Goal: Task Accomplishment & Management: Manage account settings

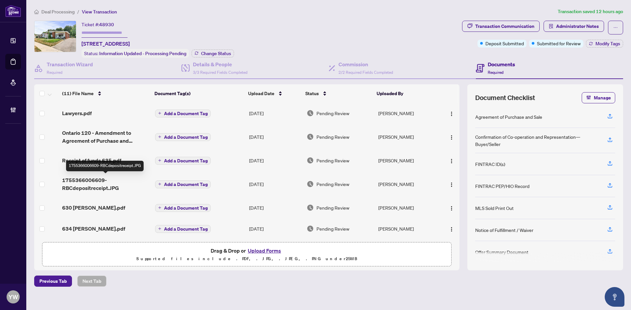
click at [108, 185] on span "1755366006609-RBCdepositreceipt.JPG" at bounding box center [106, 184] width 88 height 16
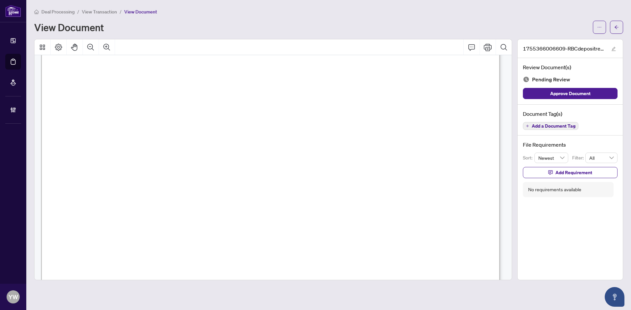
scroll to position [66, 0]
click at [588, 91] on span "Approve Document" at bounding box center [570, 93] width 40 height 11
click at [609, 50] on div "1755366006609-RBCdepositreceipt.JPG" at bounding box center [569, 48] width 105 height 19
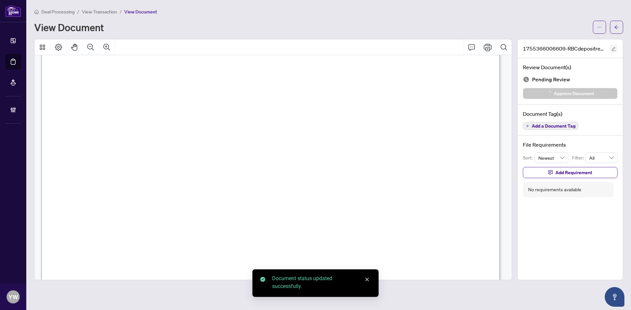
click at [615, 50] on button "button" at bounding box center [613, 49] width 8 height 8
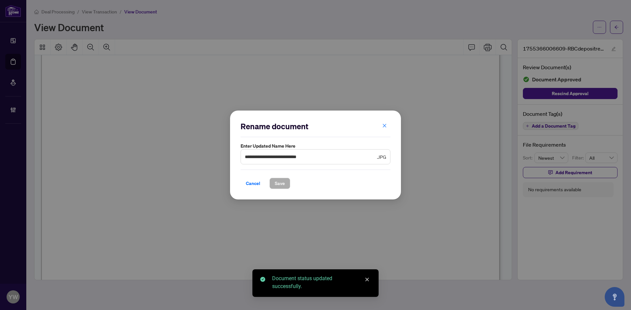
drag, startPoint x: 341, startPoint y: 151, endPoint x: 251, endPoint y: 155, distance: 89.4
click at [241, 154] on span "**********" at bounding box center [315, 156] width 150 height 15
click at [317, 155] on input "**********" at bounding box center [310, 156] width 131 height 7
drag, startPoint x: 330, startPoint y: 156, endPoint x: 233, endPoint y: 161, distance: 97.3
click at [232, 155] on div "**********" at bounding box center [315, 155] width 171 height 89
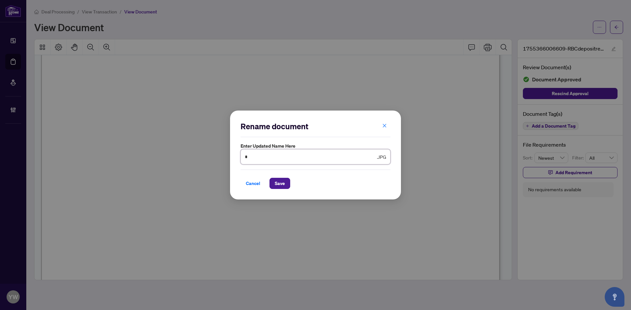
type input "********"
click at [283, 184] on span "Save" at bounding box center [280, 183] width 10 height 11
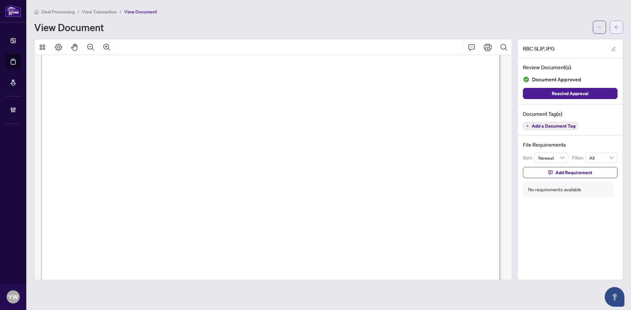
click at [612, 30] on button "button" at bounding box center [616, 27] width 13 height 13
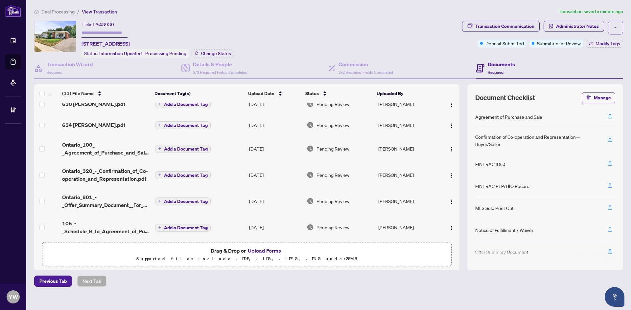
scroll to position [123, 0]
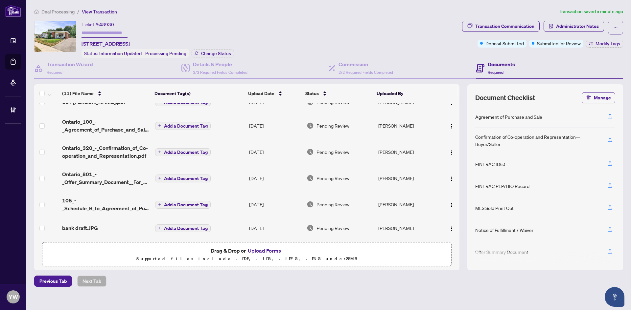
click at [56, 9] on span "Deal Processing" at bounding box center [57, 12] width 33 height 6
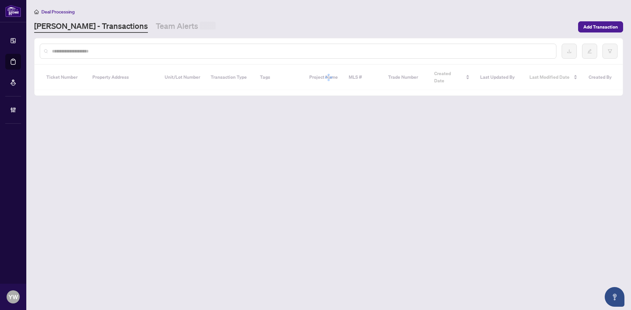
click at [65, 50] on input "text" at bounding box center [301, 51] width 499 height 7
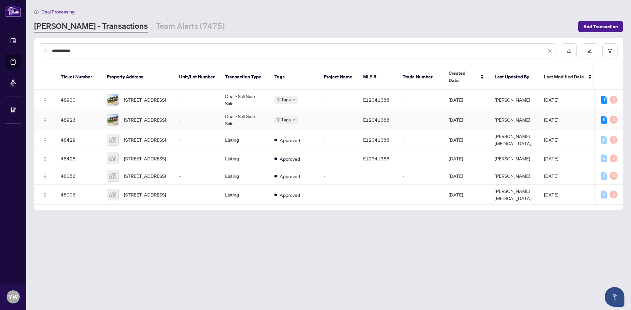
type input "**********"
click at [136, 116] on span "69 Benleigh Dr, Toronto, Ontario M1H 1J4, Canada" at bounding box center [145, 119] width 42 height 7
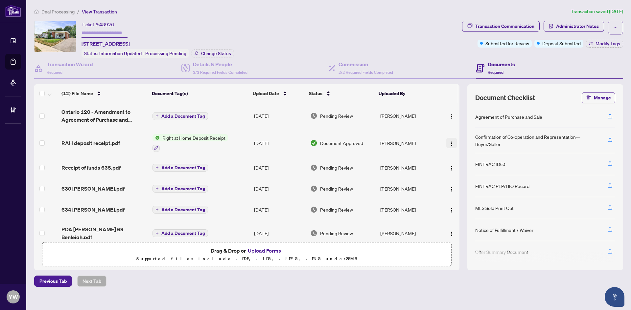
click at [451, 142] on img "button" at bounding box center [451, 143] width 5 height 5
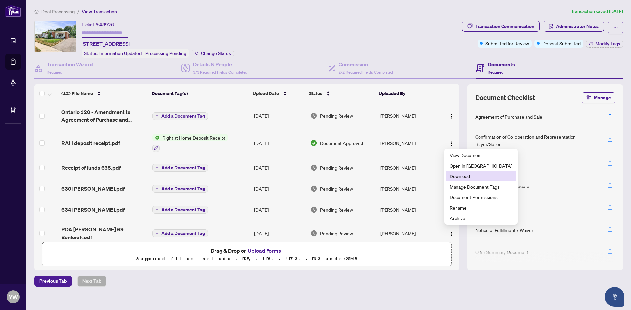
click at [456, 175] on span "Download" at bounding box center [480, 176] width 63 height 7
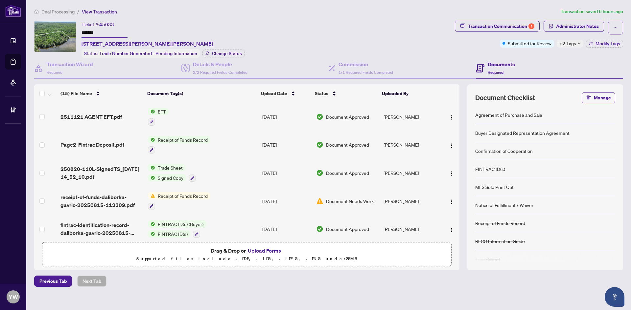
click at [52, 11] on span "Deal Processing" at bounding box center [57, 12] width 33 height 6
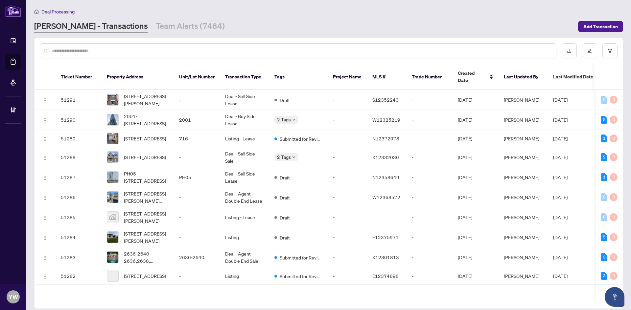
click at [76, 48] on input "text" at bounding box center [301, 50] width 499 height 7
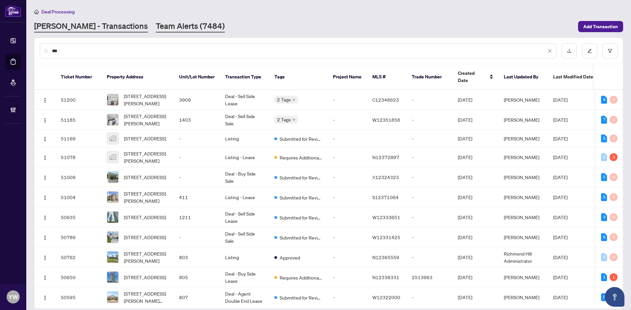
type input "**"
click at [156, 25] on link "Team Alerts (7484)" at bounding box center [190, 27] width 69 height 12
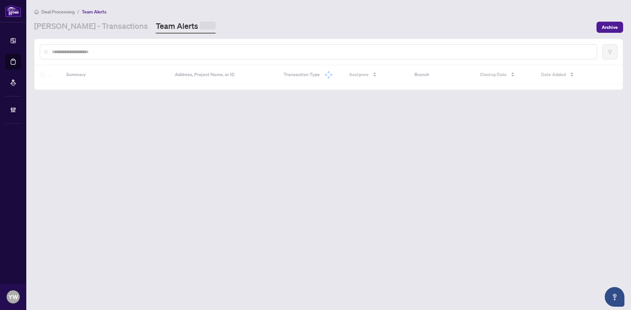
click at [92, 49] on input "text" at bounding box center [321, 51] width 539 height 7
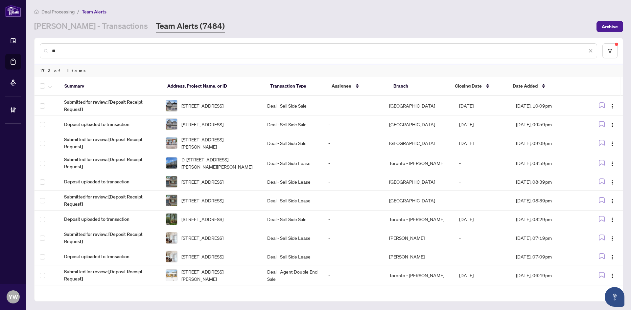
type input "*"
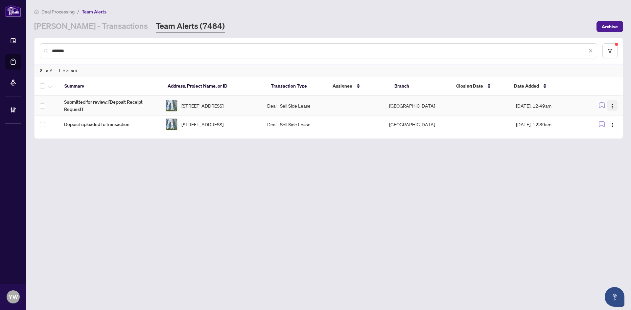
type input "*******"
click at [613, 104] on img "button" at bounding box center [611, 106] width 5 height 5
click at [604, 139] on span "Complete Item" at bounding box center [596, 139] width 31 height 7
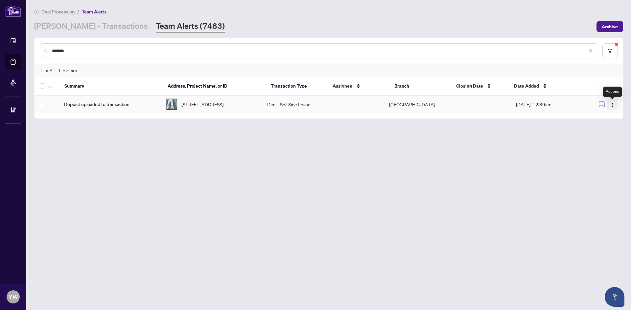
click at [612, 105] on img "button" at bounding box center [611, 104] width 5 height 5
click at [602, 142] on span "Complete Item" at bounding box center [596, 139] width 31 height 7
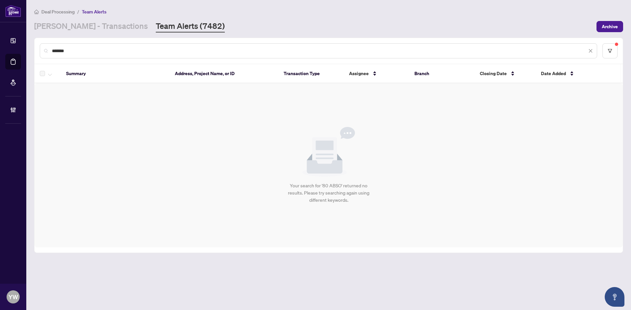
drag, startPoint x: 103, startPoint y: 50, endPoint x: 91, endPoint y: 53, distance: 11.8
click at [101, 51] on input "*******" at bounding box center [319, 50] width 535 height 7
drag, startPoint x: 78, startPoint y: 51, endPoint x: 23, endPoint y: 49, distance: 54.9
click at [23, 49] on div "Dashboard Deal Processing Mortgage Referrals Brokerage Management YW YuPan Wang…" at bounding box center [315, 155] width 631 height 310
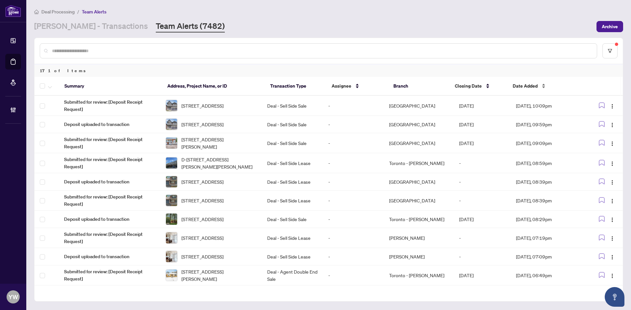
click at [528, 87] on span "Date Added" at bounding box center [524, 85] width 25 height 7
click at [528, 86] on span "Date Added" at bounding box center [524, 85] width 25 height 7
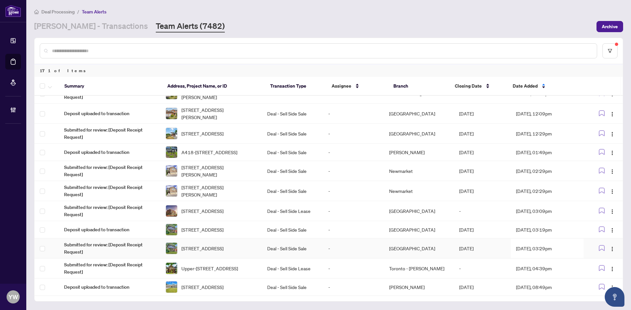
scroll to position [601, 0]
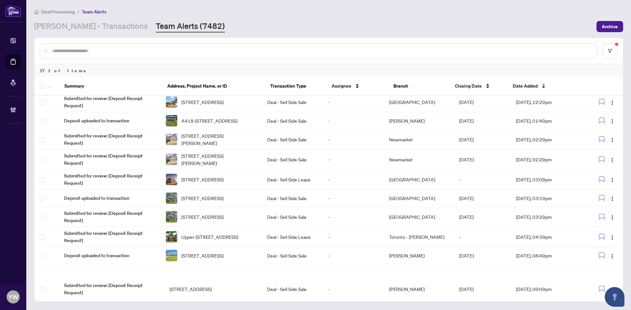
click at [79, 46] on div at bounding box center [318, 50] width 557 height 15
click at [83, 51] on input "text" at bounding box center [321, 50] width 539 height 7
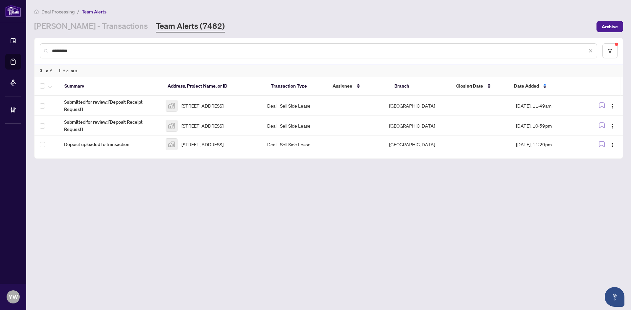
scroll to position [0, 0]
type input "**********"
click at [218, 102] on span "2920 Highway 7 #1306, Vaughan, ON, Canada" at bounding box center [202, 105] width 42 height 7
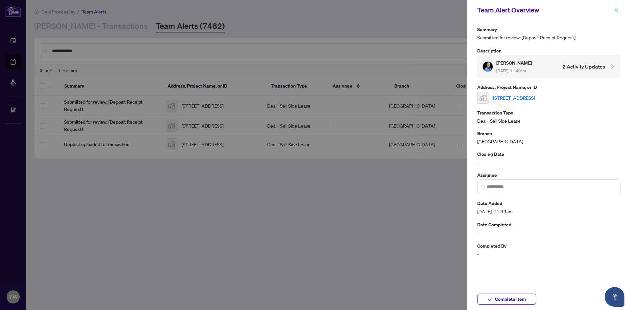
click at [616, 7] on span "button" at bounding box center [615, 10] width 5 height 11
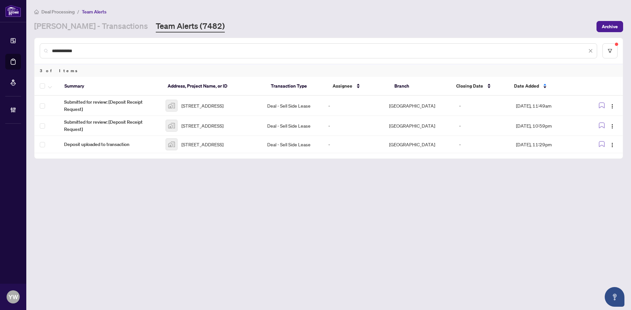
drag, startPoint x: 100, startPoint y: 51, endPoint x: 28, endPoint y: 48, distance: 73.0
click at [28, 48] on main "**********" at bounding box center [328, 155] width 604 height 310
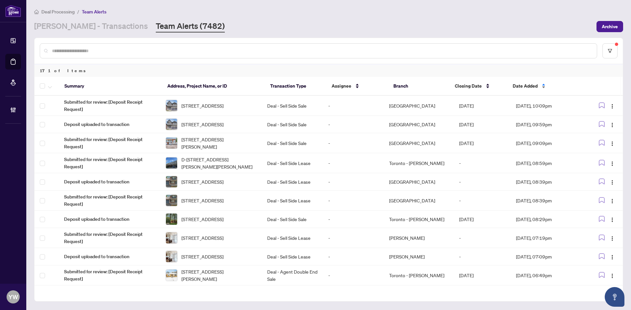
click at [519, 88] on span "Date Added" at bounding box center [524, 85] width 25 height 7
click at [520, 88] on span "Date Added" at bounding box center [524, 85] width 25 height 7
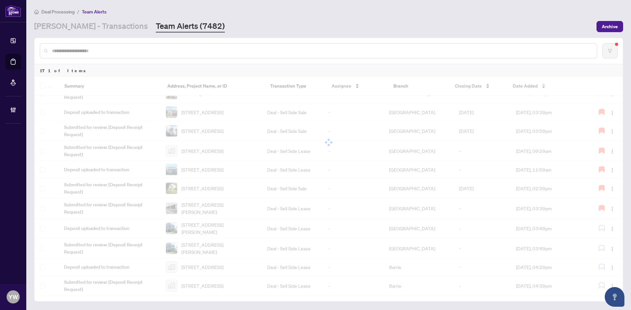
scroll to position [200, 0]
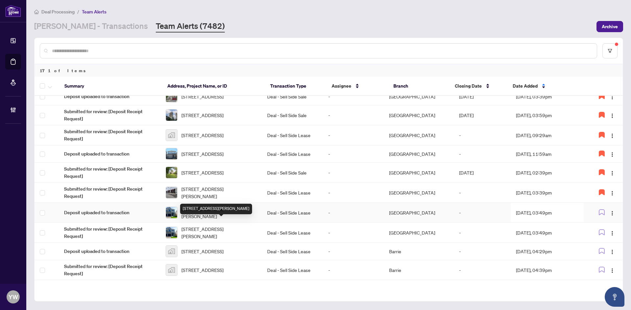
click at [216, 220] on span "[STREET_ADDRESS][PERSON_NAME]" at bounding box center [218, 213] width 75 height 14
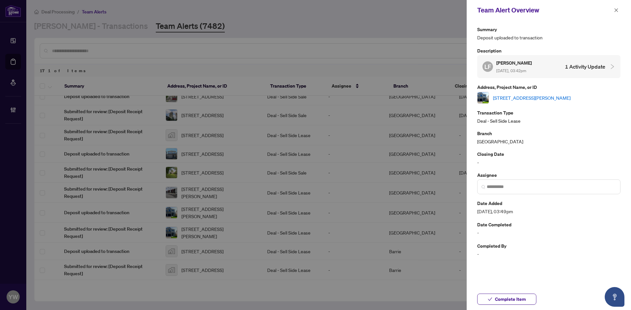
click at [501, 99] on link "[STREET_ADDRESS][PERSON_NAME]" at bounding box center [532, 97] width 78 height 7
drag, startPoint x: 496, startPoint y: 299, endPoint x: 489, endPoint y: 296, distance: 7.9
click at [496, 299] on span "Complete Item" at bounding box center [510, 299] width 31 height 11
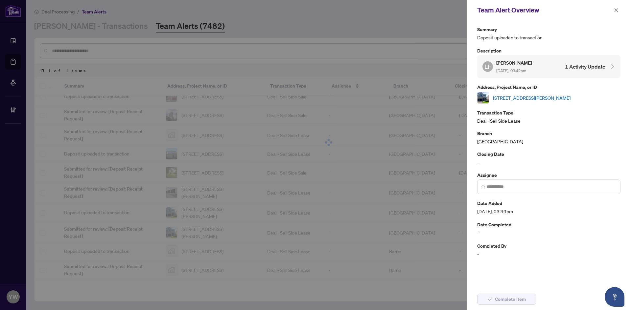
click at [613, 11] on button "button" at bounding box center [615, 10] width 9 height 8
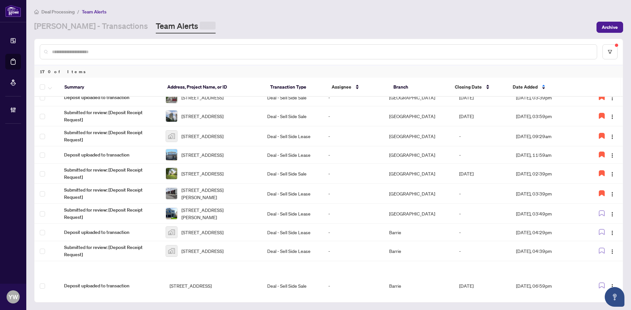
scroll to position [0, 0]
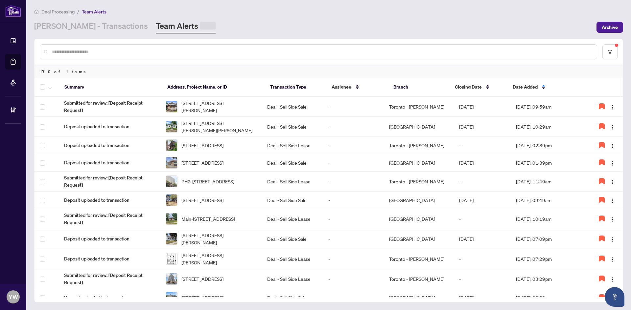
click at [163, 51] on input "text" at bounding box center [321, 51] width 539 height 7
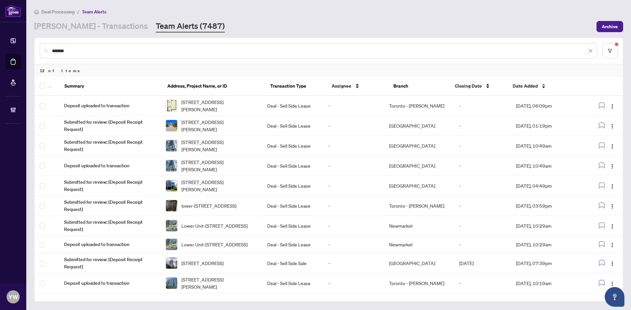
type input "********"
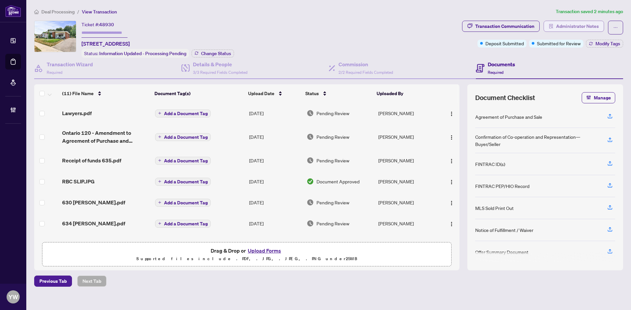
click at [590, 25] on span "Administrator Notes" at bounding box center [577, 26] width 43 height 11
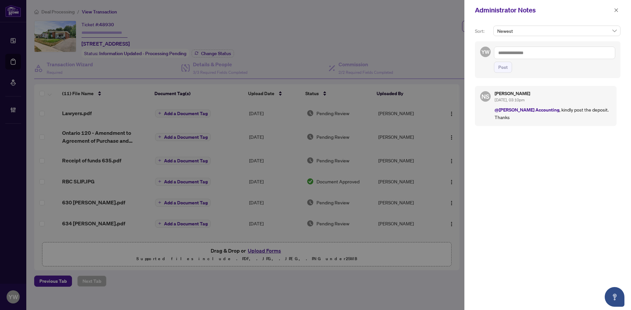
click at [525, 55] on textarea at bounding box center [554, 53] width 121 height 12
click at [527, 59] on b "Neena" at bounding box center [532, 58] width 35 height 6
type textarea "**********"
click at [505, 68] on span "Post" at bounding box center [503, 67] width 10 height 11
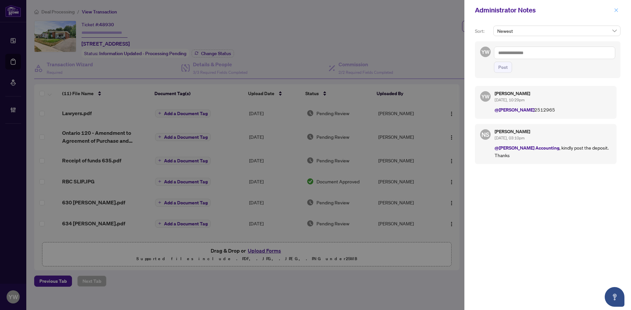
click at [618, 7] on button "button" at bounding box center [615, 10] width 9 height 8
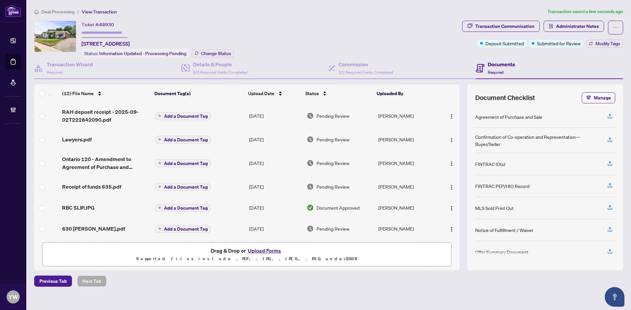
drag, startPoint x: 452, startPoint y: 112, endPoint x: 455, endPoint y: 120, distance: 7.9
click at [452, 112] on button "button" at bounding box center [451, 116] width 11 height 11
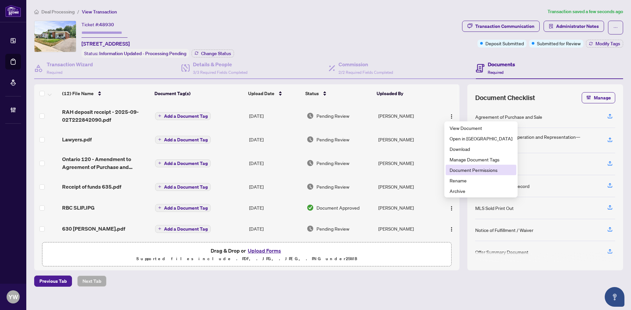
click at [467, 169] on span "Document Permissions" at bounding box center [480, 169] width 63 height 7
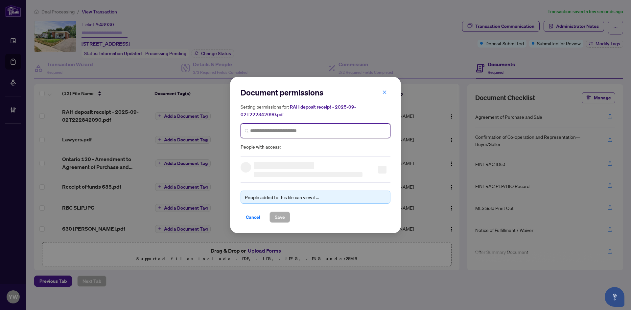
click at [312, 130] on input "search" at bounding box center [318, 130] width 136 height 7
type input "****"
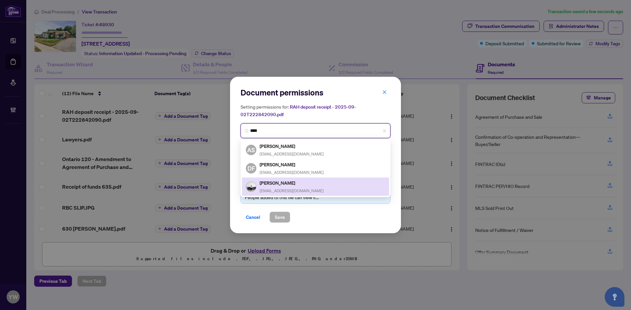
click at [294, 187] on div "Enza Styles enzastyles@gmail.com" at bounding box center [291, 186] width 64 height 15
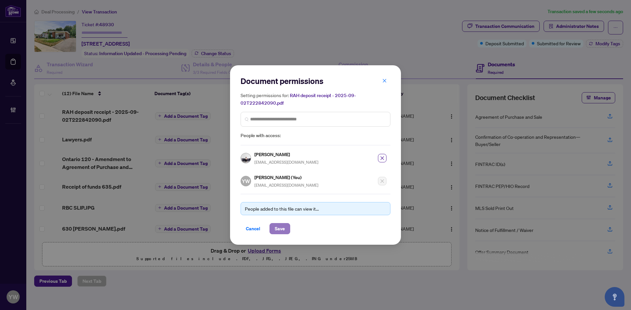
click at [286, 225] on button "Save" at bounding box center [279, 228] width 21 height 11
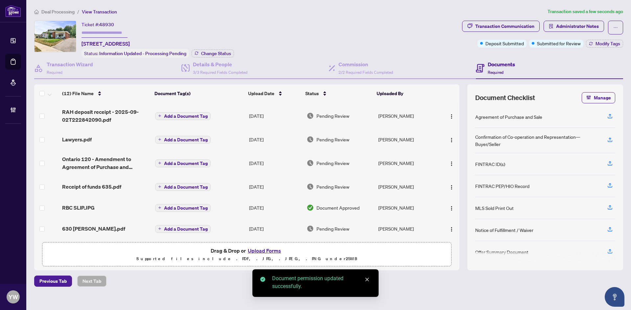
click at [190, 117] on span "Add a Document Tag" at bounding box center [186, 116] width 44 height 5
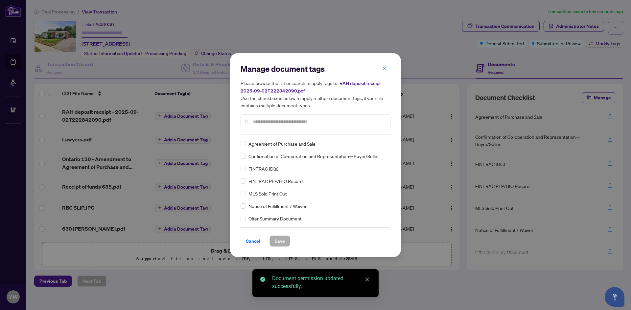
click at [263, 121] on input "text" at bounding box center [319, 121] width 132 height 7
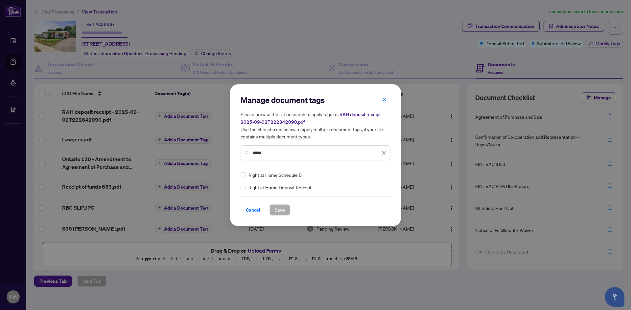
type input "*****"
click at [380, 176] on div at bounding box center [379, 175] width 12 height 7
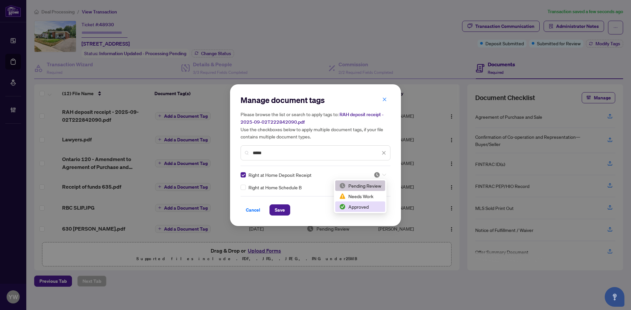
click at [354, 207] on div "Approved" at bounding box center [360, 206] width 42 height 7
click at [276, 211] on span "Save" at bounding box center [280, 210] width 10 height 11
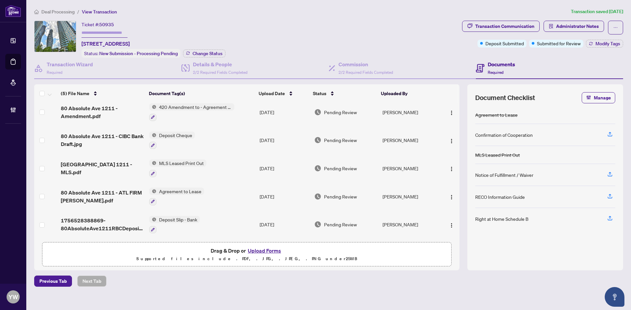
scroll to position [6, 0]
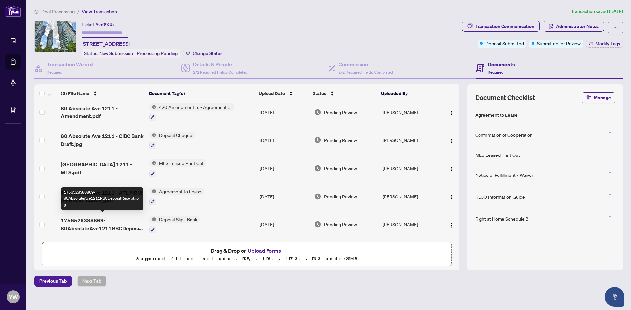
click at [107, 226] on span "1756528388869-80AbsoluteAve1211RBCDepositReceipt.jpg" at bounding box center [102, 225] width 83 height 16
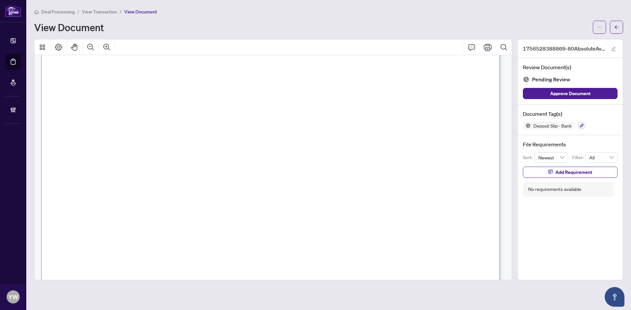
scroll to position [99, 0]
drag, startPoint x: 555, startPoint y: 93, endPoint x: 592, endPoint y: 64, distance: 47.5
click at [555, 93] on span "Approve Document" at bounding box center [570, 93] width 40 height 11
click at [611, 47] on icon "edit" at bounding box center [613, 49] width 5 height 5
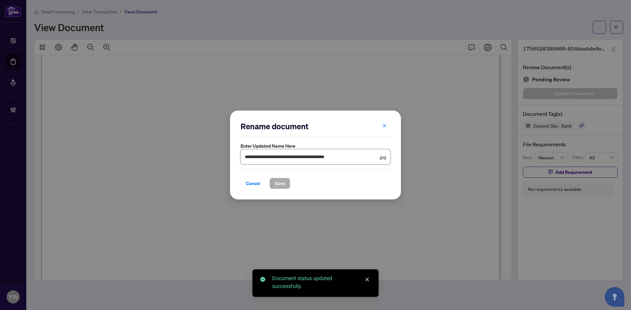
drag, startPoint x: 333, startPoint y: 156, endPoint x: 167, endPoint y: 157, distance: 165.5
click at [167, 157] on div "**********" at bounding box center [315, 155] width 631 height 310
type input "********"
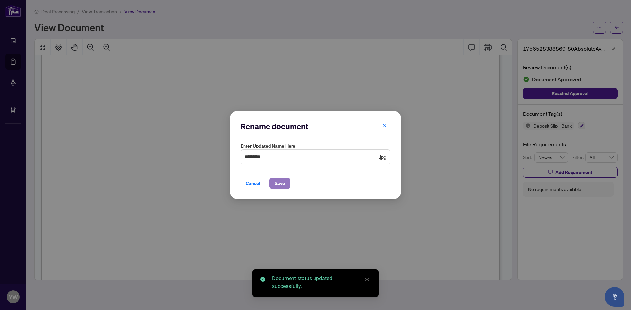
click at [280, 184] on span "Save" at bounding box center [280, 183] width 10 height 11
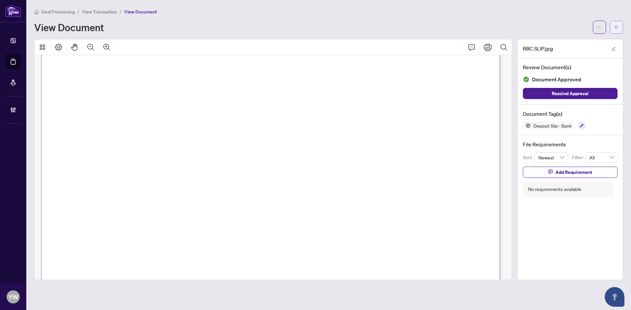
click at [616, 26] on icon "arrow-left" at bounding box center [616, 27] width 5 height 5
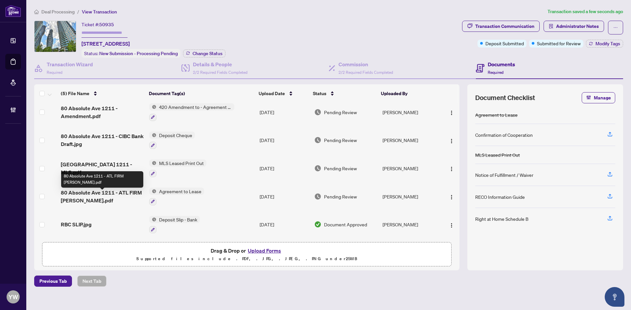
scroll to position [6, 0]
click at [86, 137] on span "80 Absolute Ave 1211 - CIBC Bank Draft.jpg" at bounding box center [102, 140] width 83 height 16
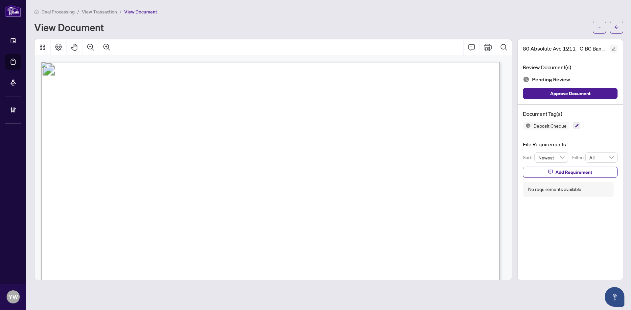
click at [611, 47] on icon "edit" at bounding box center [613, 49] width 5 height 5
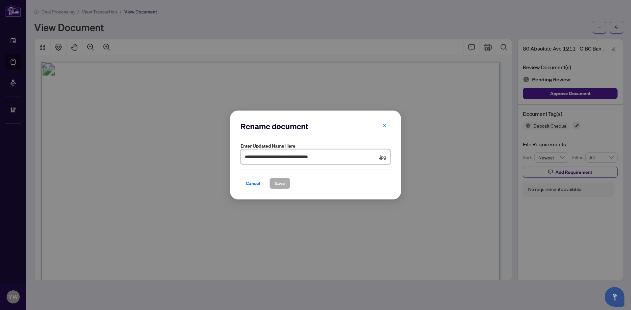
drag, startPoint x: 310, startPoint y: 153, endPoint x: 192, endPoint y: 150, distance: 118.6
click at [192, 150] on div "**********" at bounding box center [315, 155] width 631 height 310
type input "**********"
click at [278, 186] on span "Save" at bounding box center [280, 183] width 10 height 11
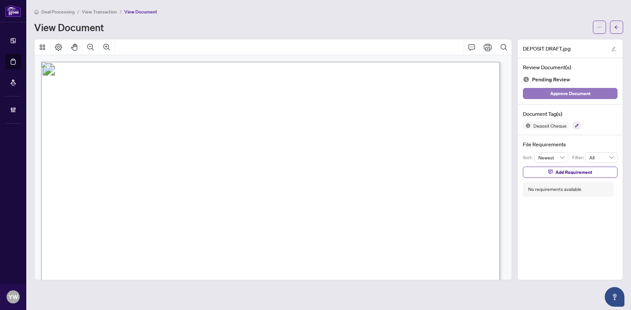
click at [582, 94] on span "Approve Document" at bounding box center [570, 93] width 40 height 11
click at [616, 27] on icon "arrow-left" at bounding box center [616, 27] width 4 height 4
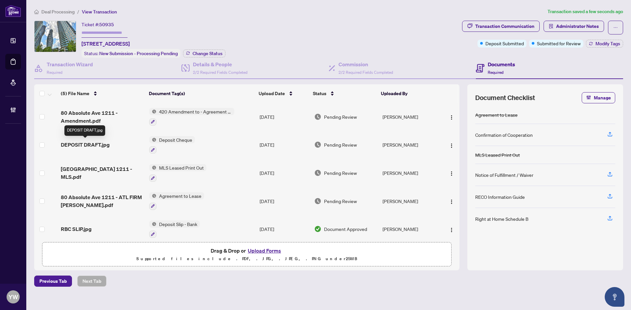
click at [100, 144] on span "DEPOSIT DRAFT.jpg" at bounding box center [85, 145] width 49 height 8
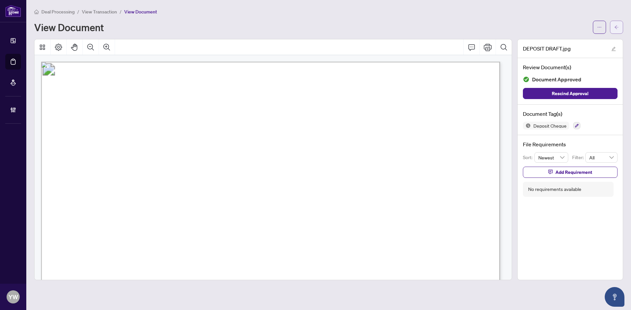
click at [614, 28] on icon "arrow-left" at bounding box center [616, 27] width 5 height 5
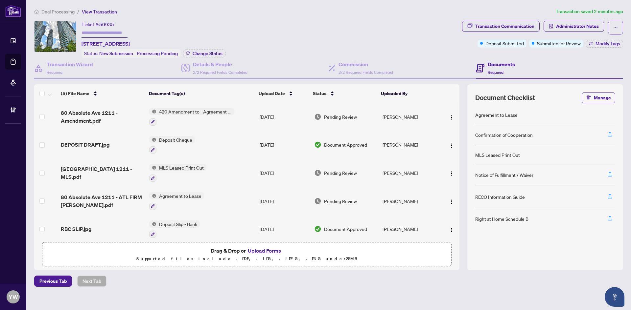
scroll to position [6, 0]
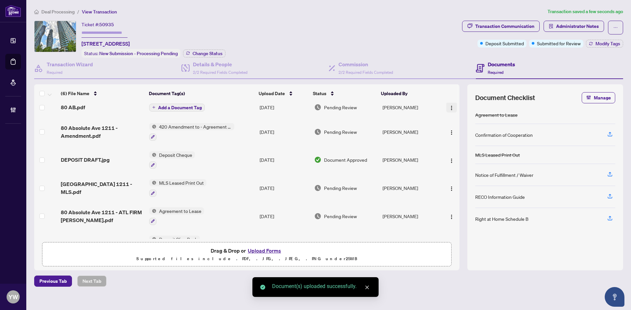
click at [451, 108] on img "button" at bounding box center [451, 107] width 5 height 5
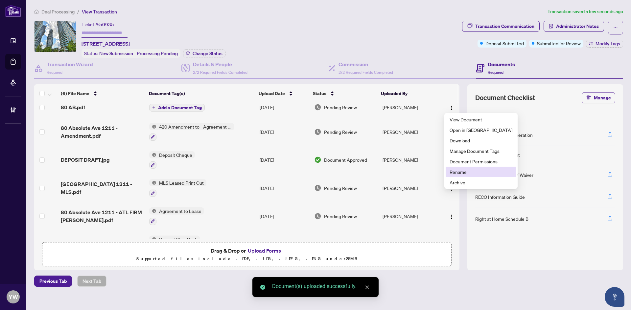
click at [455, 172] on span "Rename" at bounding box center [480, 171] width 63 height 7
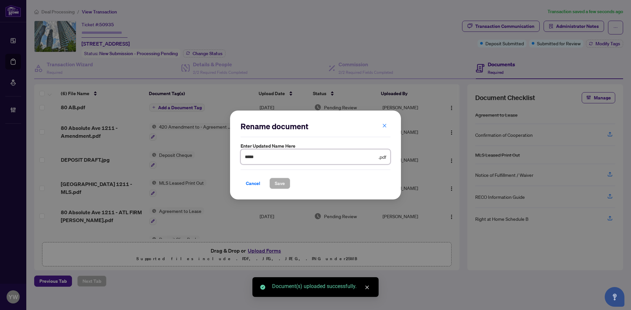
drag, startPoint x: 270, startPoint y: 156, endPoint x: 233, endPoint y: 156, distance: 37.8
click at [233, 156] on div "Rename document Enter updated name here ***** .pdf Cancel Save Cancel OK" at bounding box center [315, 155] width 171 height 89
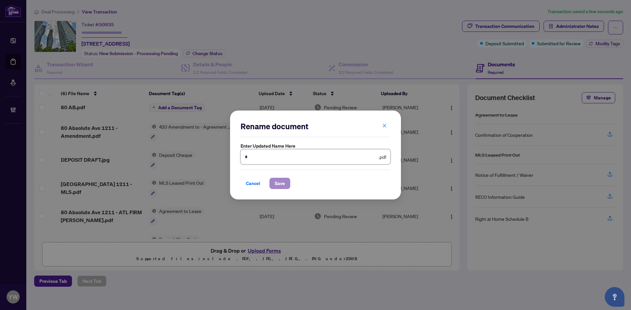
type input "**********"
click at [284, 184] on button "Save" at bounding box center [279, 183] width 21 height 11
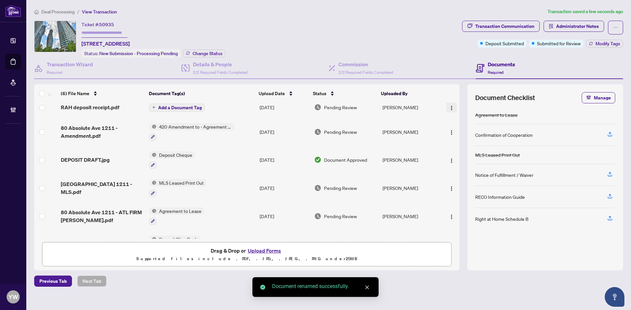
click at [449, 105] on img "button" at bounding box center [451, 107] width 5 height 5
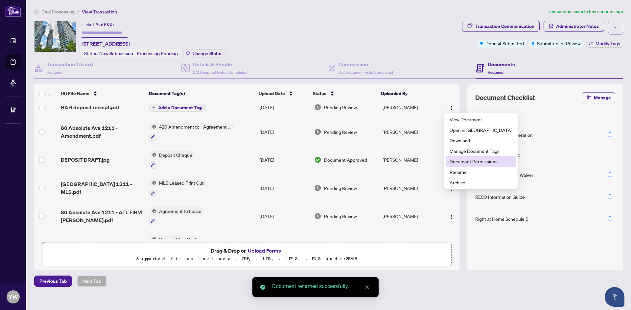
click at [473, 160] on span "Document Permissions" at bounding box center [480, 161] width 63 height 7
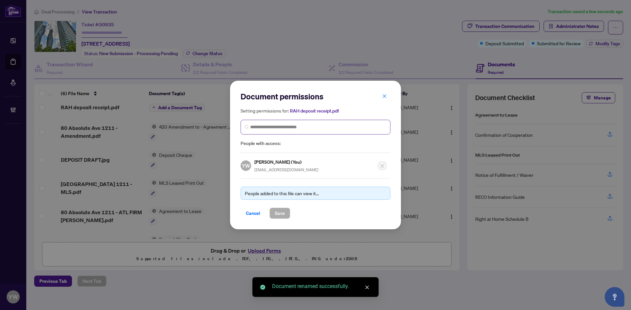
click at [289, 131] on span at bounding box center [315, 127] width 150 height 15
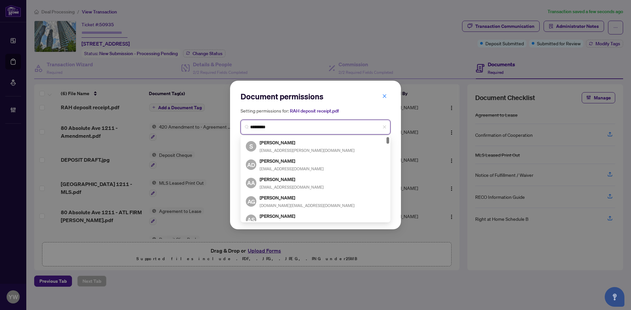
type input "**********"
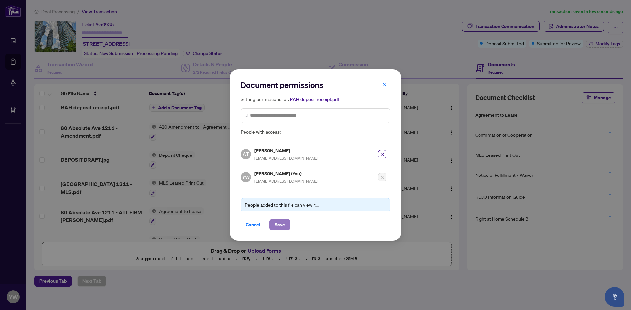
click at [281, 226] on span "Save" at bounding box center [280, 225] width 10 height 11
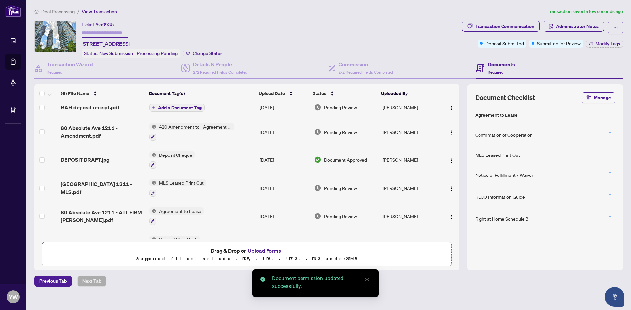
click at [181, 105] on span "Add a Document Tag" at bounding box center [180, 107] width 44 height 5
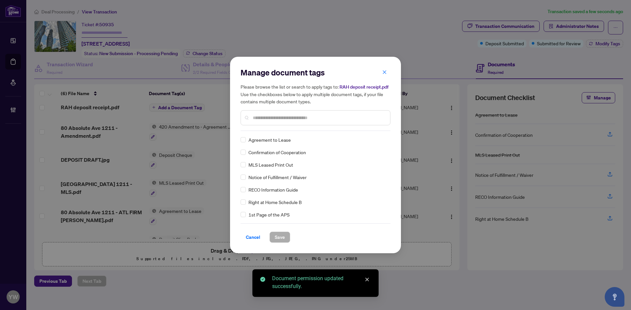
click at [282, 119] on input "text" at bounding box center [319, 117] width 132 height 7
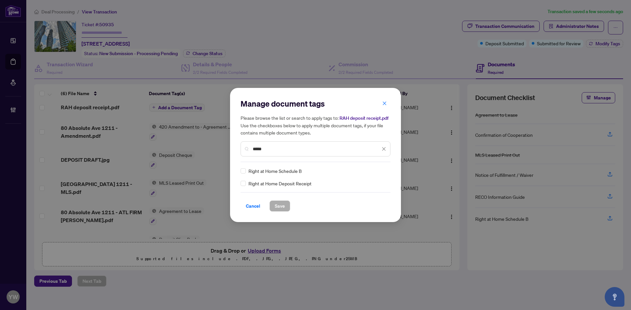
type input "*****"
click at [377, 170] on img at bounding box center [376, 171] width 7 height 7
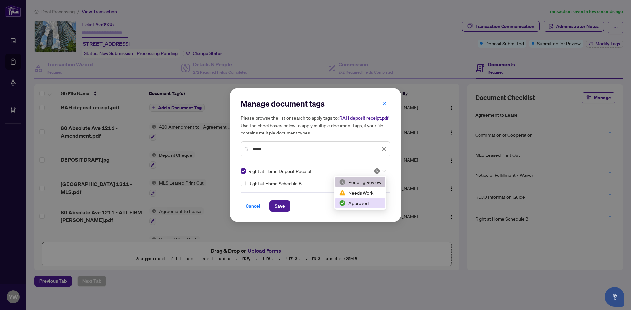
click at [344, 203] on img at bounding box center [342, 203] width 7 height 7
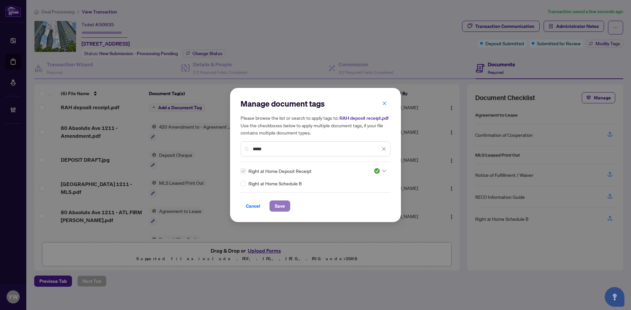
click at [278, 207] on span "Save" at bounding box center [280, 206] width 10 height 11
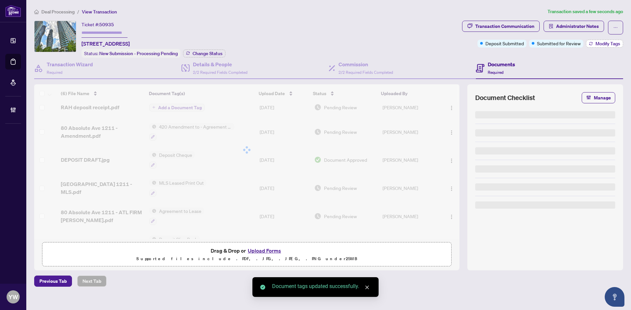
click at [602, 44] on span "Modify Tags" at bounding box center [607, 43] width 25 height 5
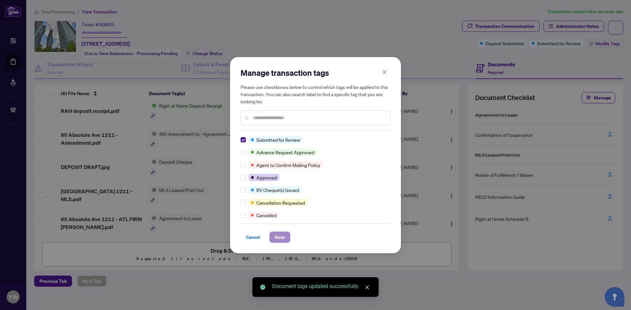
scroll to position [0, 0]
click at [273, 231] on div "Cancel Save" at bounding box center [315, 233] width 150 height 19
click at [279, 239] on span "Save" at bounding box center [280, 237] width 10 height 11
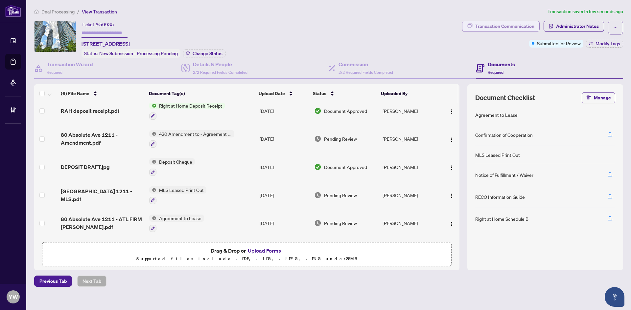
click at [493, 24] on div "Transaction Communication" at bounding box center [504, 26] width 59 height 11
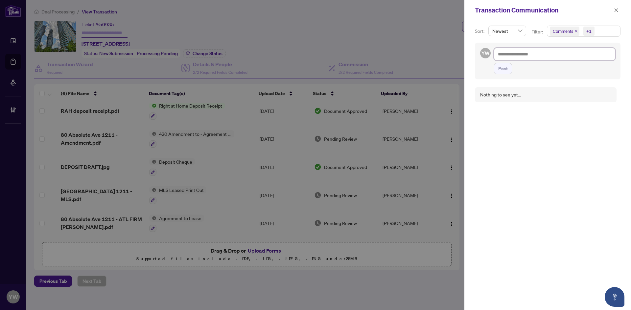
click at [514, 55] on textarea at bounding box center [554, 54] width 121 height 12
paste textarea "**********"
type textarea "**********"
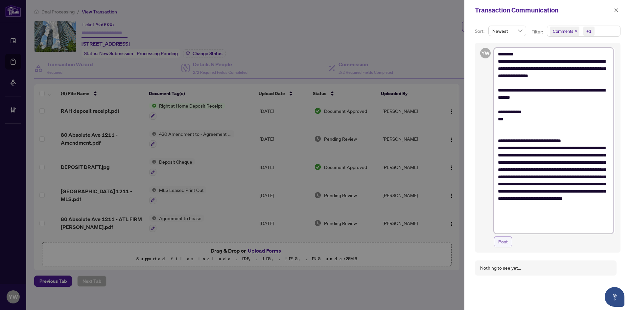
type textarea "**********"
click at [502, 241] on span "Post" at bounding box center [503, 242] width 10 height 11
type textarea "**********"
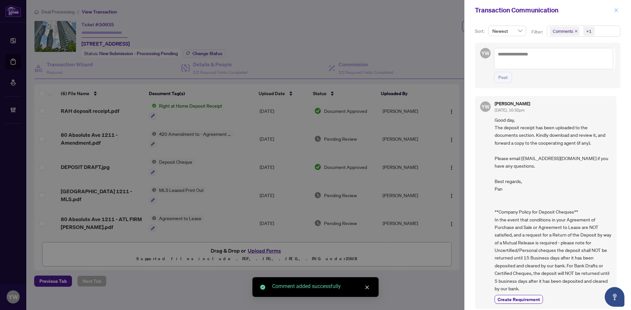
click at [618, 8] on button "button" at bounding box center [615, 10] width 9 height 8
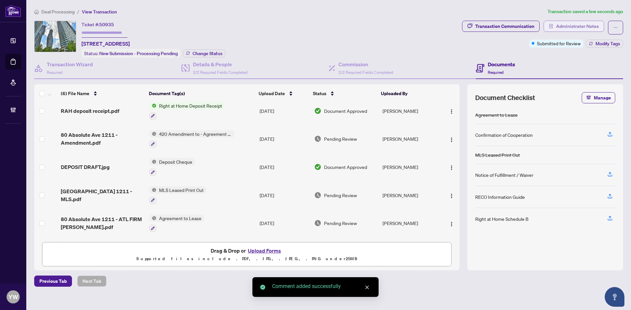
click at [572, 24] on span "Administrator Notes" at bounding box center [577, 26] width 43 height 11
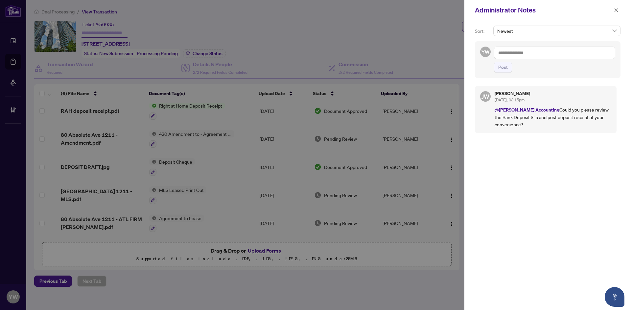
click at [521, 54] on textarea at bounding box center [554, 53] width 121 height 12
paste textarea "**********"
type textarea "**********"
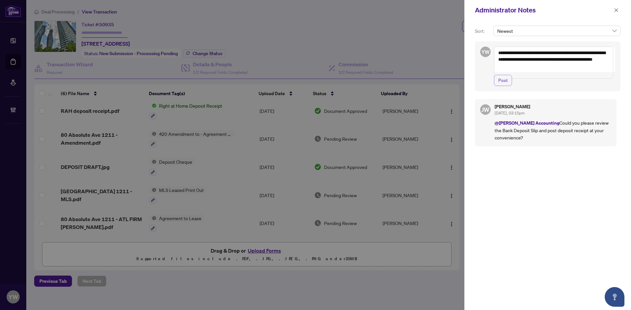
click at [502, 86] on span "Post" at bounding box center [503, 80] width 10 height 11
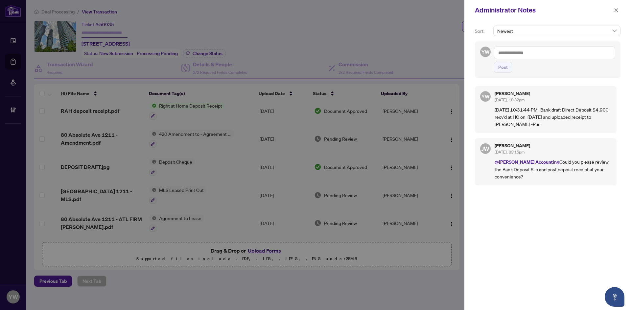
click at [508, 53] on textarea at bounding box center [554, 53] width 121 height 12
click at [523, 53] on li "Joce lyne Wong" at bounding box center [535, 57] width 53 height 11
type textarea "**********"
click at [505, 70] on span "Post" at bounding box center [503, 67] width 10 height 11
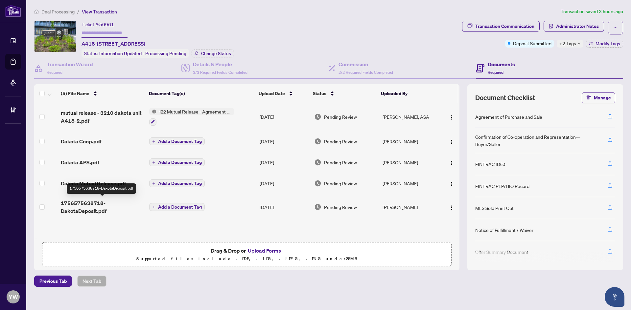
click at [97, 206] on span "1756575638718-DakotaDeposit.pdf" at bounding box center [102, 207] width 83 height 16
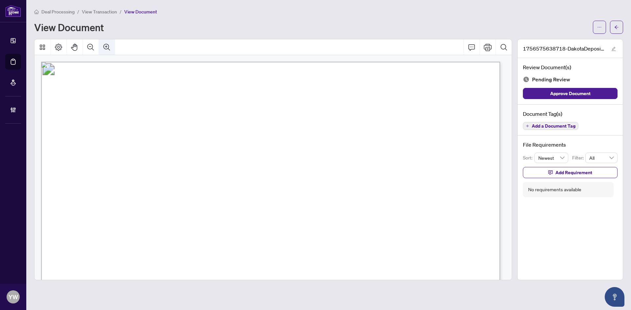
click at [106, 53] on button "Zoom In" at bounding box center [107, 47] width 16 height 16
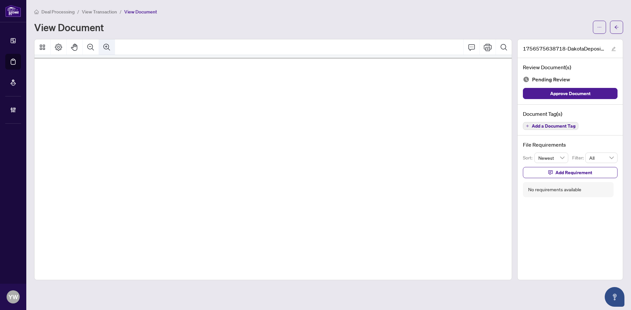
click at [106, 53] on button "Zoom In" at bounding box center [107, 47] width 16 height 16
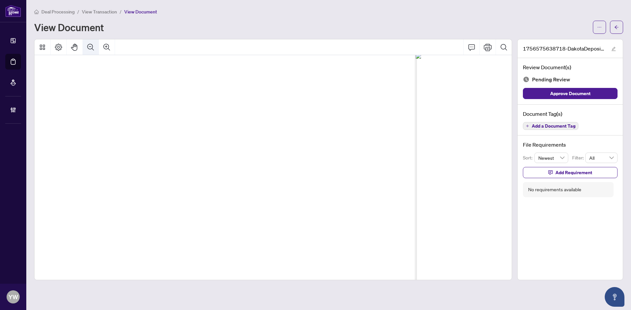
click at [92, 46] on icon "Zoom Out" at bounding box center [91, 47] width 8 height 8
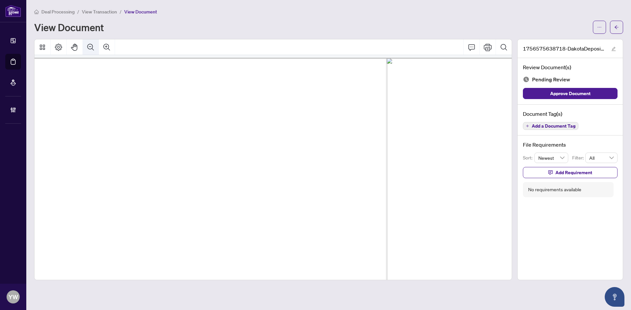
click at [92, 46] on icon "Zoom Out" at bounding box center [91, 47] width 8 height 8
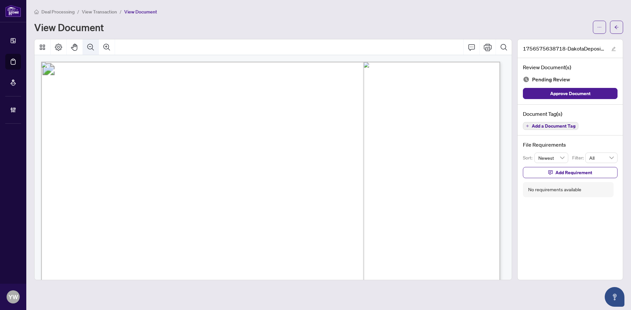
click at [92, 46] on icon "Zoom Out" at bounding box center [91, 47] width 8 height 8
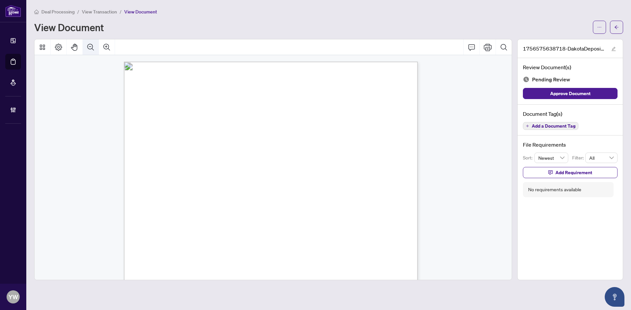
click at [92, 46] on icon "Zoom Out" at bounding box center [91, 47] width 8 height 8
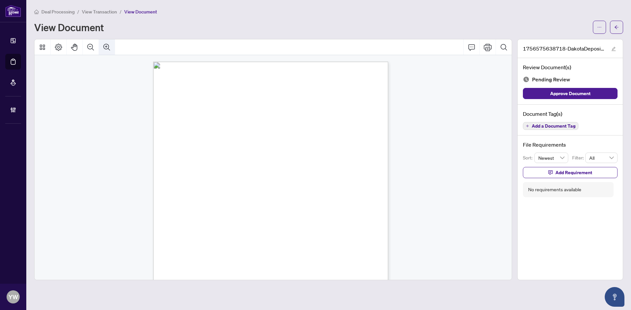
click at [108, 46] on icon "Zoom In" at bounding box center [106, 47] width 7 height 7
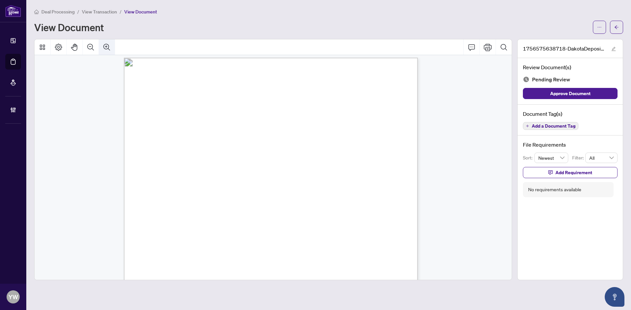
click at [108, 47] on icon "Zoom In" at bounding box center [106, 47] width 7 height 7
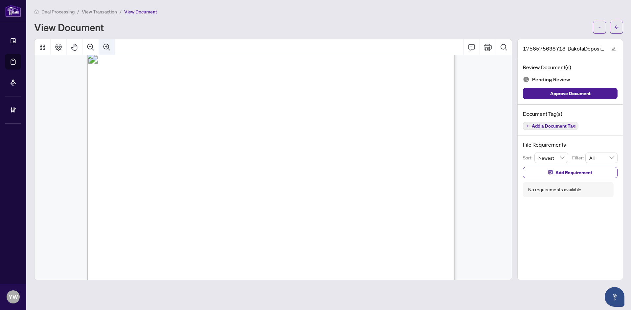
click at [108, 47] on icon "Zoom In" at bounding box center [106, 47] width 7 height 7
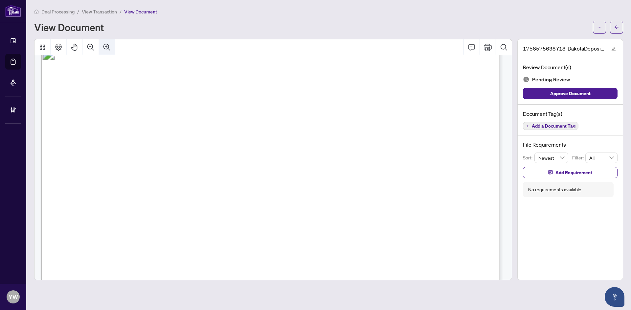
click at [107, 46] on icon "Zoom In" at bounding box center [107, 47] width 8 height 8
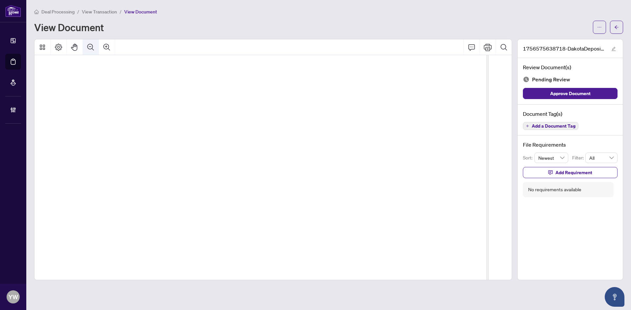
click at [92, 46] on icon "Zoom Out" at bounding box center [91, 47] width 8 height 8
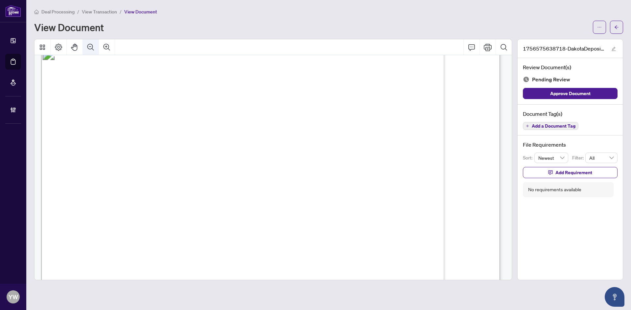
click at [92, 46] on icon "Zoom Out" at bounding box center [91, 47] width 8 height 8
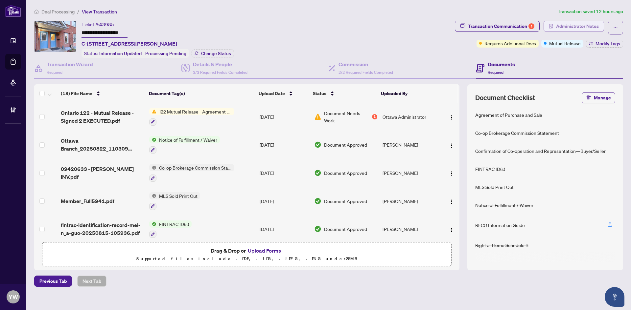
click at [584, 26] on span "Administrator Notes" at bounding box center [577, 26] width 43 height 11
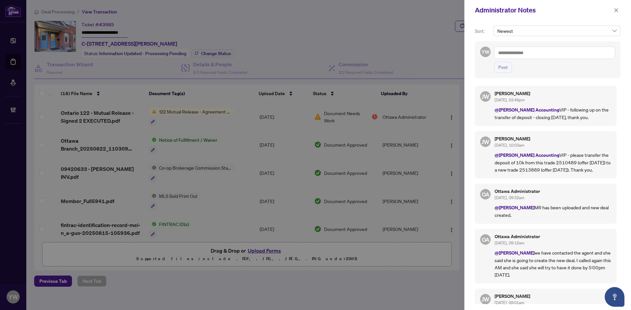
drag, startPoint x: 613, startPoint y: 11, endPoint x: 615, endPoint y: 7, distance: 4.7
click at [613, 10] on button "button" at bounding box center [615, 10] width 9 height 8
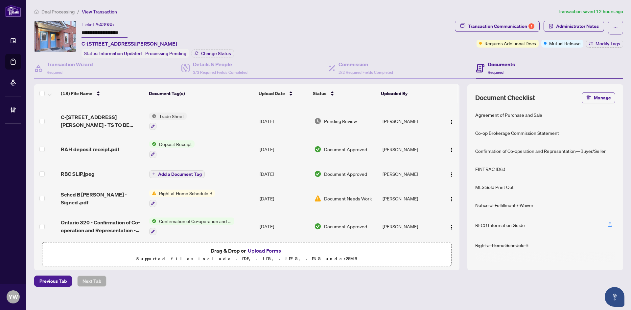
scroll to position [297, 0]
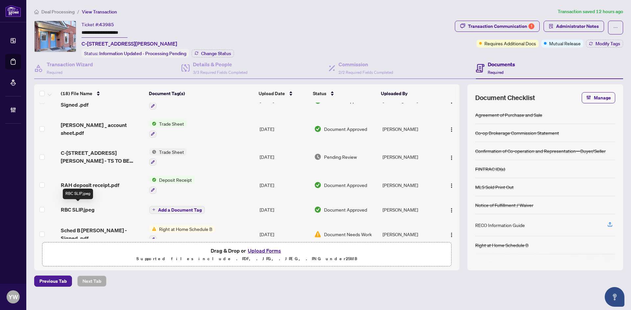
click at [81, 207] on span "RBC SLIP.jpeg" at bounding box center [78, 210] width 34 height 8
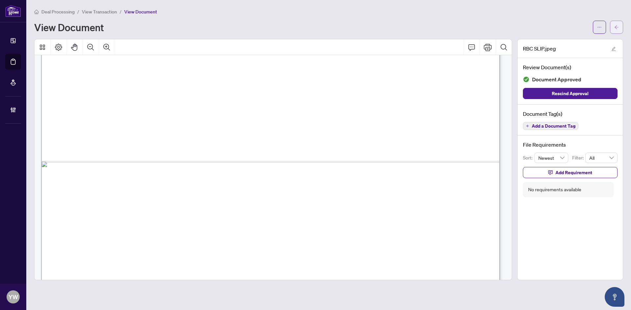
scroll to position [437, 0]
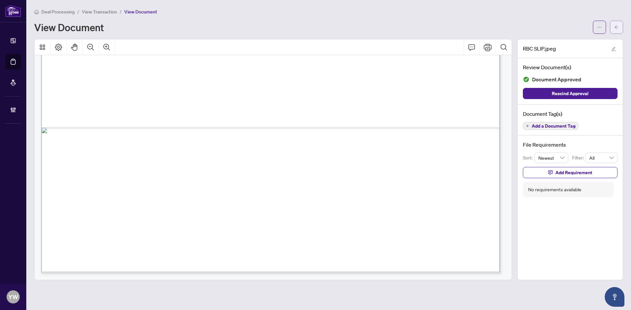
click at [616, 26] on icon "arrow-left" at bounding box center [616, 27] width 4 height 4
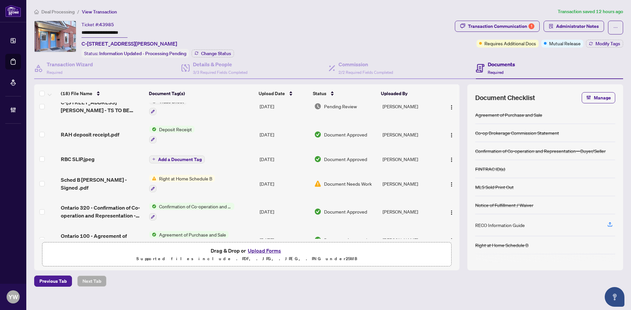
scroll to position [363, 0]
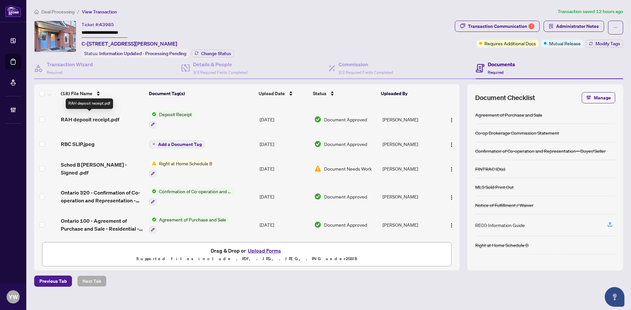
click at [103, 116] on span "RAH deposit receipt.pdf" at bounding box center [90, 120] width 58 height 8
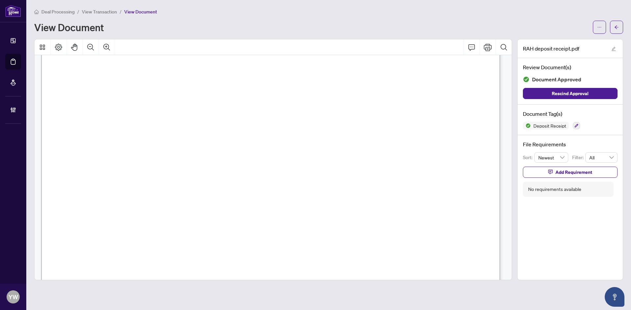
scroll to position [230, 0]
click at [619, 28] on button "button" at bounding box center [616, 27] width 13 height 13
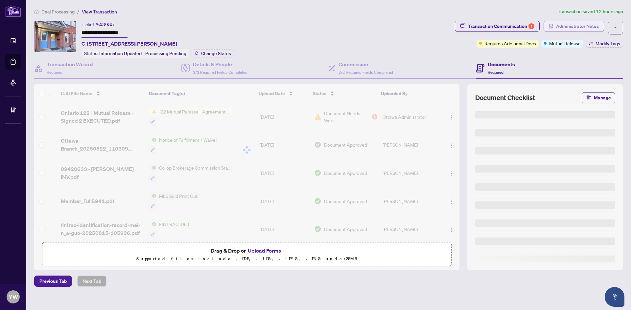
click at [584, 25] on span "Administrator Notes" at bounding box center [577, 26] width 43 height 11
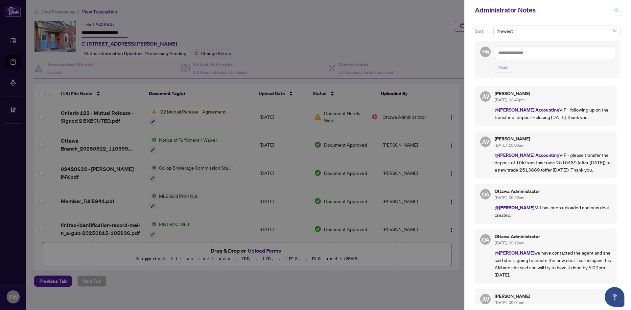
click at [618, 8] on button "button" at bounding box center [615, 10] width 9 height 8
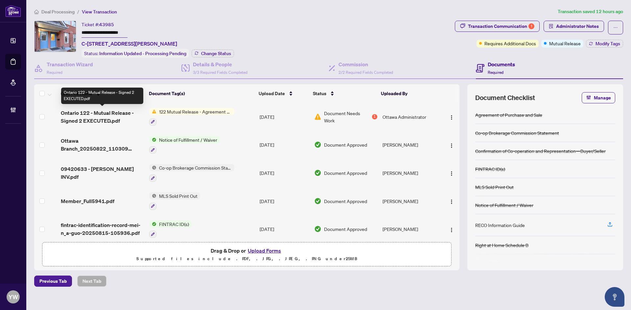
click at [98, 118] on span "Ontario 122 - Mutual Release - Signed 2 EXECUTED.pdf" at bounding box center [102, 117] width 83 height 16
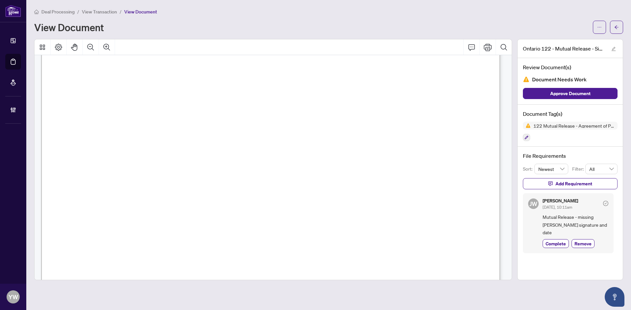
scroll to position [263, 0]
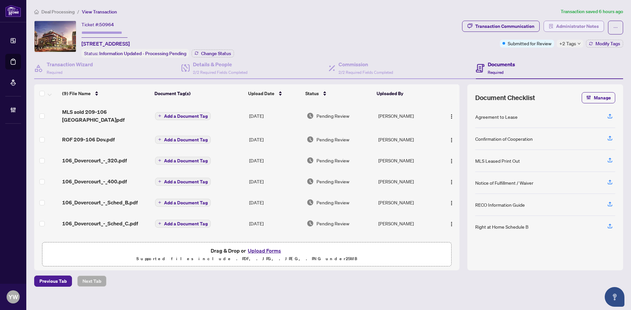
click at [581, 28] on span "Administrator Notes" at bounding box center [577, 26] width 43 height 11
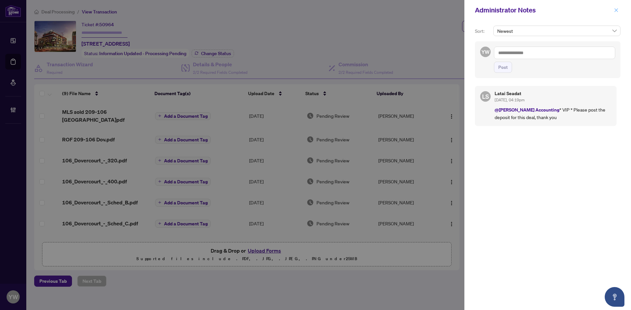
click at [614, 7] on span "button" at bounding box center [615, 10] width 5 height 11
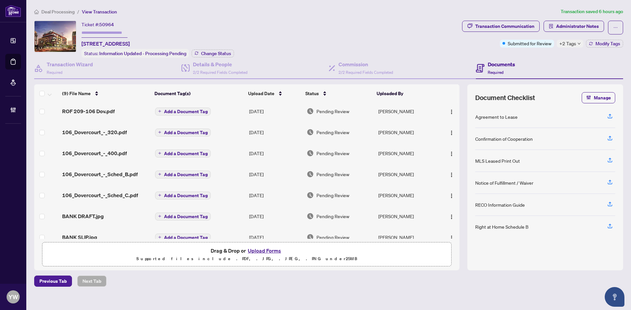
scroll to position [55, 0]
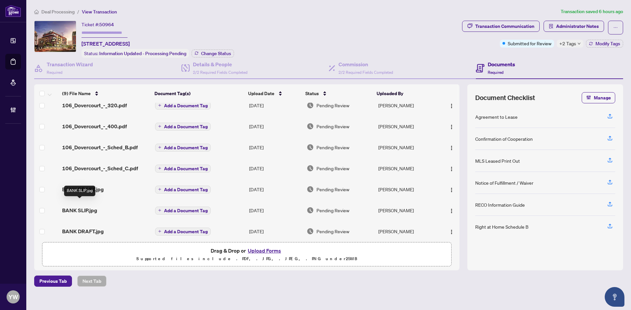
click at [90, 207] on span "BANK SLIP.jpg" at bounding box center [79, 211] width 35 height 8
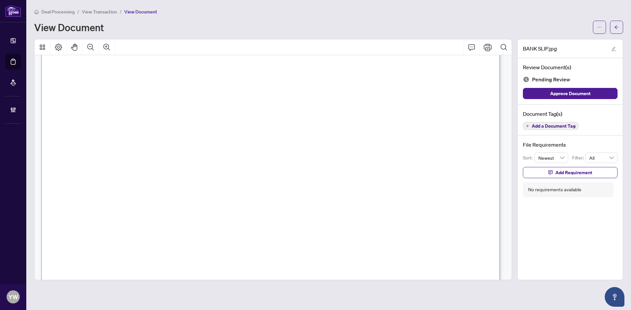
scroll to position [296, 0]
drag, startPoint x: 618, startPoint y: 28, endPoint x: 20, endPoint y: 74, distance: 599.5
click at [618, 28] on icon "arrow-left" at bounding box center [616, 27] width 5 height 5
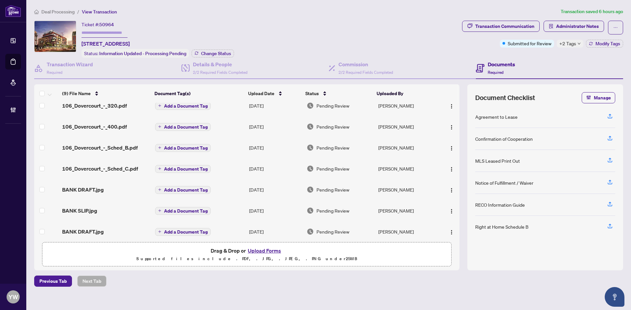
scroll to position [55, 0]
click at [100, 228] on span "BANK DRAFT.jpg" at bounding box center [83, 232] width 42 height 8
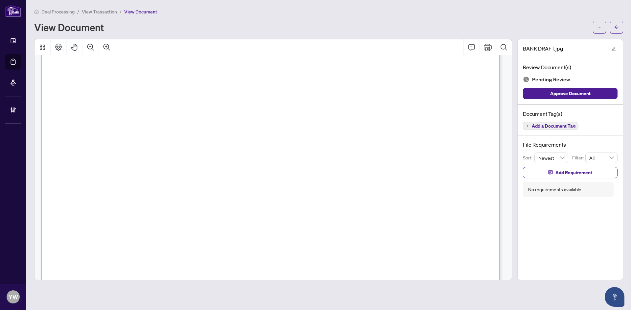
scroll to position [263, 0]
click at [585, 90] on span "Approve Document" at bounding box center [570, 93] width 40 height 11
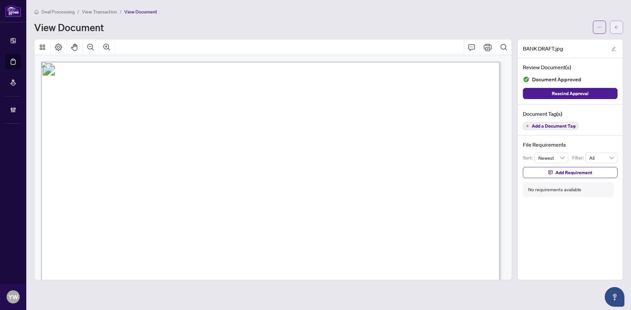
click at [614, 24] on span "button" at bounding box center [616, 27] width 5 height 11
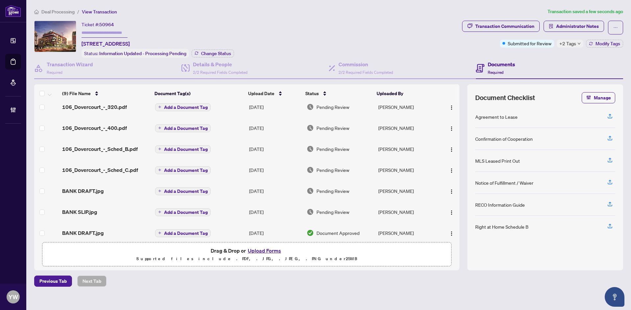
scroll to position [55, 0]
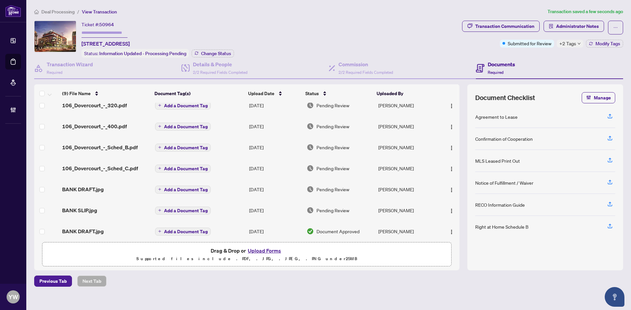
click at [88, 207] on span "BANK SLIP.jpg" at bounding box center [79, 211] width 35 height 8
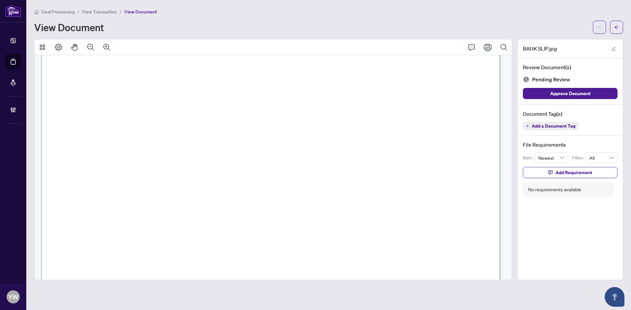
scroll to position [164, 0]
click at [614, 25] on icon "arrow-left" at bounding box center [616, 27] width 5 height 5
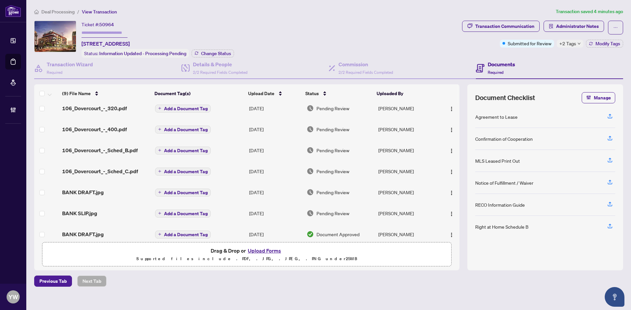
scroll to position [55, 0]
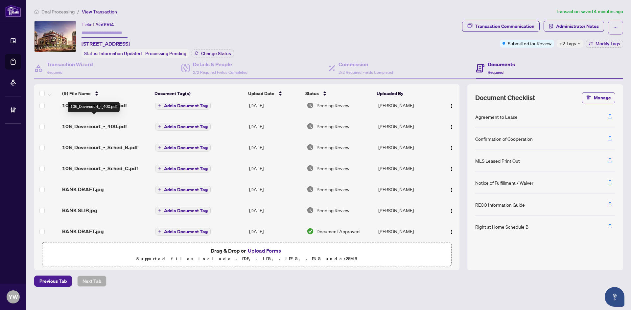
click at [120, 122] on span "106_Dovercourt_-_400.pdf" at bounding box center [94, 126] width 65 height 8
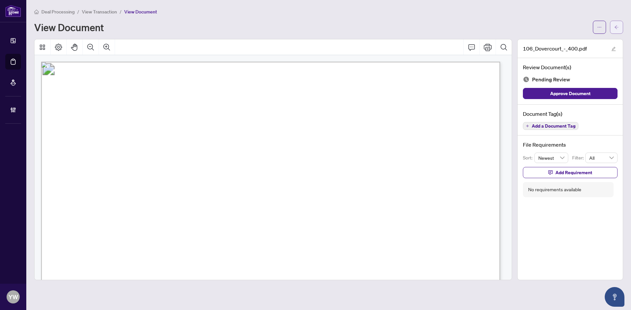
click at [616, 28] on icon "arrow-left" at bounding box center [616, 27] width 5 height 5
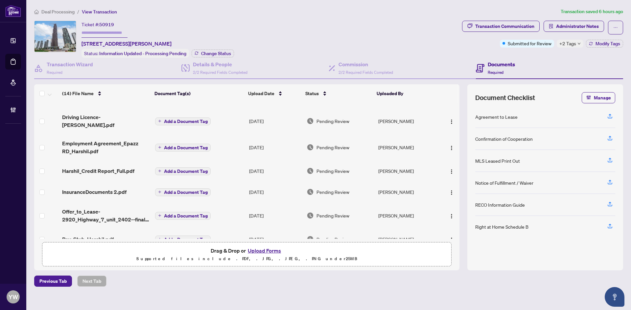
scroll to position [171, 0]
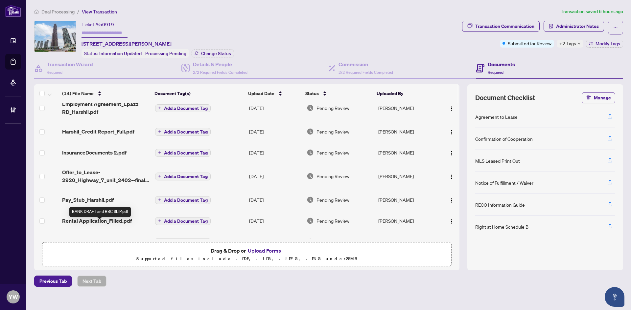
click at [125, 238] on span "BANK DRAFT and RBC SLIP.pdf" at bounding box center [100, 242] width 76 height 8
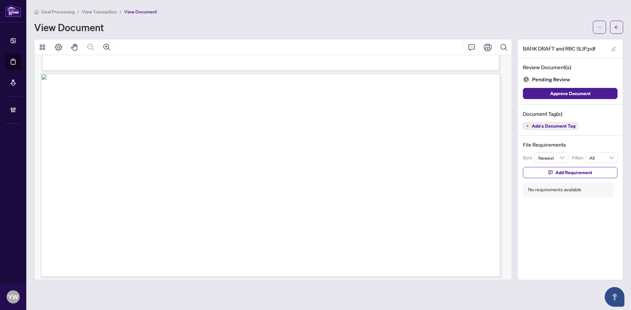
scroll to position [199, 0]
drag, startPoint x: 594, startPoint y: 95, endPoint x: 611, endPoint y: 43, distance: 55.1
click at [594, 95] on button "Approve Document" at bounding box center [569, 93] width 95 height 11
click at [616, 24] on span "button" at bounding box center [616, 27] width 5 height 11
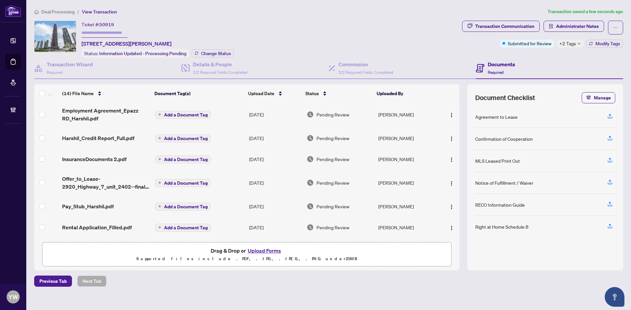
scroll to position [171, 0]
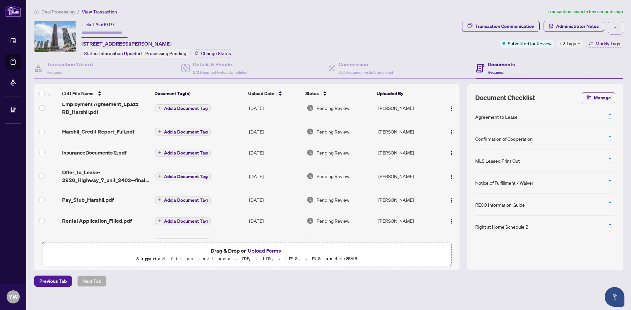
click at [122, 238] on span "BANK DRAFT and RBC SLIP.pdf" at bounding box center [100, 242] width 76 height 8
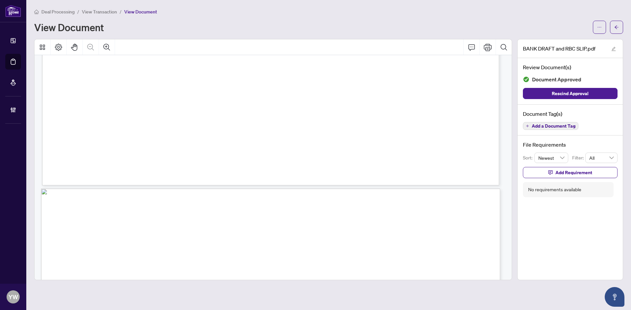
scroll to position [99, 0]
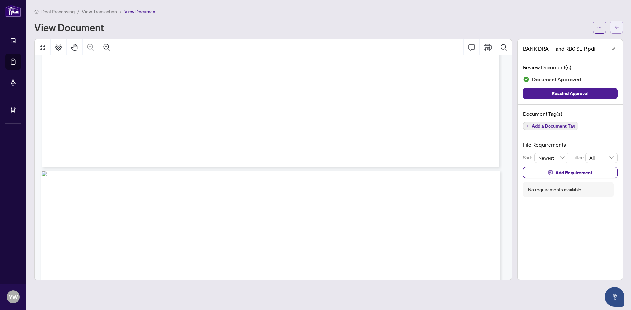
click at [614, 29] on icon "arrow-left" at bounding box center [616, 27] width 5 height 5
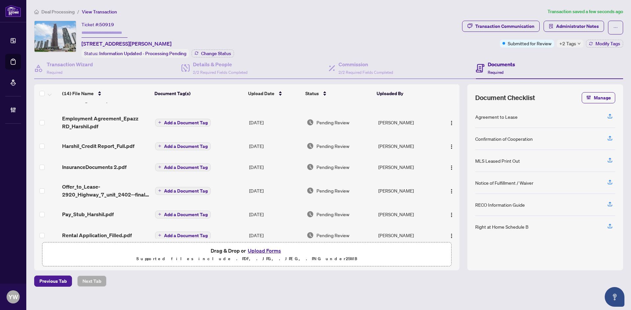
scroll to position [171, 0]
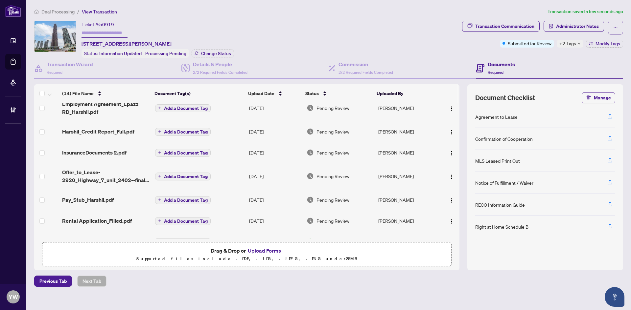
click at [119, 238] on span "BANK DRAFT and RBC SLIP.pdf" at bounding box center [100, 242] width 76 height 8
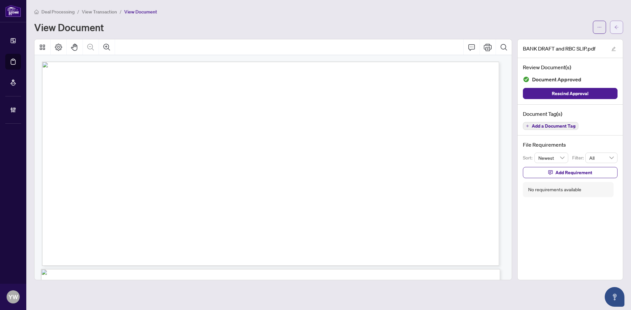
click at [613, 28] on button "button" at bounding box center [616, 27] width 13 height 13
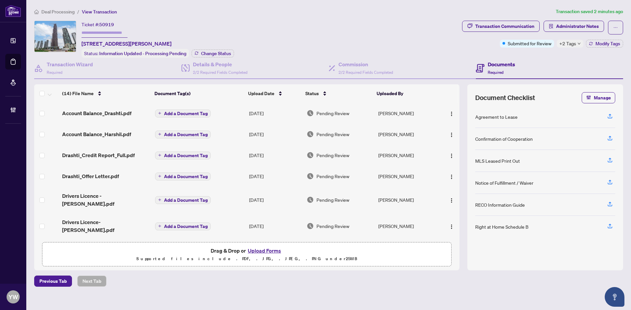
click at [100, 173] on span "Drashti_Offer Letter.pdf" at bounding box center [90, 176] width 57 height 8
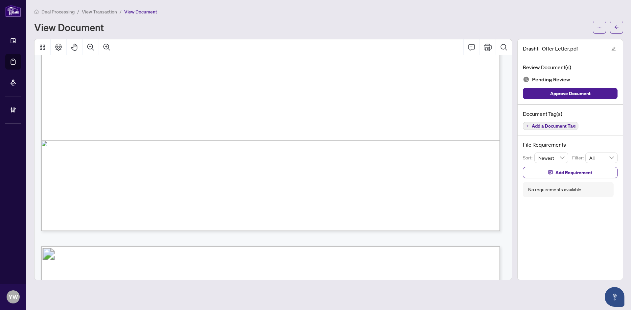
scroll to position [493, 0]
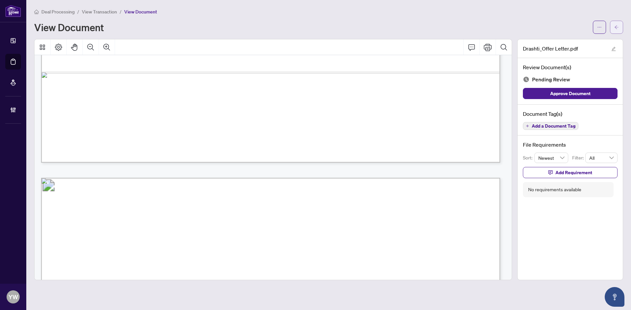
click at [614, 26] on icon "arrow-left" at bounding box center [616, 27] width 5 height 5
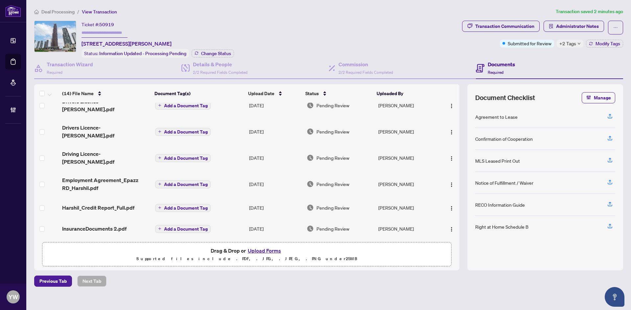
scroll to position [99, 0]
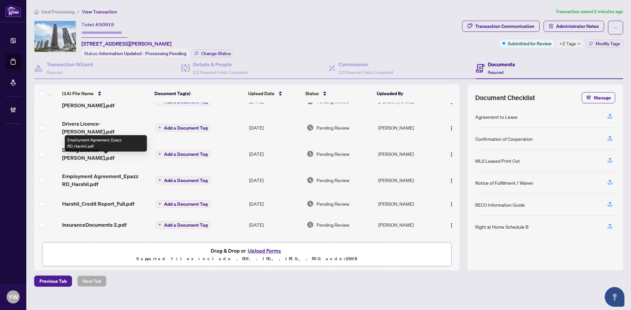
click at [88, 172] on span "Employment Agreement_Epazz RD_Harshil.pdf" at bounding box center [106, 180] width 88 height 16
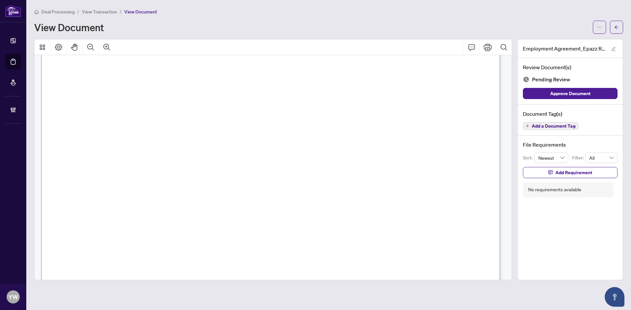
scroll to position [164, 0]
click at [613, 26] on button "button" at bounding box center [616, 27] width 13 height 13
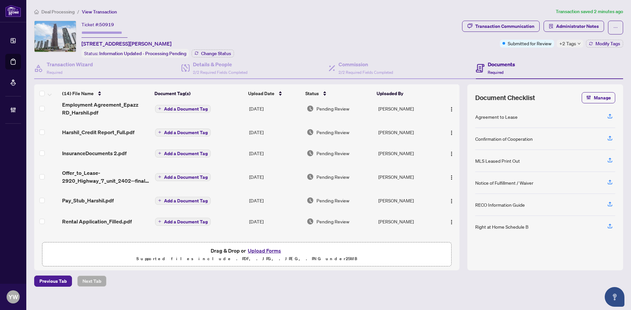
scroll to position [171, 0]
click at [126, 168] on span "Offer_to_Lease-2920_Highway_7_unit_2402--final-accepted-Fully executable.pdf" at bounding box center [106, 176] width 88 height 16
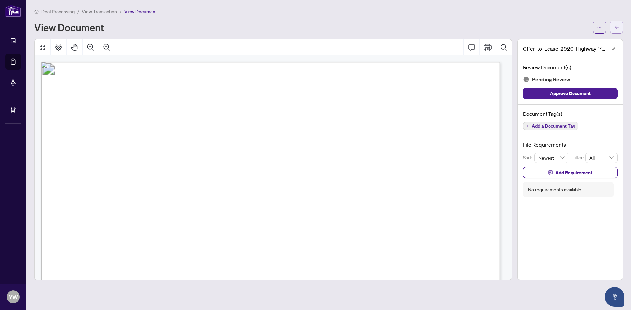
click at [613, 27] on button "button" at bounding box center [616, 27] width 13 height 13
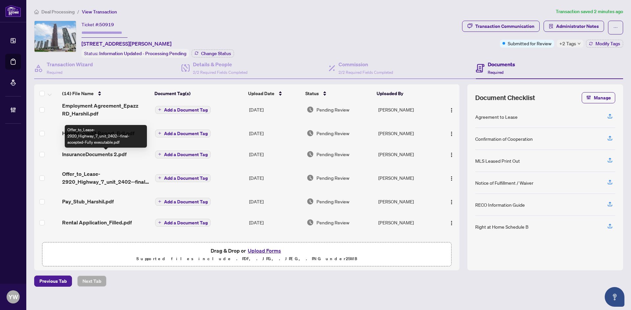
scroll to position [171, 0]
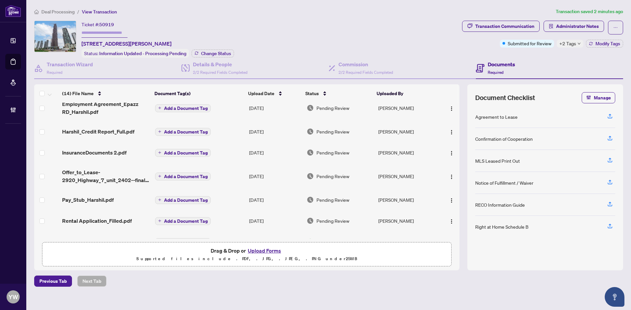
click at [124, 238] on span "BANK DRAFT and RBC SLIP.pdf" at bounding box center [100, 242] width 76 height 8
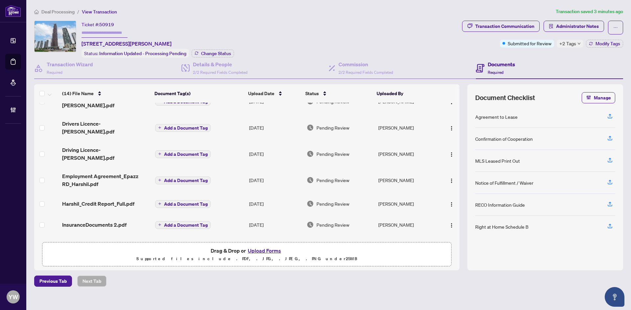
scroll to position [171, 0]
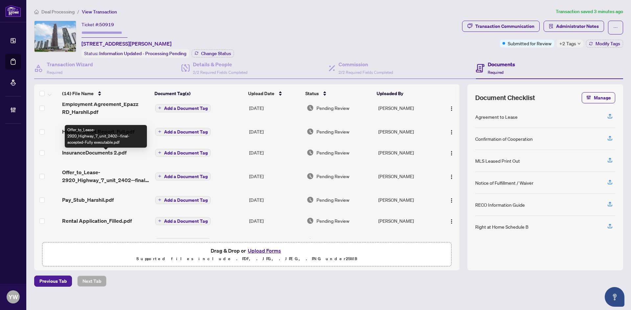
click at [124, 168] on span "Offer_to_Lease-2920_Highway_7_unit_2402--final-accepted-Fully executable.pdf" at bounding box center [106, 176] width 88 height 16
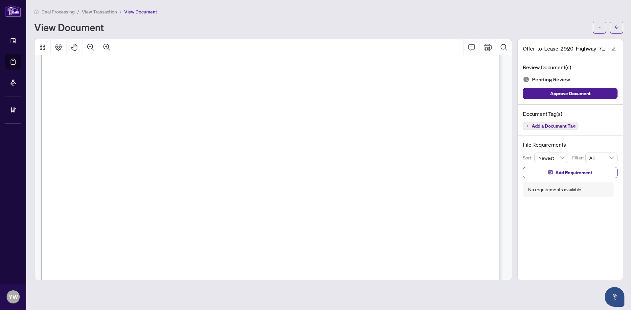
scroll to position [164, 0]
click at [616, 27] on icon "arrow-left" at bounding box center [616, 27] width 5 height 5
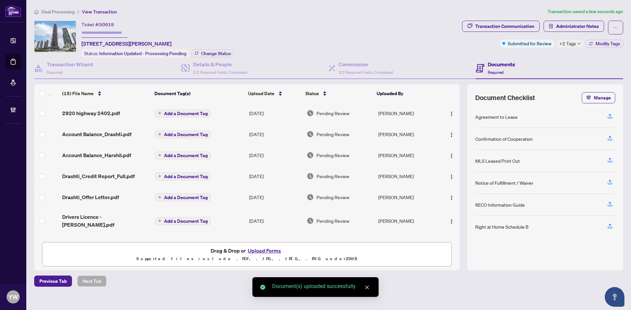
click at [203, 112] on span "Add a Document Tag" at bounding box center [186, 113] width 44 height 5
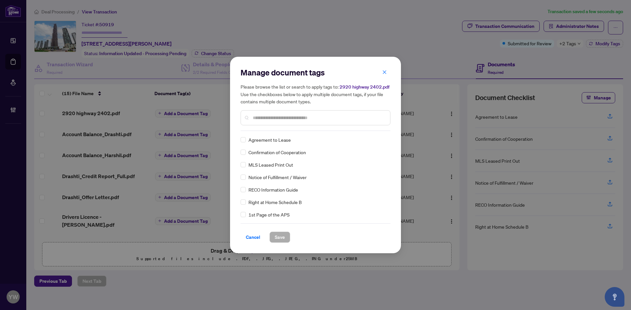
click at [267, 122] on div at bounding box center [315, 117] width 150 height 15
click at [268, 120] on input "text" at bounding box center [319, 117] width 132 height 7
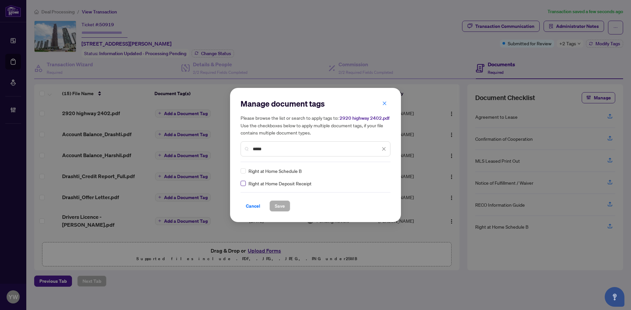
type input "*****"
click at [379, 172] on img at bounding box center [376, 171] width 7 height 7
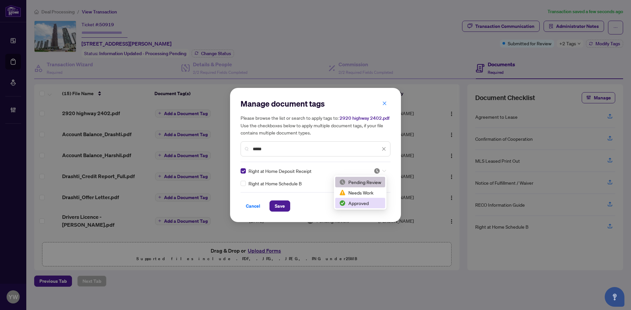
click at [354, 202] on div "Approved" at bounding box center [360, 203] width 42 height 7
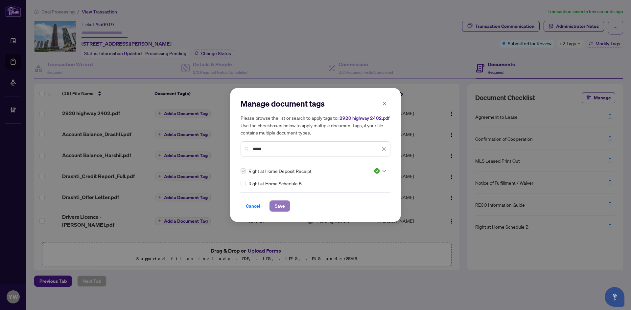
click at [280, 206] on span "Save" at bounding box center [280, 206] width 10 height 11
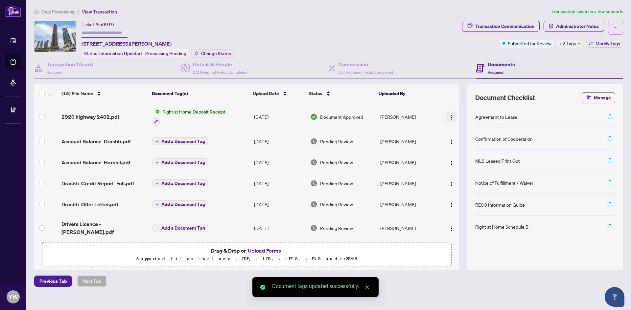
click at [452, 119] on button "button" at bounding box center [451, 117] width 11 height 11
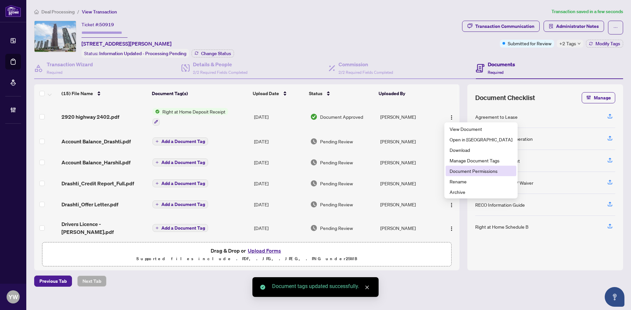
click at [472, 174] on span "Document Permissions" at bounding box center [480, 170] width 63 height 7
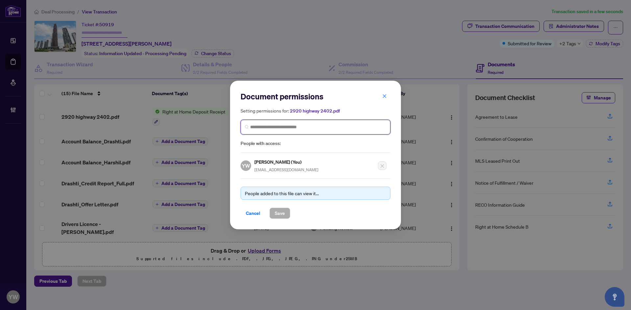
click at [298, 130] on input "search" at bounding box center [318, 127] width 136 height 7
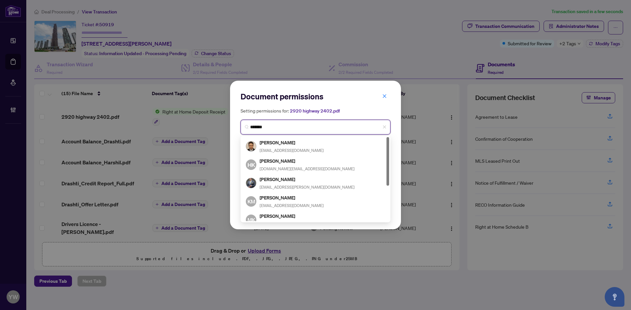
type input "********"
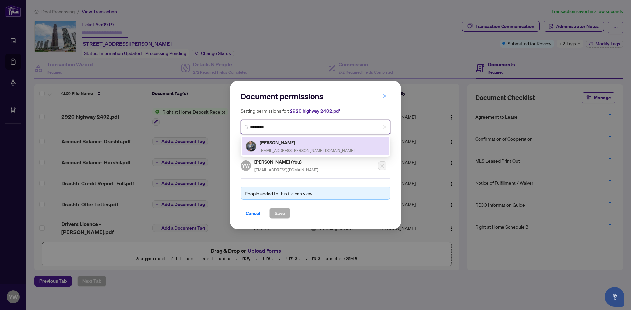
click at [294, 147] on div "Khalil Henareh khalil2@rogers.com" at bounding box center [306, 146] width 95 height 15
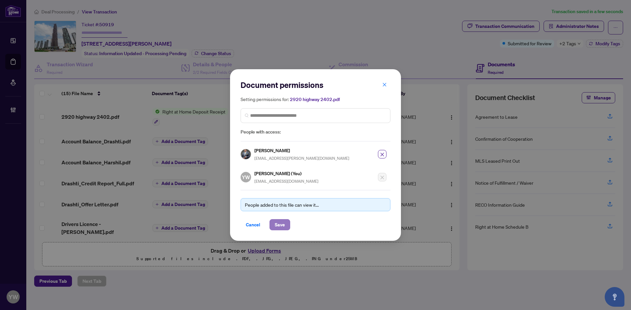
click at [282, 225] on span "Save" at bounding box center [280, 225] width 10 height 11
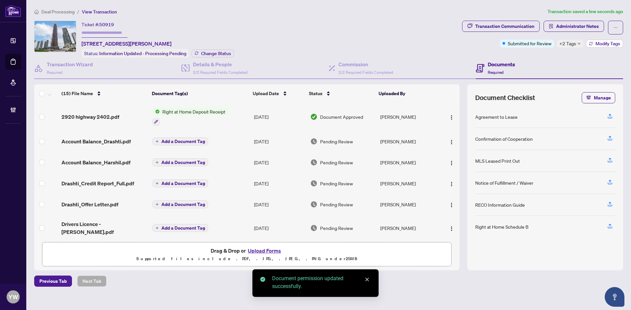
click at [598, 46] on span "Modify Tags" at bounding box center [607, 43] width 25 height 5
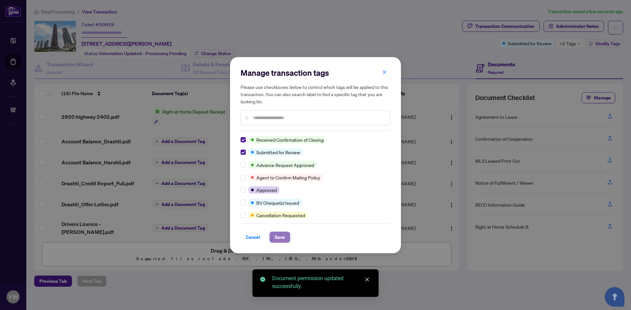
click at [275, 233] on span "Save" at bounding box center [280, 237] width 10 height 11
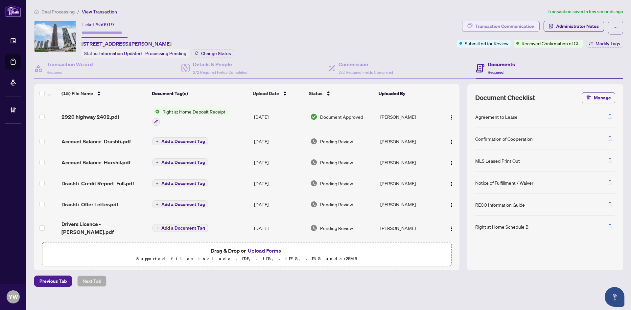
click at [493, 21] on button "Transaction Communication" at bounding box center [501, 26] width 78 height 11
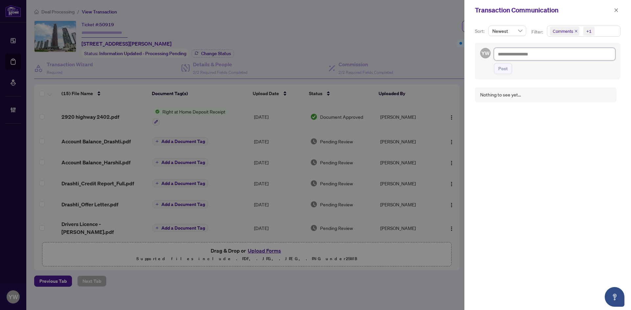
click at [506, 55] on textarea at bounding box center [554, 54] width 121 height 12
paste textarea "**********"
type textarea "**********"
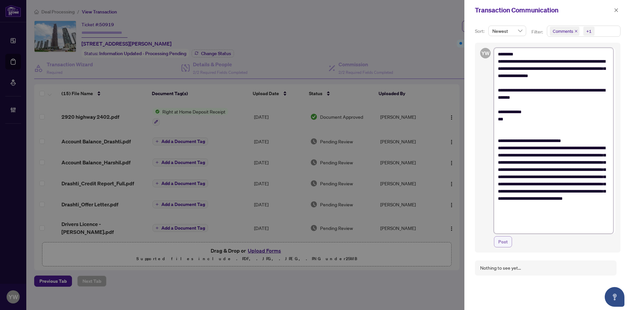
type textarea "**********"
click at [503, 242] on span "Post" at bounding box center [503, 242] width 10 height 11
type textarea "**********"
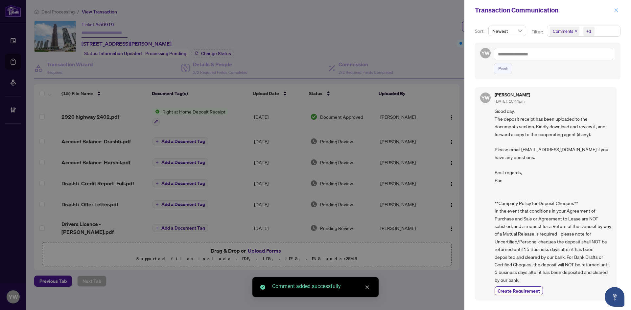
click at [614, 11] on icon "close" at bounding box center [615, 10] width 5 height 5
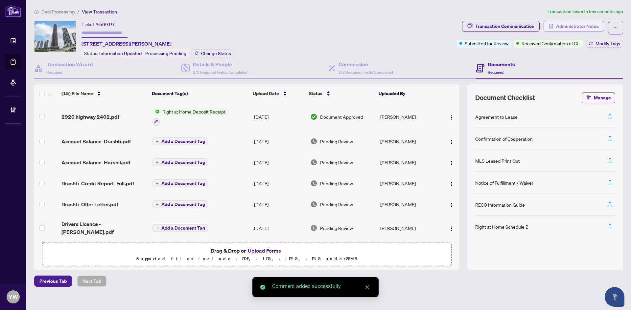
click at [557, 28] on span "Administrator Notes" at bounding box center [577, 26] width 43 height 11
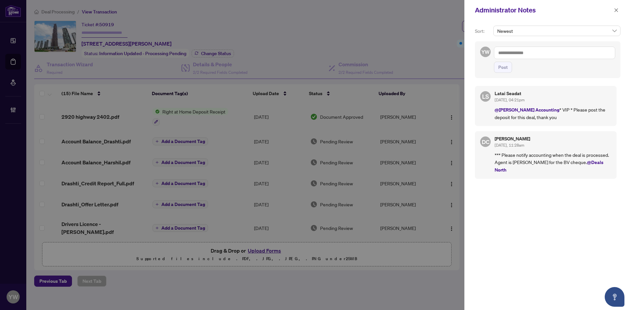
click at [519, 55] on textarea at bounding box center [554, 53] width 121 height 12
paste textarea "**********"
type textarea "**********"
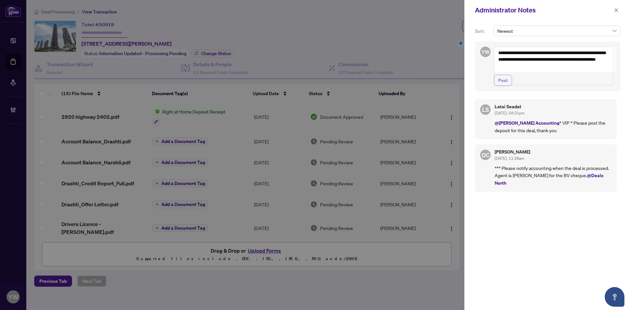
click at [504, 86] on span "Post" at bounding box center [503, 80] width 10 height 11
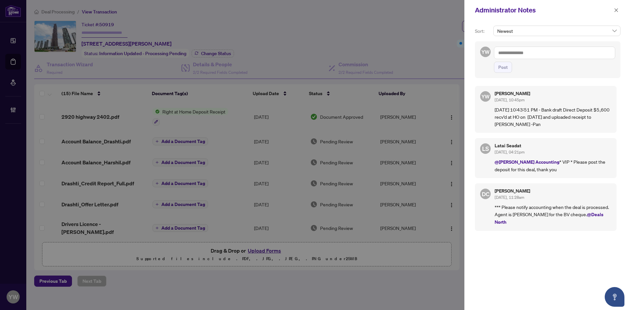
click at [511, 55] on textarea at bounding box center [554, 53] width 121 height 12
click at [528, 58] on span "Latai Seadat" at bounding box center [523, 58] width 24 height 6
type textarea "**********"
click at [498, 71] on span "Post" at bounding box center [503, 67] width 10 height 11
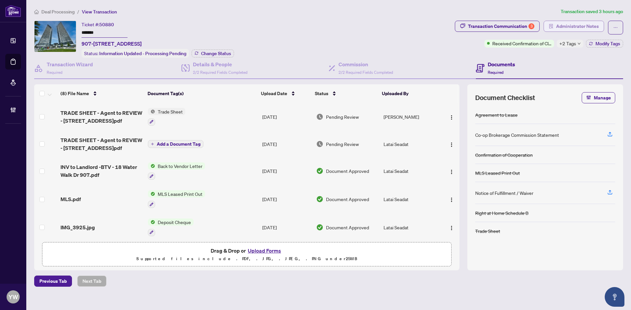
click at [579, 25] on span "Administrator Notes" at bounding box center [577, 26] width 43 height 11
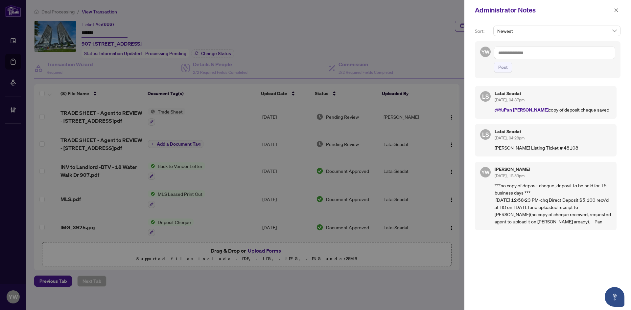
click at [611, 11] on div "Administrator Notes" at bounding box center [543, 10] width 137 height 10
click at [618, 8] on button "button" at bounding box center [615, 10] width 9 height 8
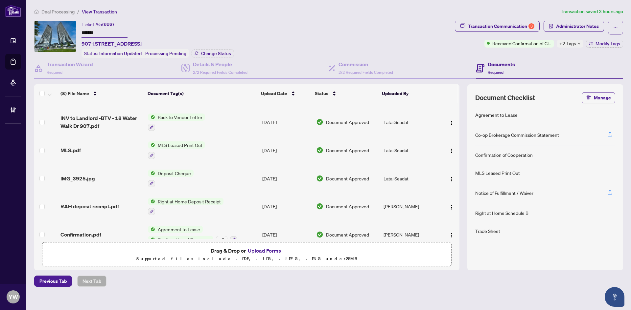
scroll to position [88, 0]
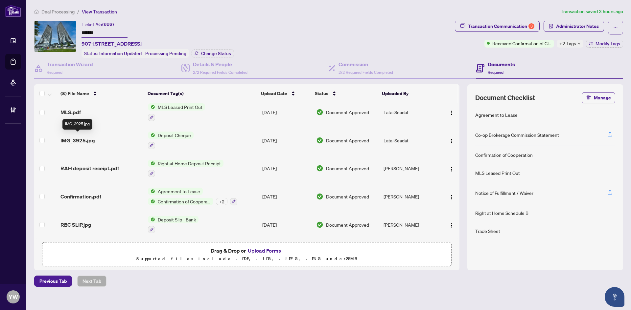
click at [86, 137] on span "IMG_3925.jpg" at bounding box center [77, 141] width 34 height 8
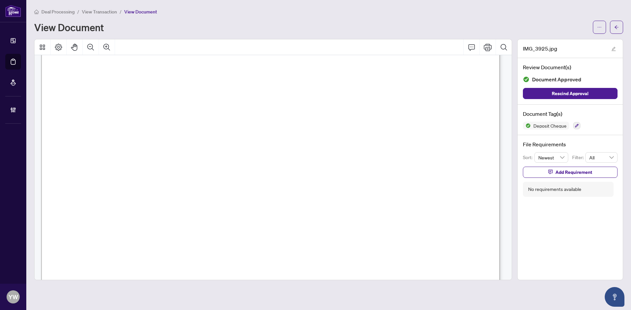
scroll to position [33, 0]
click at [620, 29] on button "button" at bounding box center [616, 27] width 13 height 13
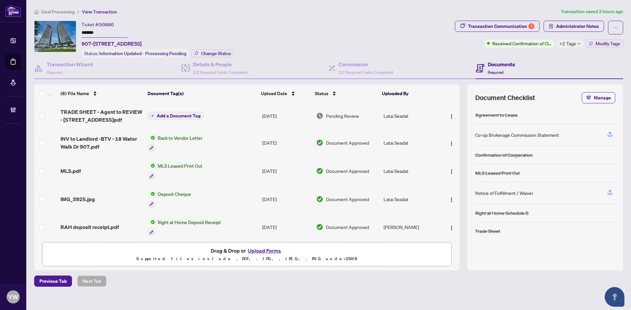
scroll to position [66, 0]
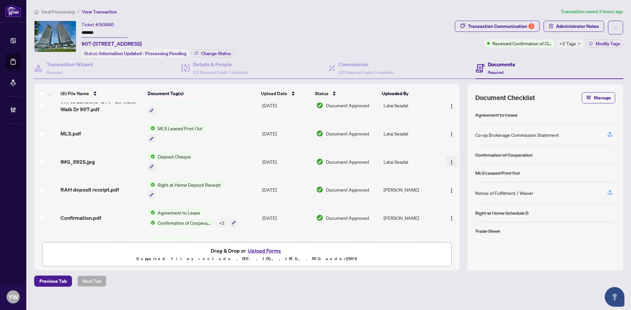
click at [450, 162] on img "button" at bounding box center [451, 162] width 5 height 5
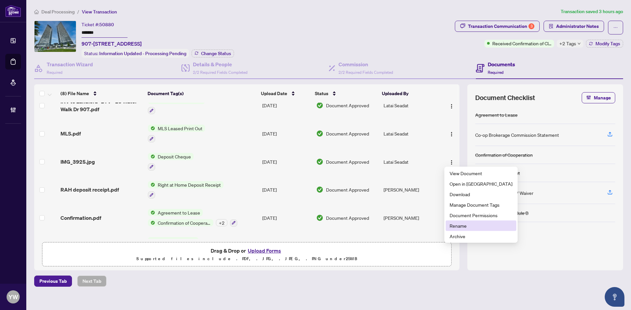
click at [457, 222] on span "Rename" at bounding box center [480, 225] width 63 height 7
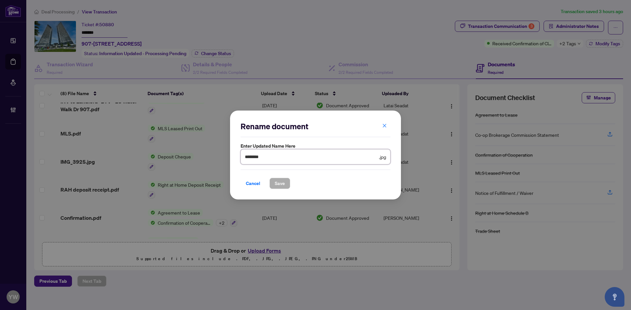
drag, startPoint x: 227, startPoint y: 154, endPoint x: 213, endPoint y: 154, distance: 13.8
click at [213, 154] on div "Rename document Enter updated name here ******** .jpg Cancel Save Cancel OK" at bounding box center [315, 155] width 631 height 310
type input "**********"
drag, startPoint x: 279, startPoint y: 184, endPoint x: 396, endPoint y: 89, distance: 150.2
click at [278, 184] on span "Save" at bounding box center [280, 183] width 10 height 11
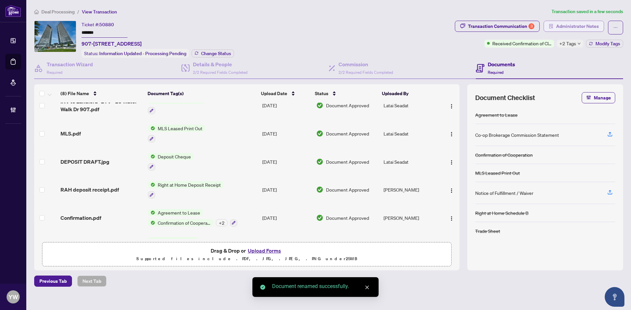
click at [586, 25] on span "Administrator Notes" at bounding box center [577, 26] width 43 height 11
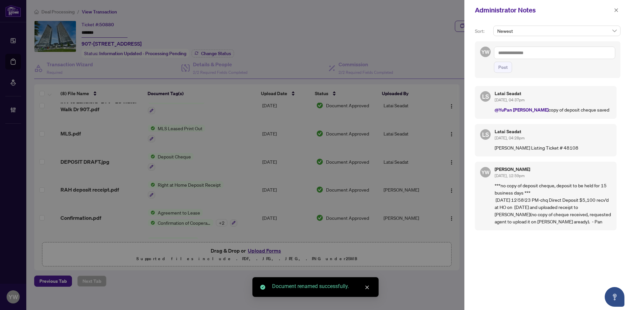
click at [538, 53] on textarea at bounding box center [554, 53] width 121 height 12
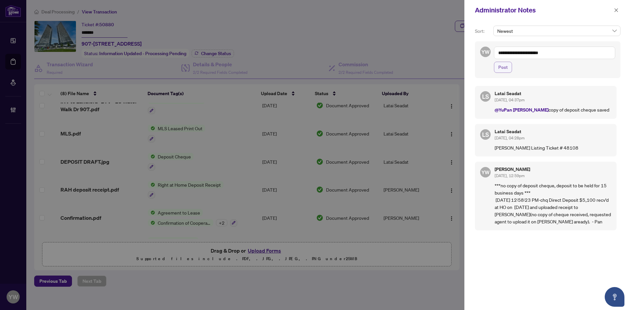
type textarea "**********"
click at [504, 67] on span "Post" at bounding box center [503, 67] width 10 height 11
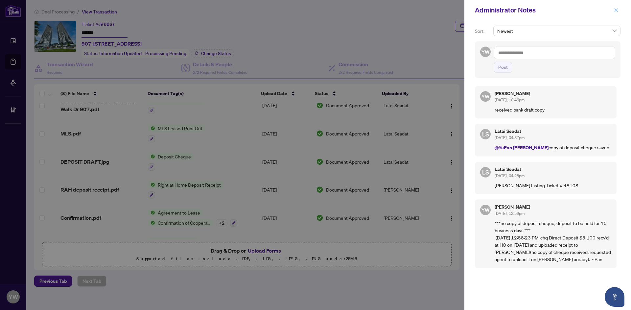
click at [615, 10] on icon "close" at bounding box center [616, 10] width 4 height 4
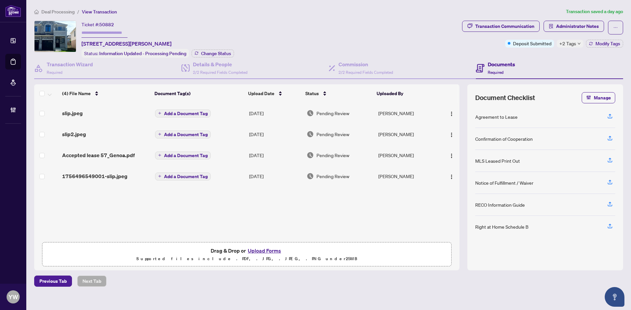
click at [77, 111] on span "slip.jpeg" at bounding box center [72, 113] width 21 height 8
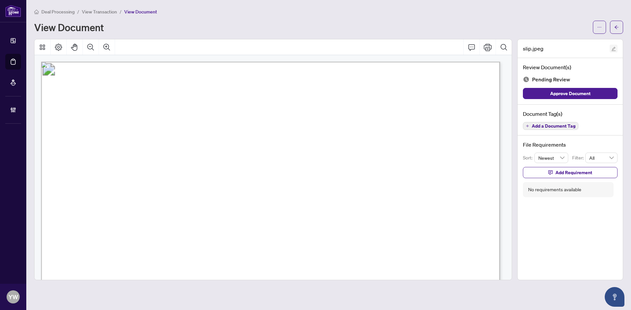
click at [610, 48] on button "button" at bounding box center [613, 49] width 8 height 8
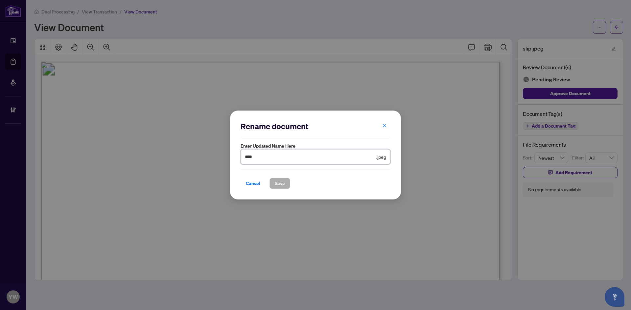
drag, startPoint x: 262, startPoint y: 156, endPoint x: 219, endPoint y: 156, distance: 43.0
click at [219, 156] on div "Rename document Enter updated name here **** .jpeg Cancel Save Cancel OK" at bounding box center [315, 155] width 631 height 310
type input "**********"
click at [282, 180] on span "Save" at bounding box center [280, 183] width 10 height 11
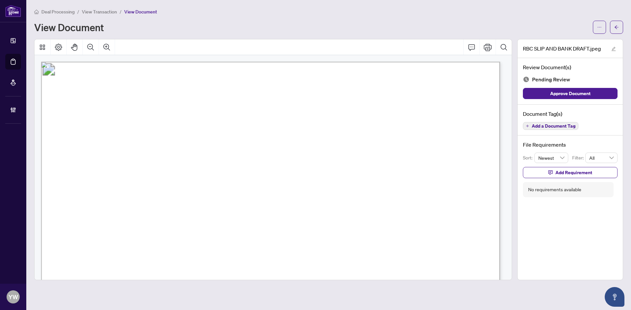
drag, startPoint x: 589, startPoint y: 96, endPoint x: 608, endPoint y: 46, distance: 53.3
click at [589, 96] on span "Approve Document" at bounding box center [570, 93] width 40 height 11
click at [614, 29] on icon "arrow-left" at bounding box center [616, 27] width 5 height 5
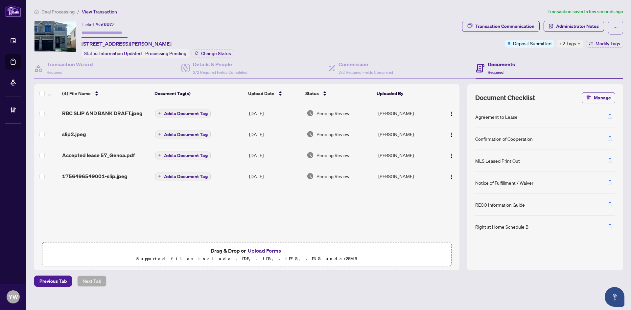
click at [82, 133] on span "slip2.jpeg" at bounding box center [74, 134] width 24 height 8
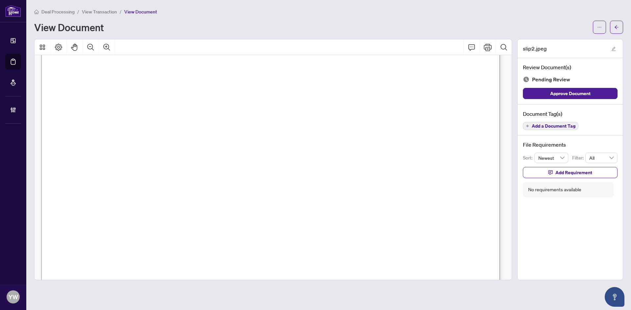
scroll to position [230, 0]
click at [610, 47] on button "button" at bounding box center [613, 49] width 8 height 8
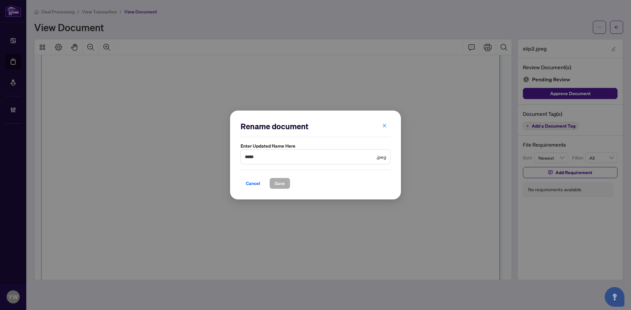
drag, startPoint x: 248, startPoint y: 184, endPoint x: 543, endPoint y: 122, distance: 301.3
click at [249, 184] on span "Cancel" at bounding box center [253, 183] width 14 height 11
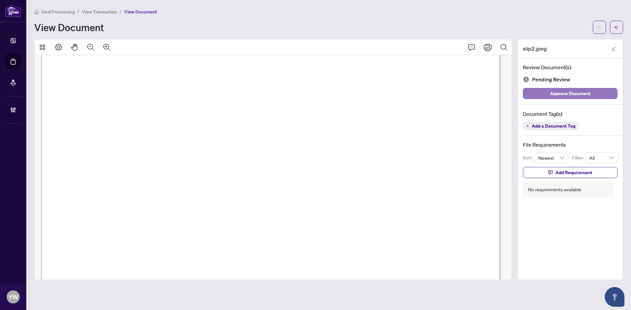
click at [571, 94] on span "Approve Document" at bounding box center [570, 93] width 40 height 11
click at [617, 31] on span "button" at bounding box center [616, 27] width 5 height 11
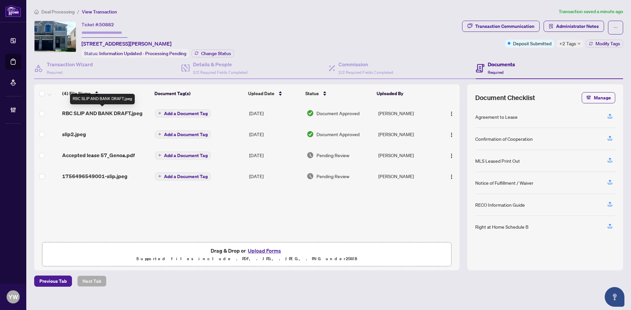
click at [109, 114] on span "RBC SLIP AND BANK DRAFT.jpeg" at bounding box center [102, 113] width 80 height 8
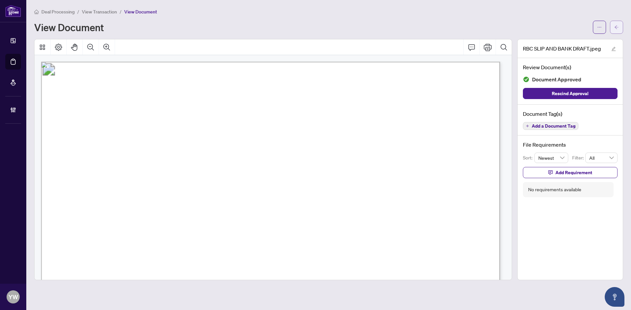
click at [619, 22] on button "button" at bounding box center [616, 27] width 13 height 13
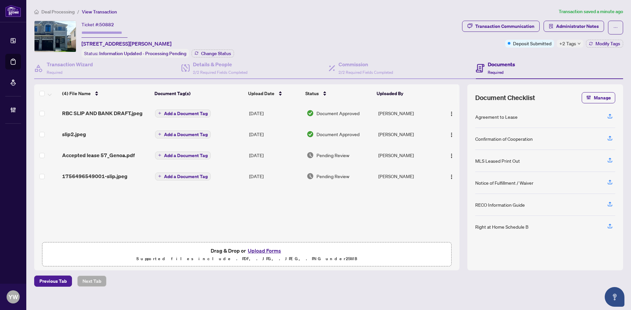
drag, startPoint x: 142, startPoint y: 218, endPoint x: 159, endPoint y: 217, distance: 17.4
click at [142, 218] on div "RBC SLIP AND BANK DRAFT.jpeg Add a Document Tag [DATE] Document Approved [PERSO…" at bounding box center [246, 171] width 425 height 136
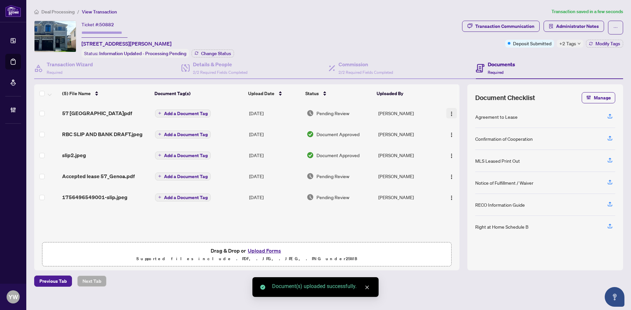
click at [451, 110] on span "button" at bounding box center [451, 113] width 5 height 7
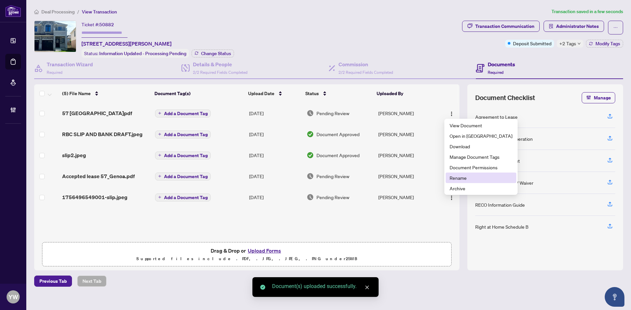
click at [460, 175] on span "Rename" at bounding box center [480, 177] width 63 height 7
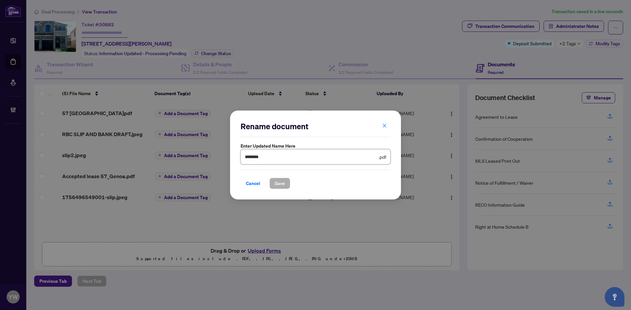
click at [197, 159] on div "Rename document Enter updated name here ******** .pdf Cancel Save Cancel OK" at bounding box center [315, 155] width 631 height 310
type input "**********"
click at [285, 183] on button "Save" at bounding box center [279, 183] width 21 height 11
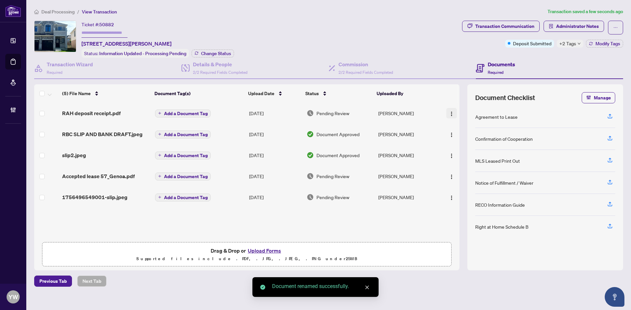
click at [452, 113] on button "button" at bounding box center [451, 113] width 11 height 11
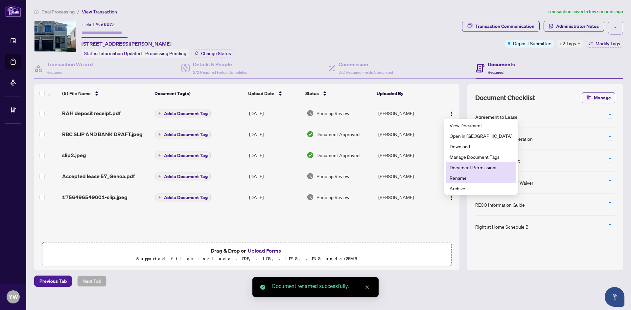
click at [471, 167] on span "Document Permissions" at bounding box center [480, 167] width 63 height 7
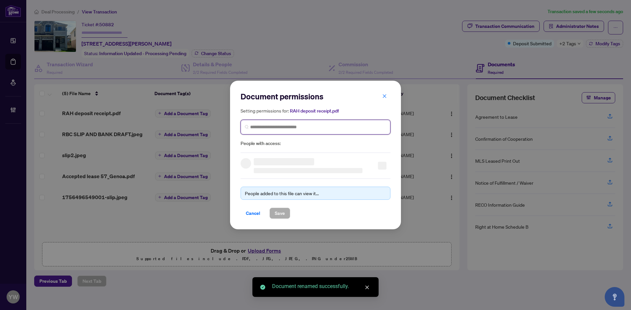
click at [308, 129] on input "search" at bounding box center [318, 127] width 136 height 7
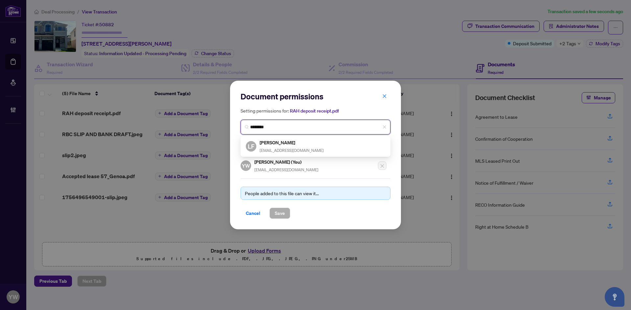
type input "********"
click at [271, 130] on input "********" at bounding box center [318, 127] width 136 height 7
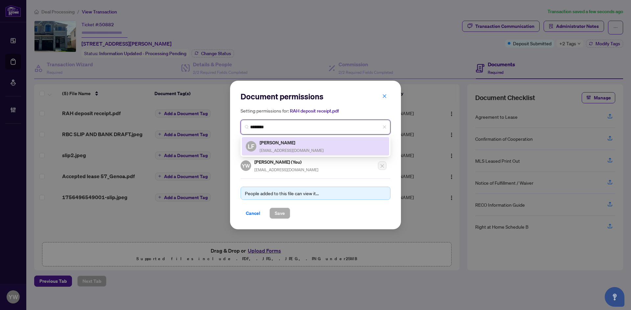
click at [298, 142] on h5 "Linda Fernandes" at bounding box center [291, 143] width 64 height 8
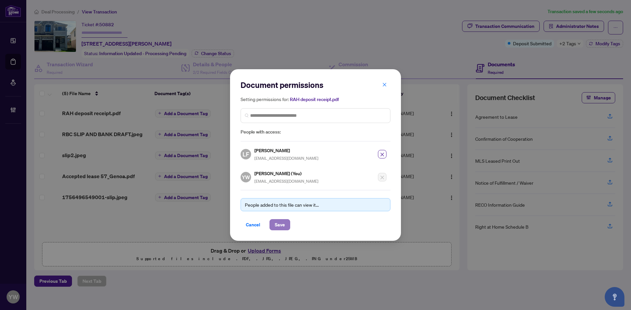
click at [283, 223] on span "Save" at bounding box center [280, 225] width 10 height 11
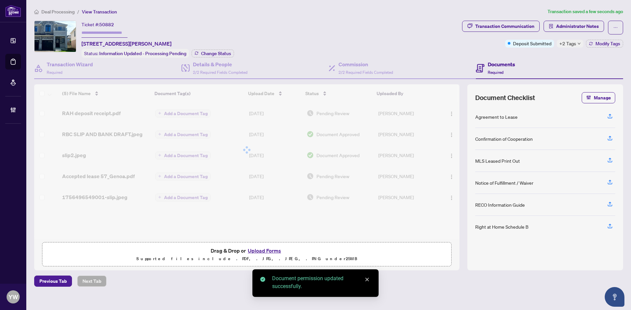
click at [196, 113] on div at bounding box center [246, 149] width 425 height 131
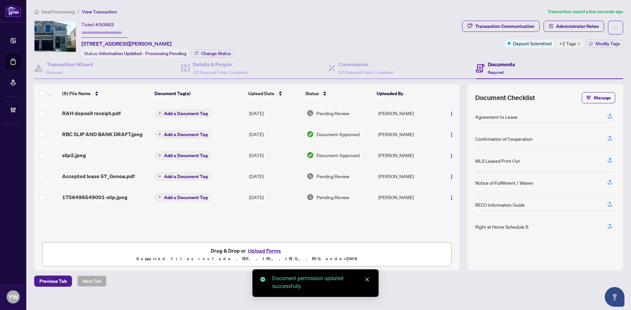
click at [200, 113] on span "Add a Document Tag" at bounding box center [186, 113] width 44 height 5
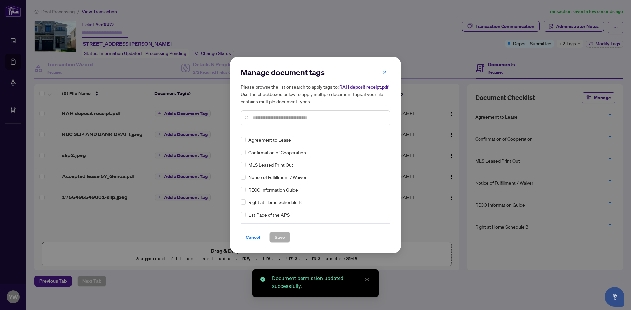
click at [266, 119] on input "text" at bounding box center [319, 117] width 132 height 7
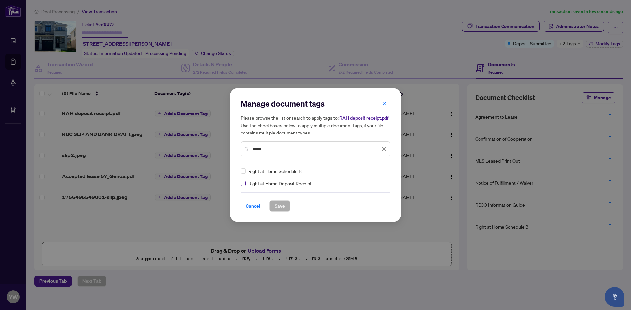
type input "*****"
click at [378, 170] on img at bounding box center [376, 171] width 7 height 7
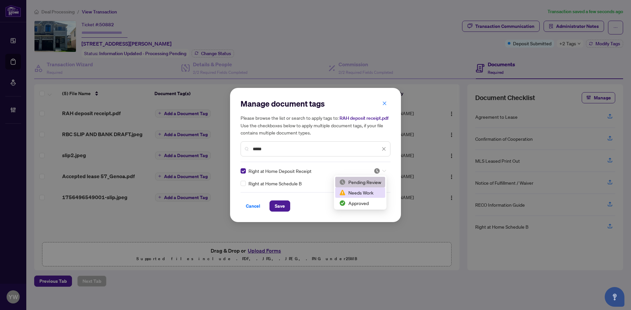
click at [354, 201] on div "Approved" at bounding box center [360, 203] width 42 height 7
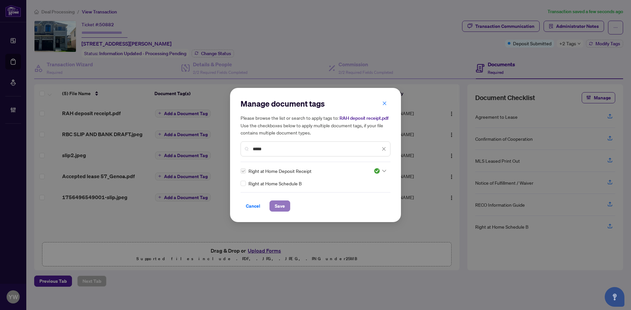
click at [269, 206] on button "Save" at bounding box center [279, 206] width 21 height 11
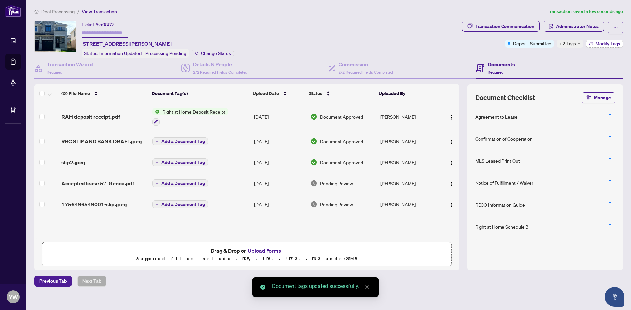
click at [606, 41] on span "Modify Tags" at bounding box center [607, 43] width 25 height 5
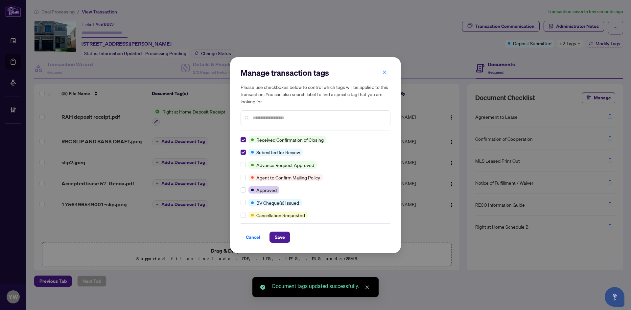
click at [278, 239] on span "Save" at bounding box center [280, 237] width 10 height 11
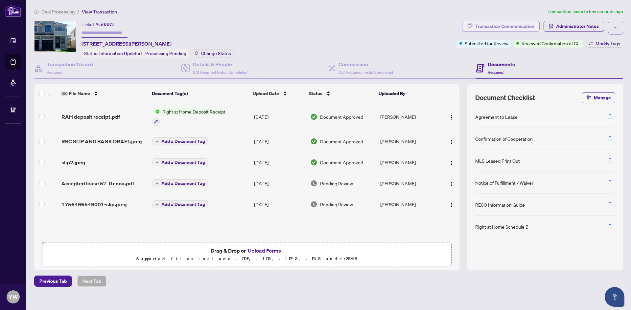
click at [485, 28] on div "Transaction Communication" at bounding box center [504, 26] width 59 height 11
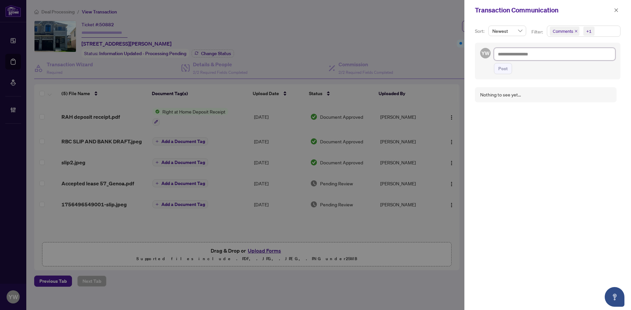
click at [521, 57] on textarea at bounding box center [554, 54] width 121 height 12
paste textarea "**********"
type textarea "**********"
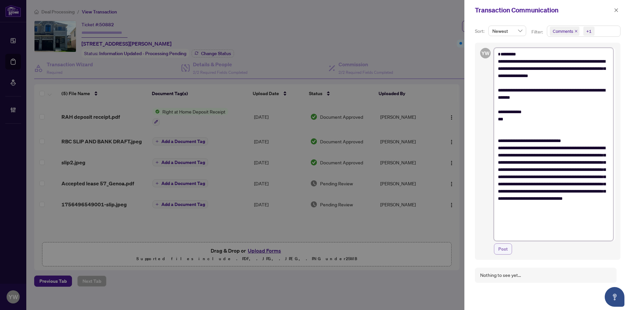
type textarea "**********"
click at [504, 254] on span "Post" at bounding box center [503, 249] width 10 height 11
type textarea "**********"
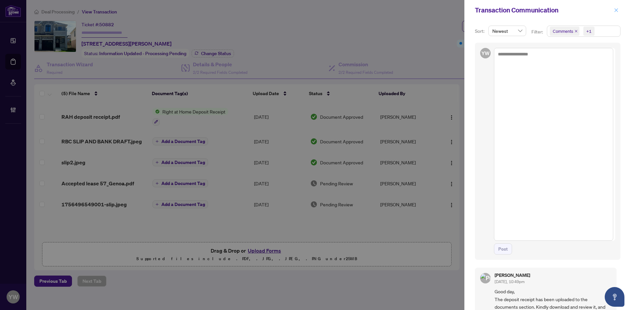
click at [615, 9] on icon "close" at bounding box center [615, 10] width 5 height 5
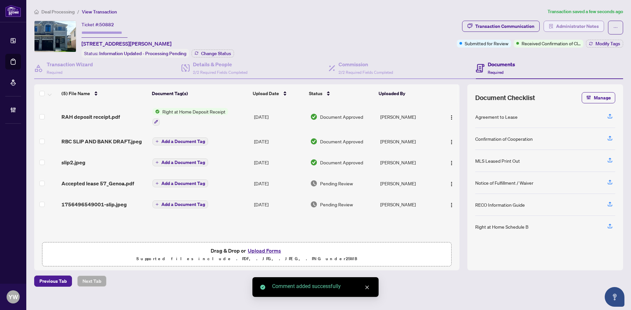
click at [588, 29] on span "Administrator Notes" at bounding box center [577, 26] width 43 height 11
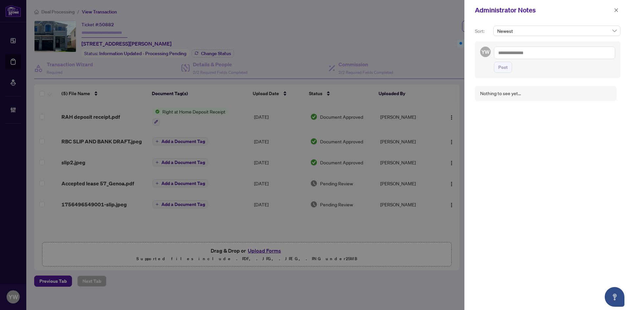
click at [514, 56] on textarea at bounding box center [554, 53] width 121 height 12
paste textarea "**********"
type textarea "**********"
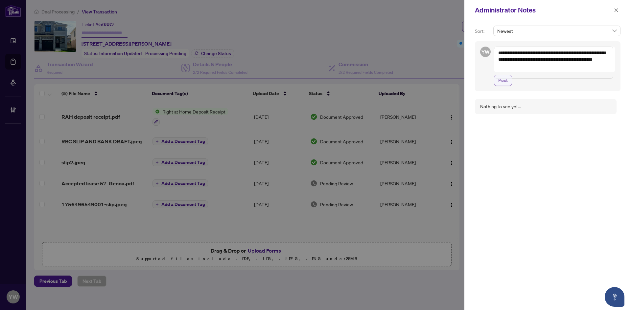
click at [506, 86] on span "Post" at bounding box center [503, 80] width 10 height 11
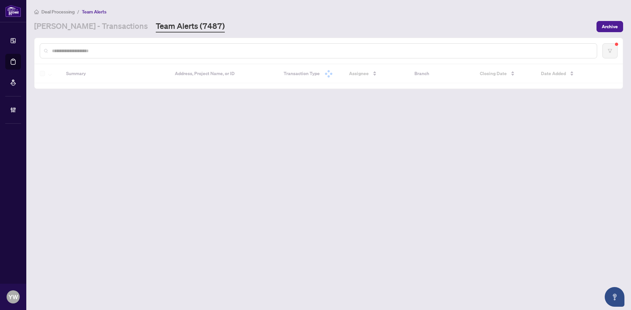
click at [98, 52] on input "text" at bounding box center [321, 50] width 539 height 7
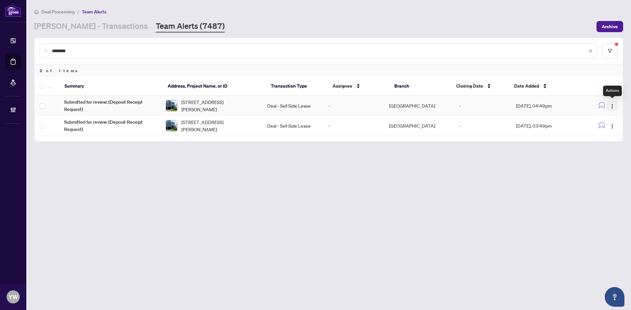
type input "********"
click at [613, 103] on span "button" at bounding box center [611, 105] width 5 height 7
click at [610, 140] on span "Complete Item" at bounding box center [596, 139] width 31 height 7
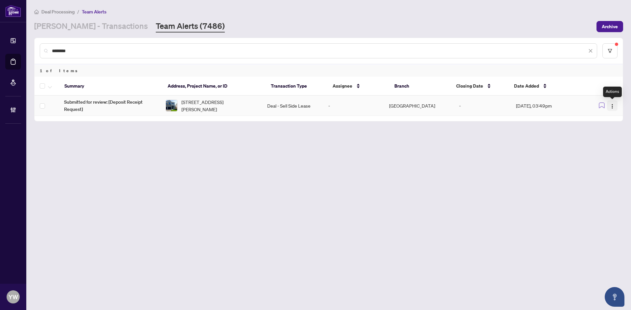
click at [613, 105] on img "button" at bounding box center [611, 106] width 5 height 5
click at [607, 138] on span "Complete Item" at bounding box center [596, 139] width 31 height 7
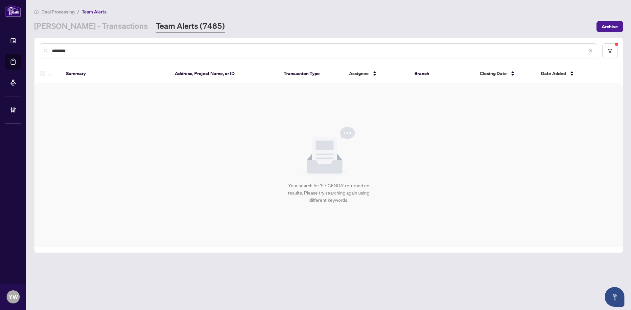
click at [89, 50] on input "********" at bounding box center [319, 50] width 535 height 7
drag, startPoint x: 83, startPoint y: 55, endPoint x: 42, endPoint y: 49, distance: 41.9
click at [42, 49] on div "********" at bounding box center [318, 50] width 557 height 15
drag, startPoint x: 90, startPoint y: 51, endPoint x: 46, endPoint y: 47, distance: 44.2
click at [46, 47] on div "********" at bounding box center [318, 50] width 557 height 15
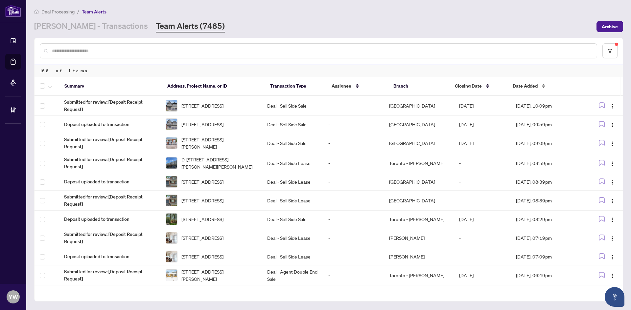
click at [513, 86] on span "Date Added" at bounding box center [524, 85] width 25 height 7
click at [517, 83] on span "Date Added" at bounding box center [524, 85] width 25 height 7
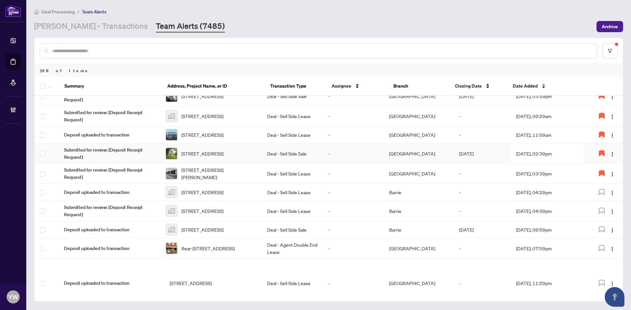
scroll to position [230, 0]
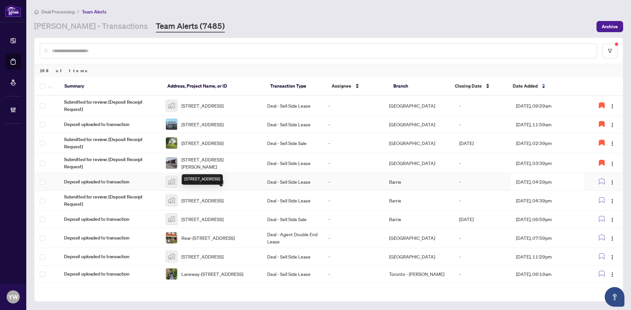
click at [217, 186] on span "5 Buttermill Avenue, Concord, ON, Canada" at bounding box center [202, 181] width 42 height 7
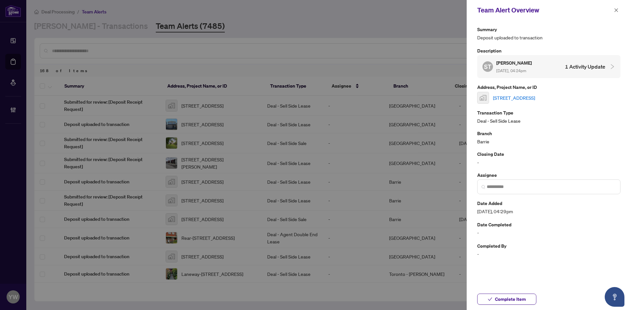
click at [518, 99] on link "5 Buttermill Avenue, Concord, ON, Canada" at bounding box center [514, 97] width 42 height 7
click at [514, 297] on span "Complete Item" at bounding box center [510, 299] width 31 height 11
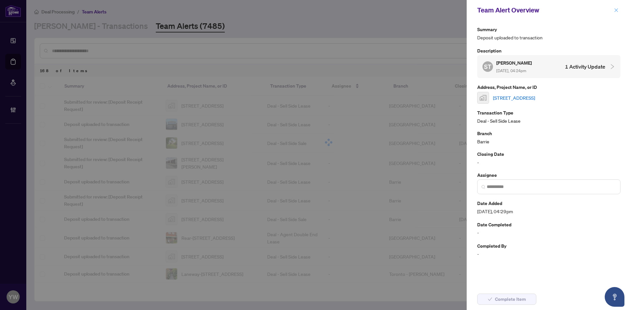
click at [615, 11] on icon "close" at bounding box center [616, 10] width 4 height 4
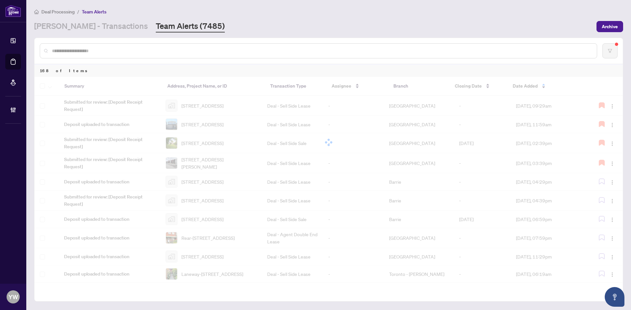
click at [114, 50] on input "text" at bounding box center [321, 50] width 539 height 7
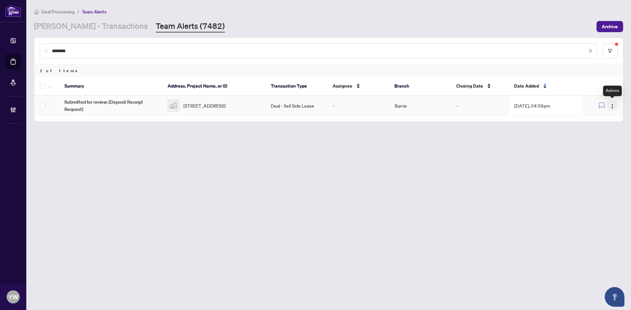
type input "********"
drag, startPoint x: 611, startPoint y: 107, endPoint x: 616, endPoint y: 115, distance: 9.7
click at [611, 106] on img "button" at bounding box center [611, 106] width 5 height 5
click at [611, 139] on span "Complete Item" at bounding box center [596, 139] width 31 height 7
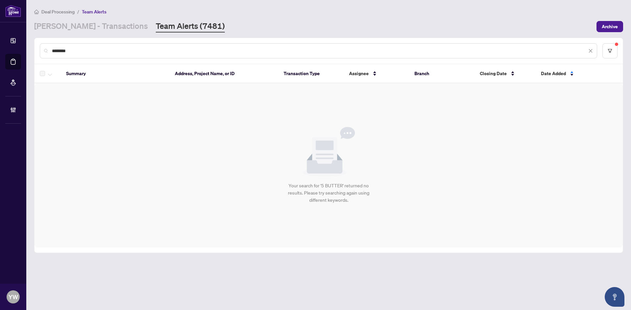
drag, startPoint x: 89, startPoint y: 50, endPoint x: 98, endPoint y: 53, distance: 10.2
click at [89, 49] on input "********" at bounding box center [319, 50] width 535 height 7
drag, startPoint x: 98, startPoint y: 53, endPoint x: 29, endPoint y: 48, distance: 69.4
click at [32, 47] on main "Deal Processing / Team Alerts RAHR - Transactions Team Alerts (7481) Archive **…" at bounding box center [328, 155] width 604 height 310
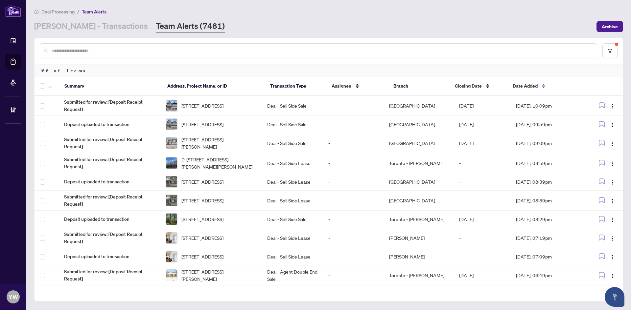
click at [533, 86] on span "Date Added" at bounding box center [524, 85] width 25 height 7
click at [528, 87] on span "Date Added" at bounding box center [524, 85] width 25 height 7
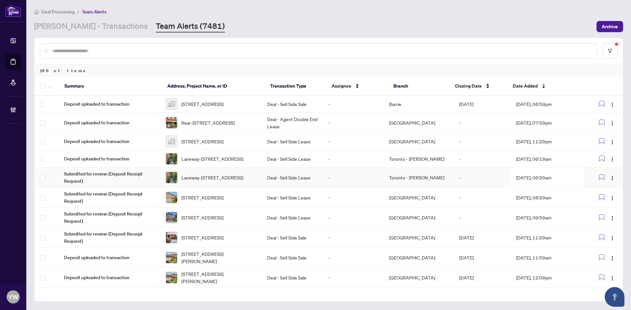
scroll to position [275, 0]
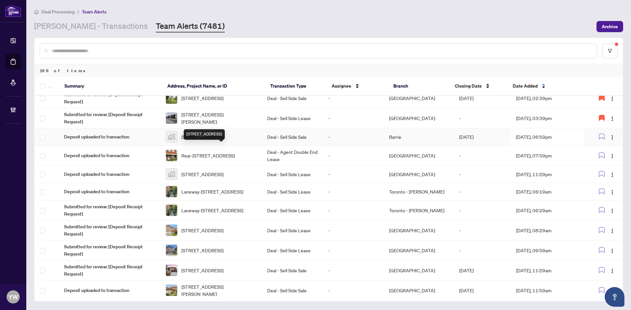
click at [223, 141] on span "[STREET_ADDRESS]" at bounding box center [202, 136] width 42 height 7
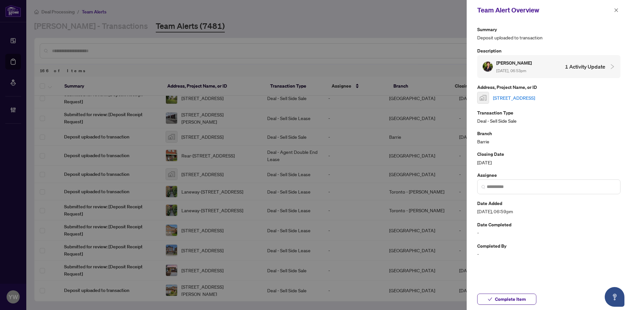
click at [491, 93] on div "[STREET_ADDRESS]" at bounding box center [548, 98] width 143 height 12
click at [502, 97] on link "[STREET_ADDRESS]" at bounding box center [514, 97] width 42 height 7
click at [510, 298] on span "Complete Item" at bounding box center [510, 299] width 31 height 11
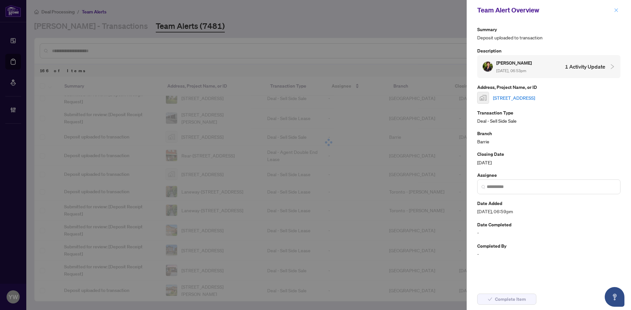
click at [614, 9] on icon "close" at bounding box center [615, 10] width 5 height 5
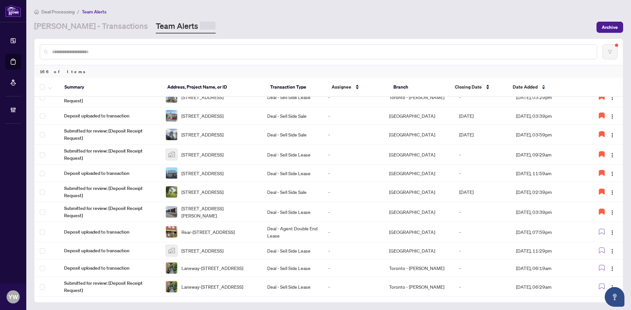
scroll to position [0, 0]
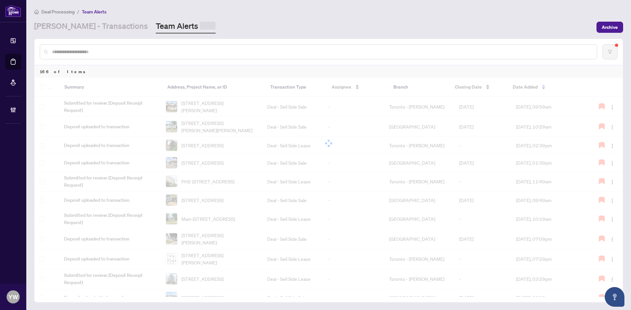
click at [159, 50] on input "text" at bounding box center [321, 51] width 539 height 7
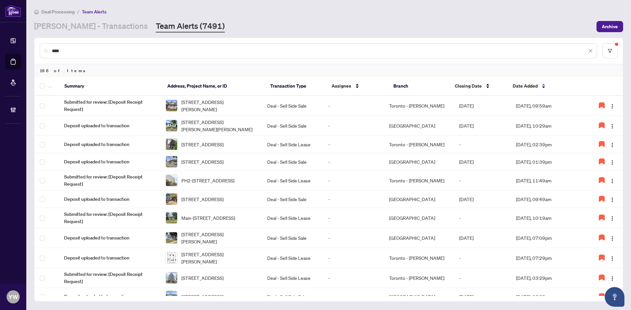
type input "****"
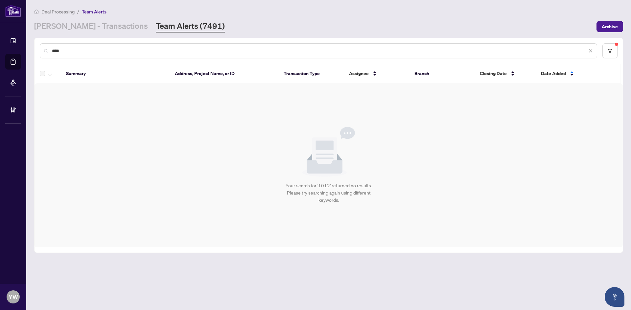
click at [120, 47] on input "****" at bounding box center [319, 50] width 535 height 7
click at [83, 24] on link "RAHR - Transactions" at bounding box center [91, 27] width 114 height 12
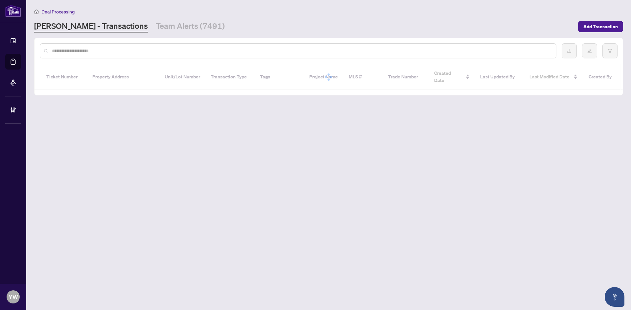
click at [79, 52] on input "text" at bounding box center [301, 50] width 499 height 7
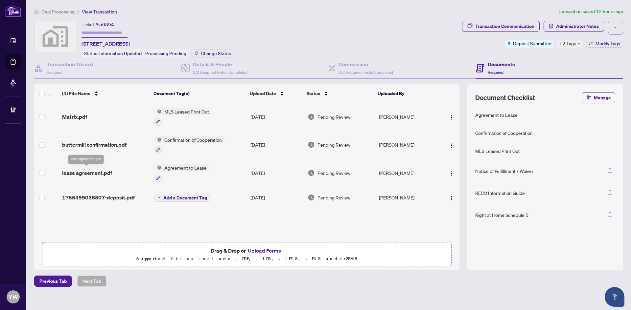
click at [100, 197] on span "1756499036807-deposit.pdf" at bounding box center [98, 198] width 73 height 8
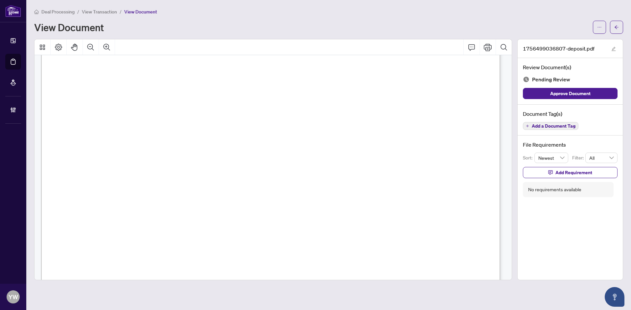
scroll to position [99, 0]
click at [614, 48] on icon "edit" at bounding box center [613, 49] width 5 height 5
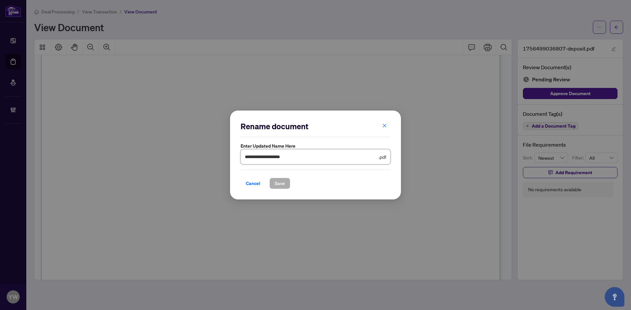
drag, startPoint x: 307, startPoint y: 157, endPoint x: 197, endPoint y: 153, distance: 110.1
click at [197, 153] on div "**********" at bounding box center [315, 155] width 631 height 310
type input "********"
drag, startPoint x: 278, startPoint y: 182, endPoint x: 285, endPoint y: 187, distance: 8.3
click at [278, 182] on span "Save" at bounding box center [280, 183] width 10 height 11
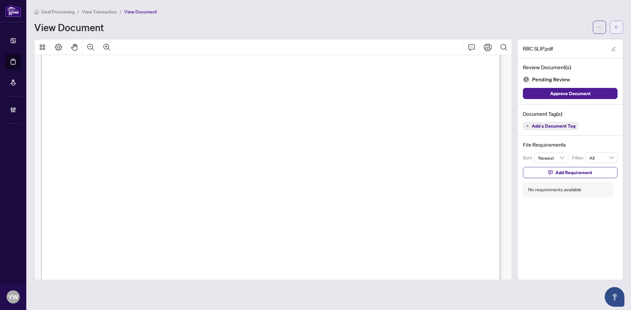
drag, startPoint x: 594, startPoint y: 95, endPoint x: 616, endPoint y: 33, distance: 65.9
click at [596, 92] on button "Approve Document" at bounding box center [569, 93] width 95 height 11
click at [616, 29] on icon "arrow-left" at bounding box center [616, 27] width 4 height 4
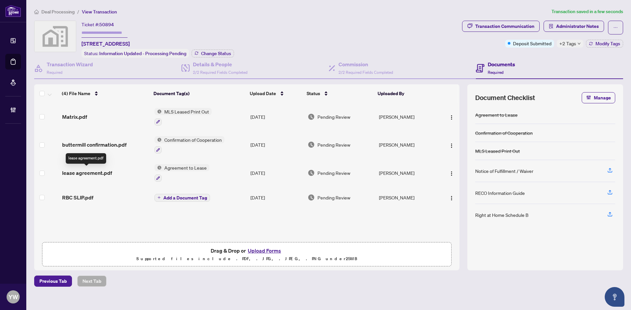
click at [105, 173] on span "lease agreement.pdf" at bounding box center [87, 173] width 50 height 8
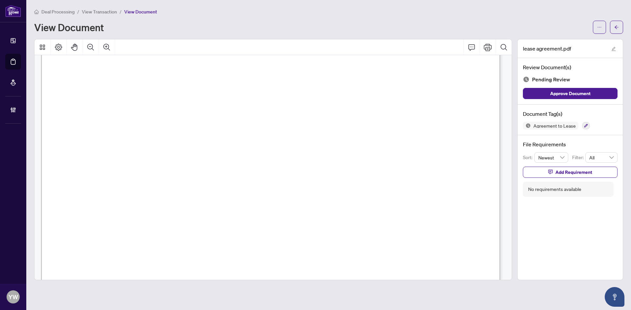
scroll to position [197, 0]
click at [613, 31] on button "button" at bounding box center [616, 27] width 13 height 13
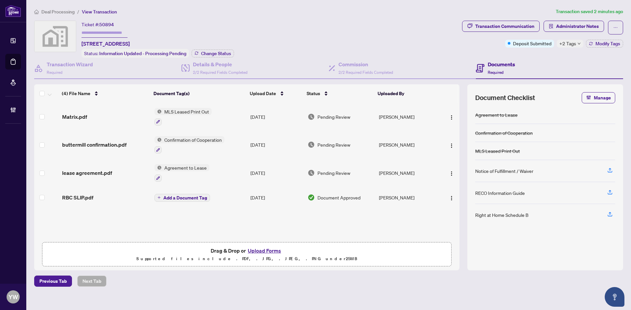
click at [80, 197] on span "RBC SLIP.pdf" at bounding box center [77, 198] width 31 height 8
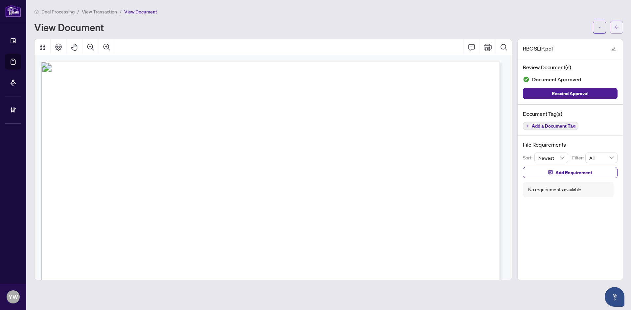
click at [616, 29] on icon "arrow-left" at bounding box center [616, 27] width 5 height 5
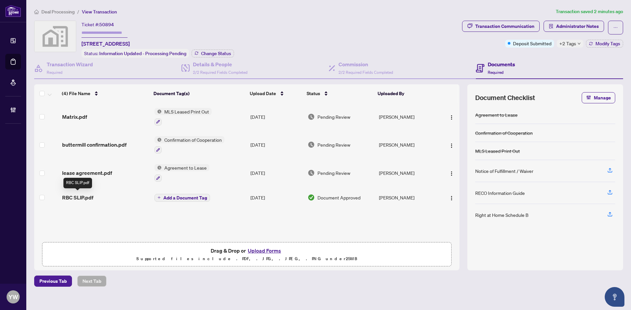
click at [73, 196] on span "RBC SLIP.pdf" at bounding box center [77, 198] width 31 height 8
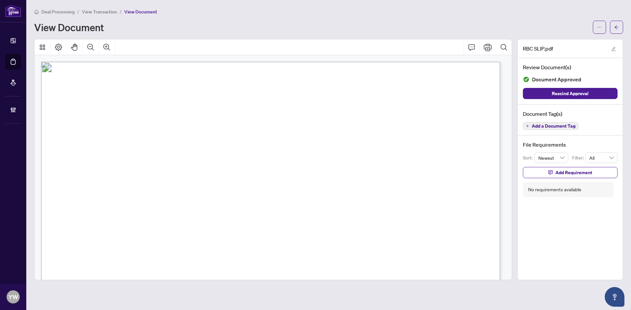
scroll to position [99, 0]
click at [617, 26] on icon "arrow-left" at bounding box center [616, 27] width 5 height 5
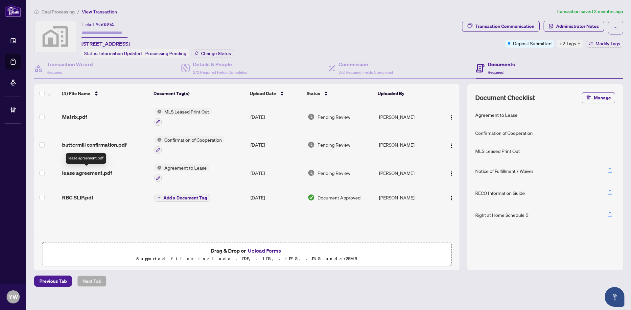
click at [92, 169] on span "lease agreement.pdf" at bounding box center [87, 173] width 50 height 8
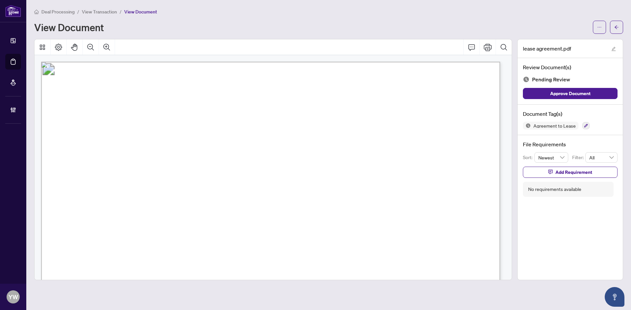
click at [612, 22] on button "button" at bounding box center [616, 27] width 13 height 13
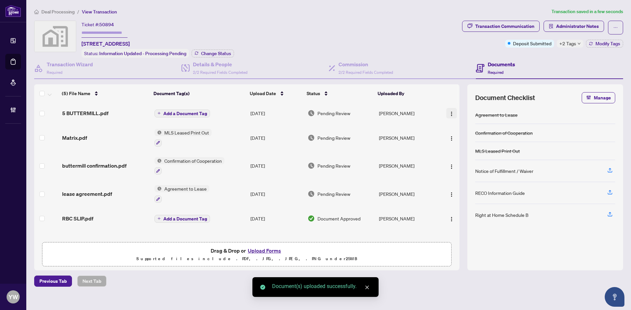
click at [452, 114] on img "button" at bounding box center [451, 113] width 5 height 5
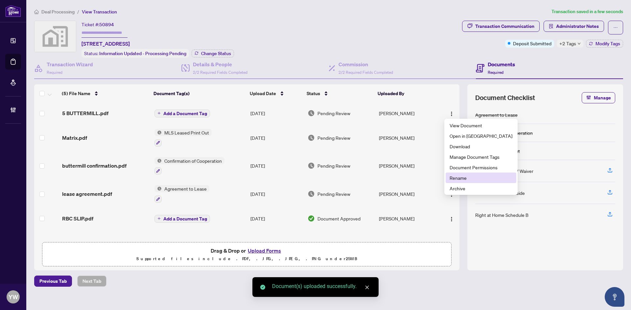
click at [460, 175] on span "Rename" at bounding box center [480, 177] width 63 height 7
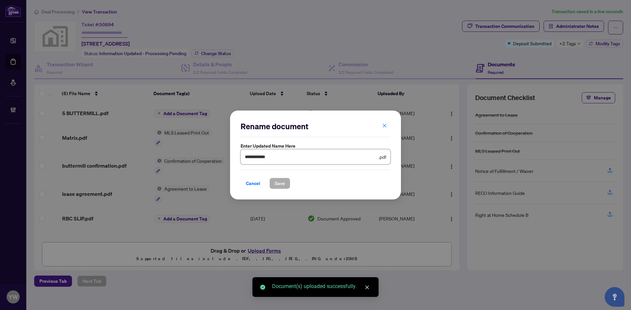
drag, startPoint x: 210, startPoint y: 155, endPoint x: 205, endPoint y: 160, distance: 6.3
click at [193, 155] on div "**********" at bounding box center [315, 155] width 631 height 310
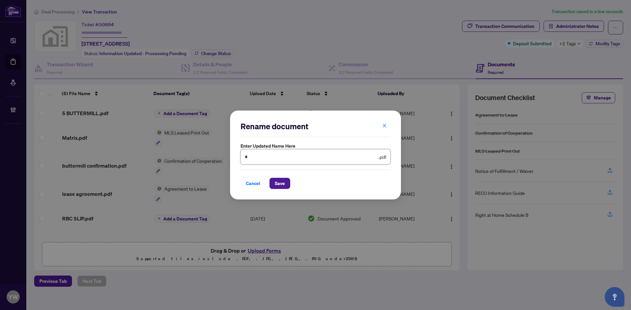
type input "**********"
click at [287, 186] on button "Save" at bounding box center [279, 183] width 21 height 11
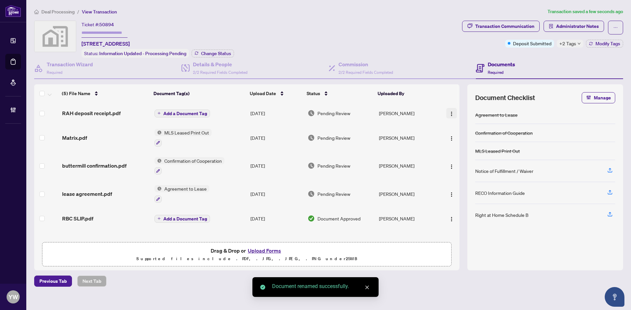
click at [450, 113] on img "button" at bounding box center [451, 113] width 5 height 5
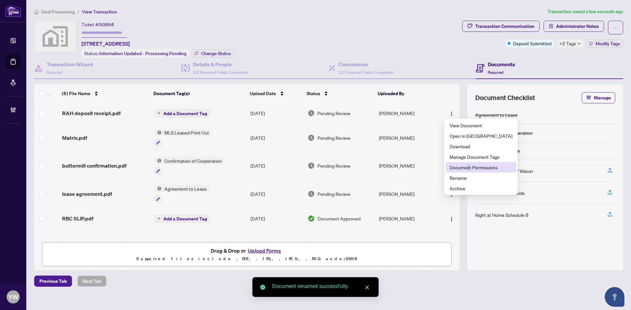
click at [468, 169] on span "Document Permissions" at bounding box center [480, 167] width 63 height 7
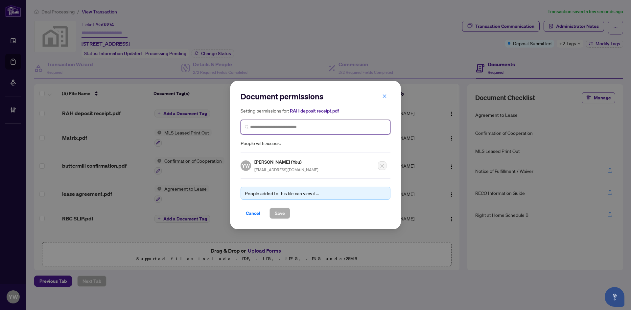
click at [268, 127] on input "search" at bounding box center [318, 127] width 136 height 7
click at [275, 128] on input "******" at bounding box center [318, 127] width 136 height 7
click at [256, 127] on input "******" at bounding box center [318, 127] width 136 height 7
type input "******"
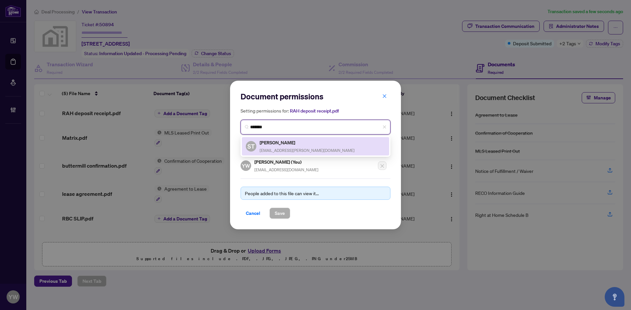
click at [289, 149] on span "shawnatoole@rogers.com" at bounding box center [306, 150] width 95 height 5
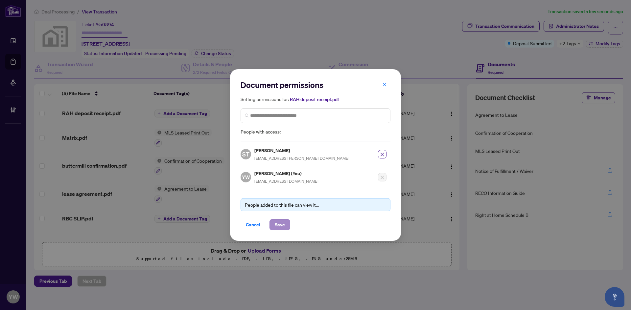
click at [290, 224] on div "Cancel Save" at bounding box center [315, 224] width 150 height 11
click at [284, 221] on span "Save" at bounding box center [280, 225] width 10 height 11
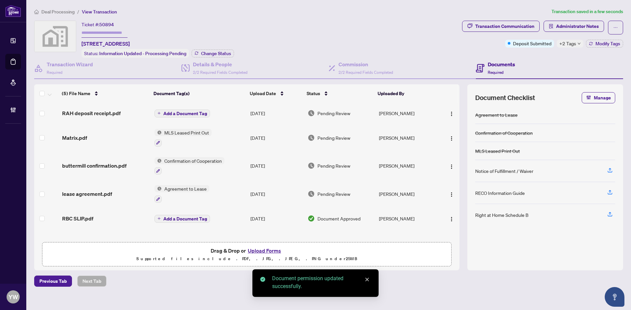
click at [204, 114] on span "Add a Document Tag" at bounding box center [185, 113] width 44 height 5
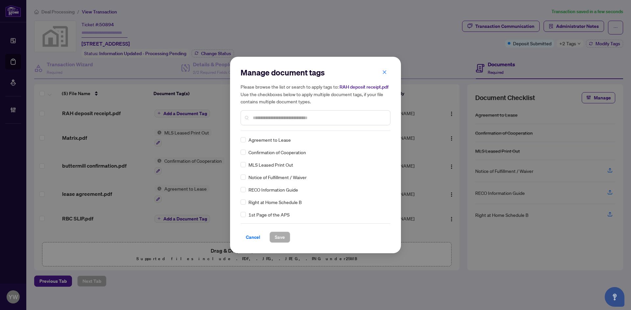
click at [272, 115] on input "text" at bounding box center [319, 117] width 132 height 7
click at [269, 119] on input "text" at bounding box center [319, 117] width 132 height 7
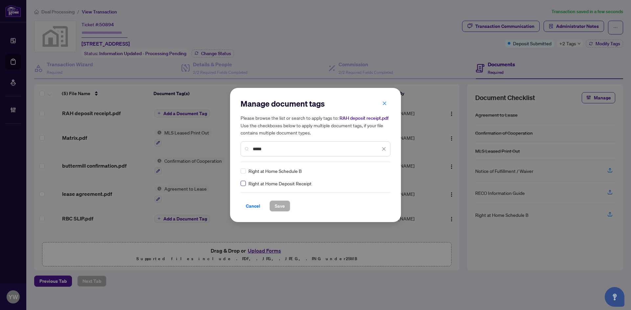
type input "*****"
click at [384, 172] on icon at bounding box center [384, 171] width 4 height 2
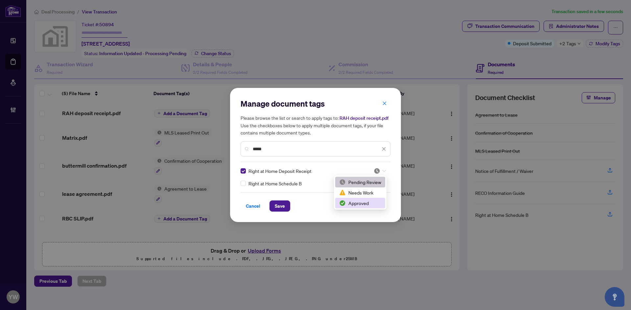
click at [368, 198] on div "Approved" at bounding box center [360, 203] width 50 height 11
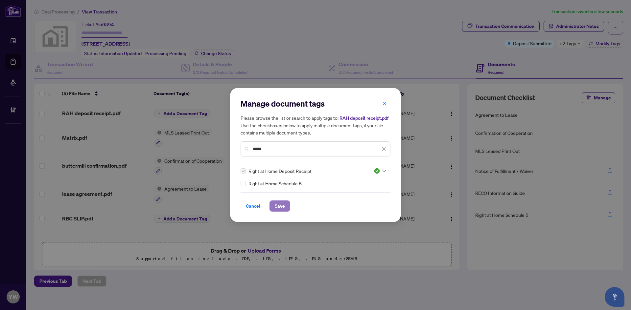
click at [280, 203] on span "Save" at bounding box center [280, 206] width 10 height 11
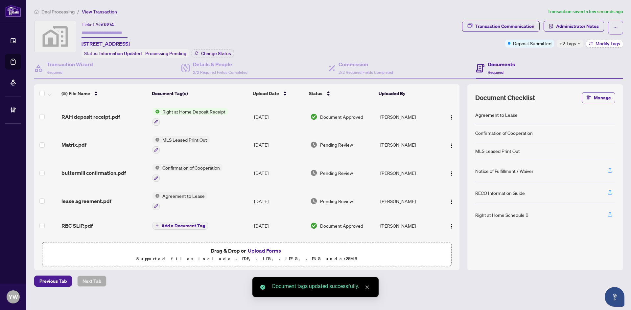
click at [611, 44] on span "Modify Tags" at bounding box center [607, 43] width 25 height 5
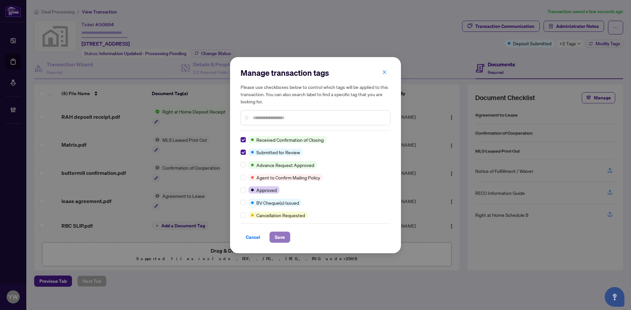
click at [276, 239] on span "Save" at bounding box center [280, 237] width 10 height 11
click at [248, 279] on div "Manage transaction tags Please use checkboxes below to control which tags will …" at bounding box center [315, 155] width 631 height 310
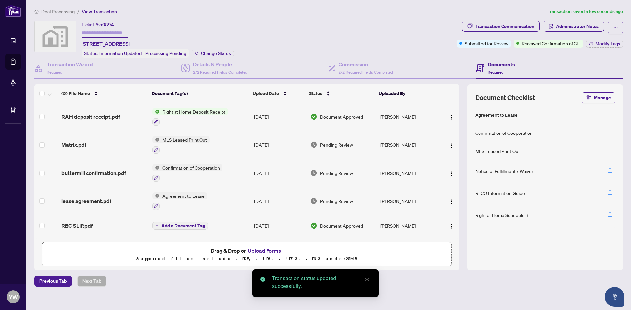
drag, startPoint x: 354, startPoint y: 22, endPoint x: 218, endPoint y: 121, distance: 168.8
click at [354, 22] on div "Ticket #: 50894 5 Buttermill Avenue, Concord, ON, Canada Status: Information Up…" at bounding box center [244, 39] width 420 height 37
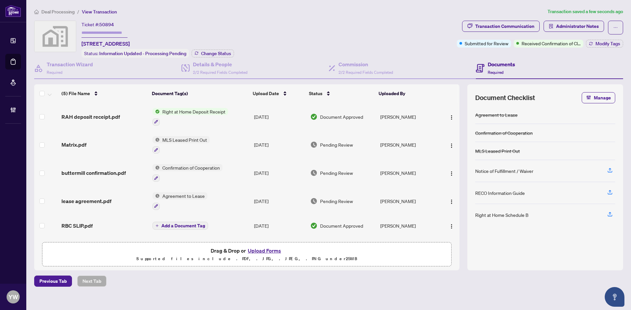
click at [83, 226] on span "RBC SLIP.pdf" at bounding box center [76, 226] width 31 height 8
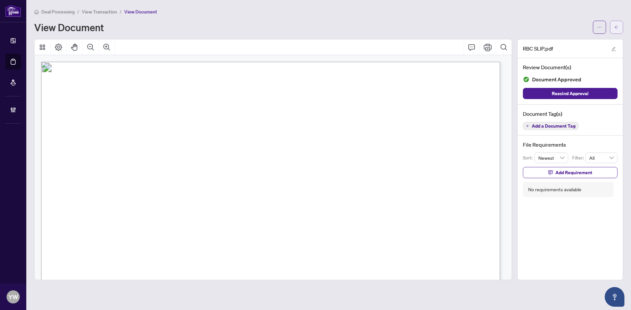
click at [618, 27] on icon "arrow-left" at bounding box center [616, 27] width 5 height 5
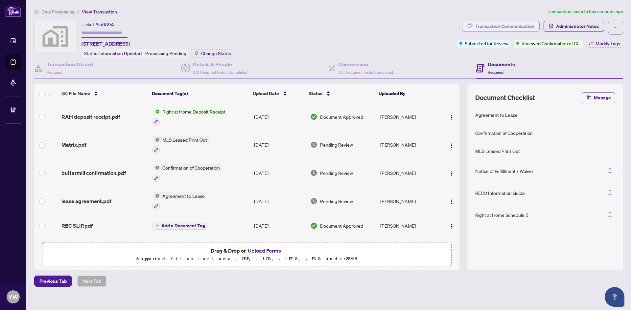
click at [500, 28] on div "Transaction Communication" at bounding box center [504, 26] width 59 height 11
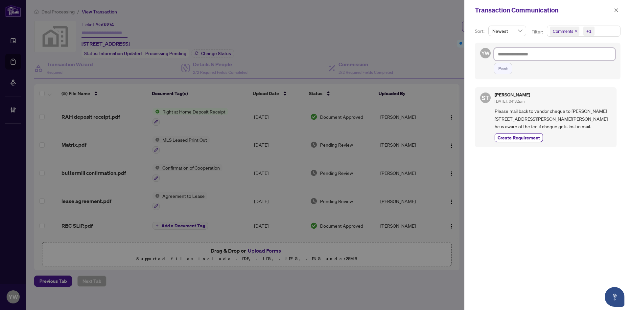
click at [559, 57] on textarea at bounding box center [554, 54] width 121 height 12
paste textarea "**********"
type textarea "**********"
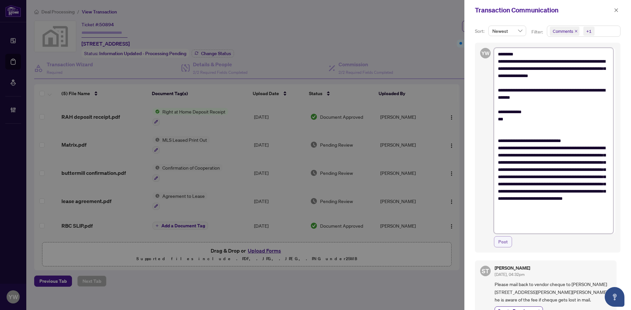
type textarea "**********"
click at [499, 242] on span "Post" at bounding box center [503, 242] width 10 height 11
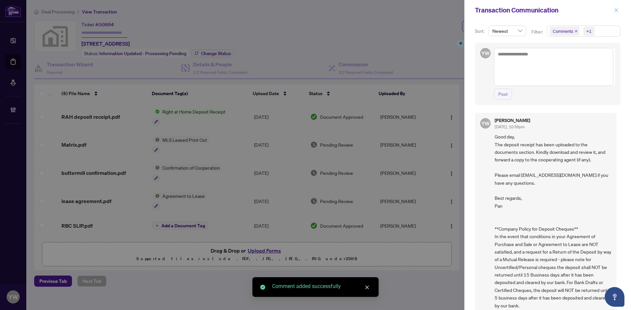
click at [616, 12] on icon "close" at bounding box center [615, 10] width 5 height 5
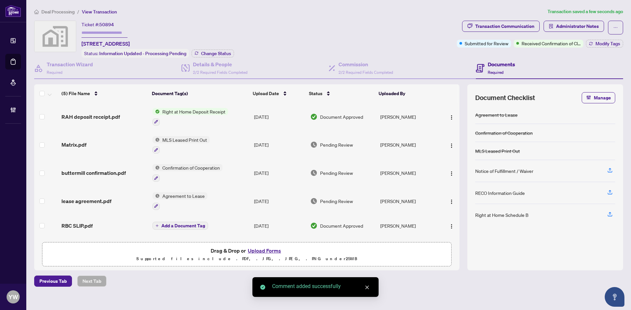
click at [86, 222] on span "RBC SLIP.pdf" at bounding box center [76, 226] width 31 height 8
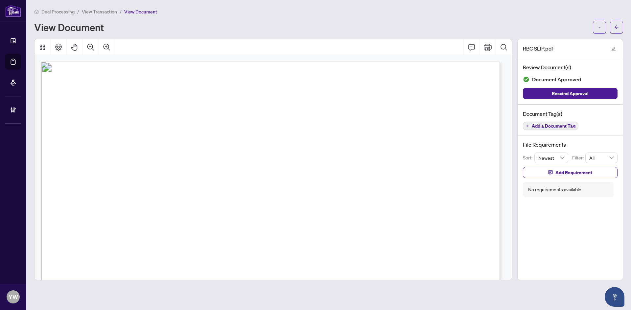
click at [617, 27] on icon "arrow-left" at bounding box center [616, 27] width 5 height 5
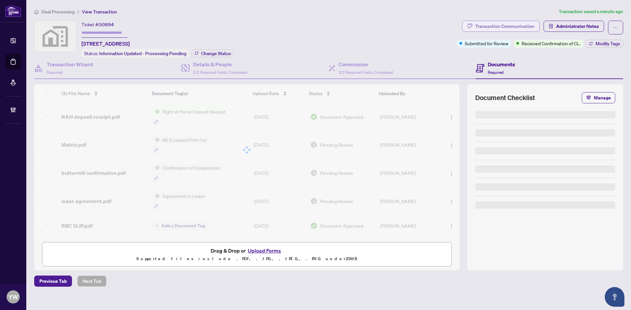
click at [514, 24] on div "Transaction Communication" at bounding box center [504, 26] width 59 height 11
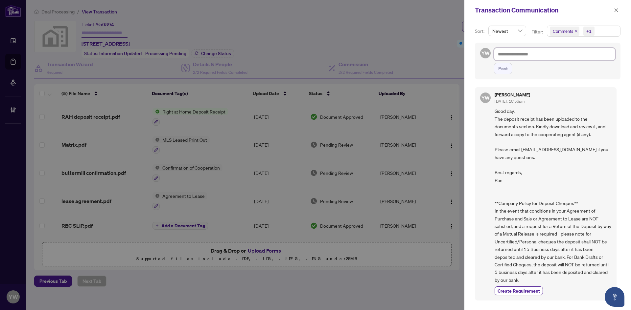
click at [538, 53] on textarea at bounding box center [554, 54] width 121 height 12
paste textarea "**********"
type textarea "**********"
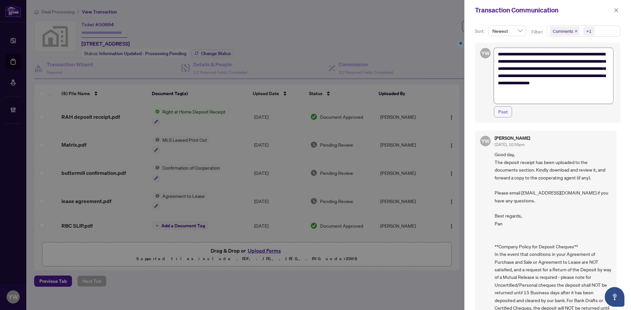
type textarea "**********"
click at [504, 111] on span "Post" at bounding box center [503, 112] width 10 height 11
type textarea "**********"
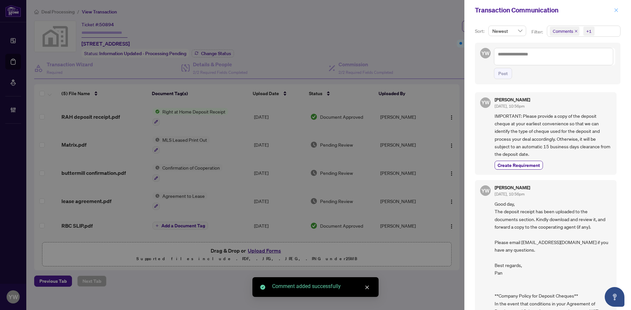
click at [613, 11] on icon "close" at bounding box center [615, 10] width 5 height 5
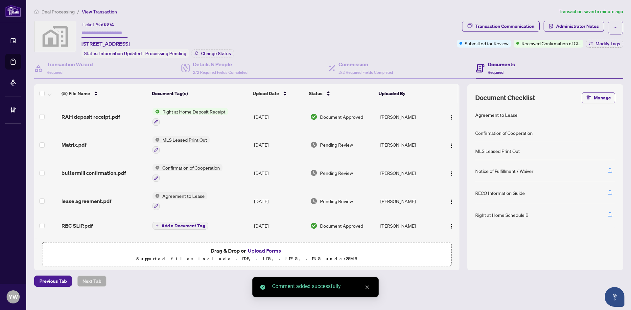
click at [571, 26] on span "Administrator Notes" at bounding box center [577, 26] width 43 height 11
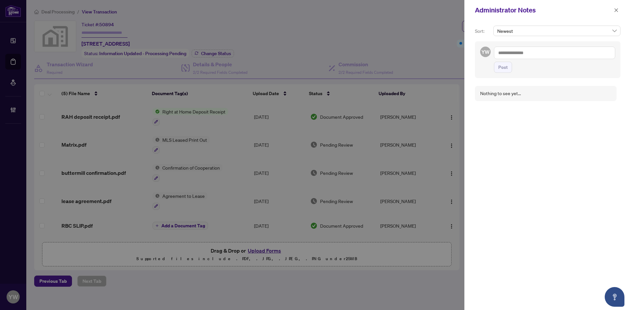
click at [520, 52] on textarea at bounding box center [554, 53] width 121 height 12
paste textarea "**********"
type textarea "**********"
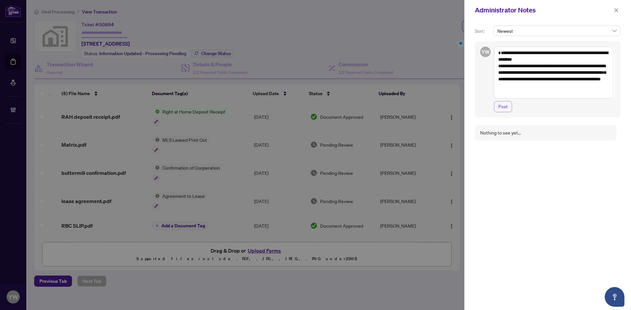
click at [501, 107] on span "Post" at bounding box center [503, 106] width 10 height 11
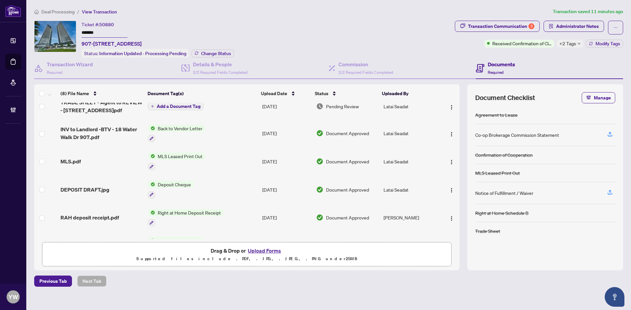
scroll to position [88, 0]
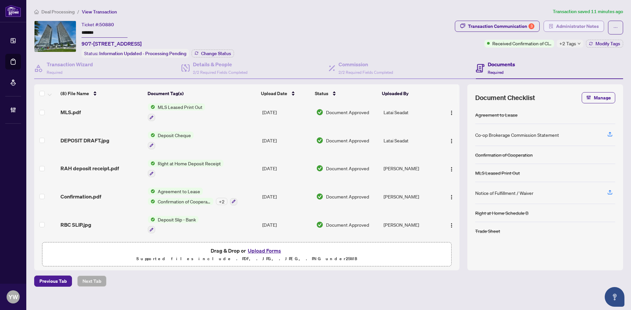
click at [568, 25] on span "Administrator Notes" at bounding box center [577, 26] width 43 height 11
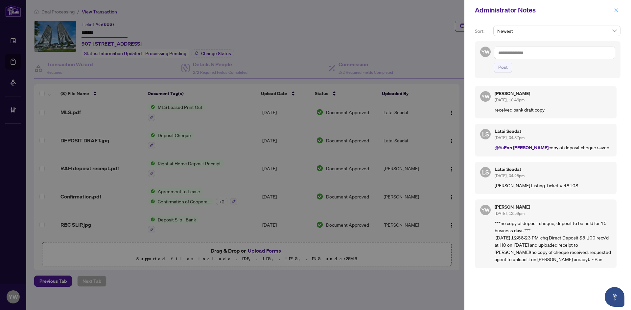
click at [617, 12] on icon "close" at bounding box center [616, 10] width 4 height 4
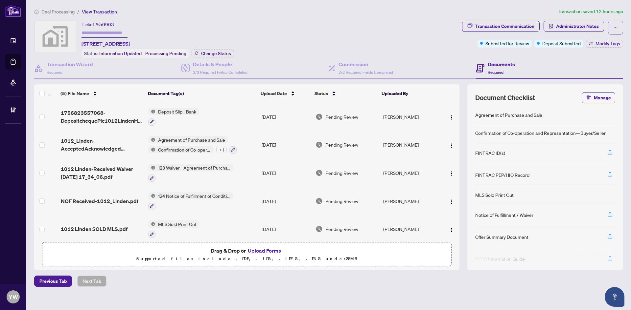
click at [101, 118] on span "1756823557068-DepositchequePic1012LindenHEIC.pdf" at bounding box center [102, 117] width 82 height 16
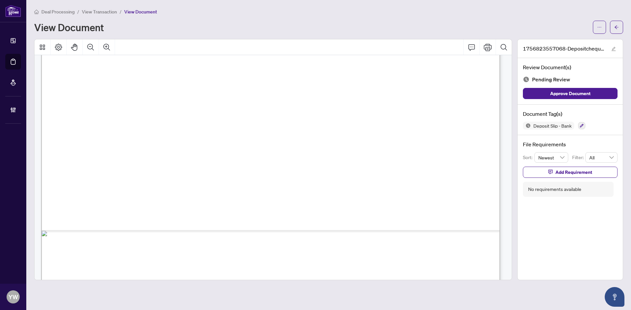
scroll to position [382, 0]
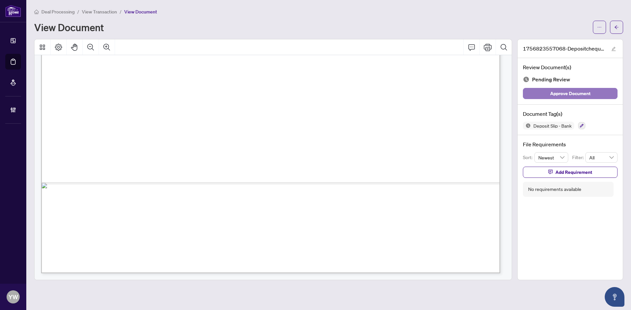
click at [582, 93] on span "Approve Document" at bounding box center [570, 93] width 40 height 11
click at [610, 45] on button "button" at bounding box center [613, 49] width 8 height 8
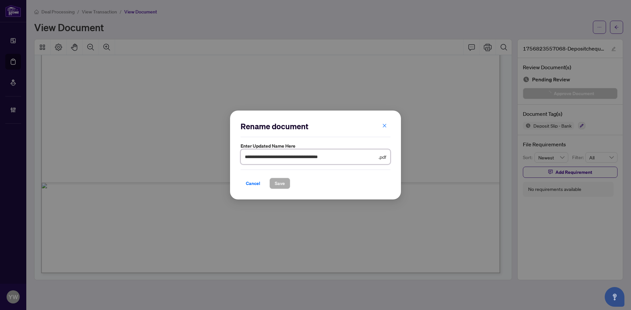
drag, startPoint x: 362, startPoint y: 155, endPoint x: 208, endPoint y: 157, distance: 153.7
click at [208, 157] on div "**********" at bounding box center [315, 155] width 631 height 310
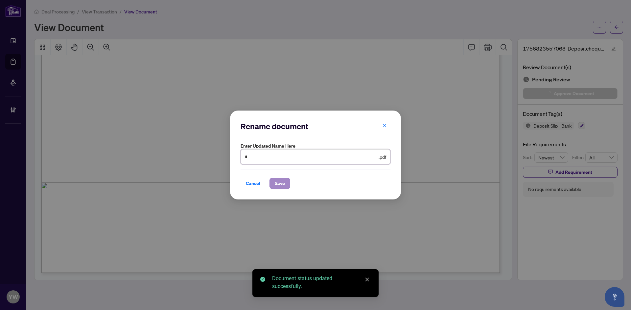
type input "********"
click at [276, 184] on span "Save" at bounding box center [280, 183] width 10 height 11
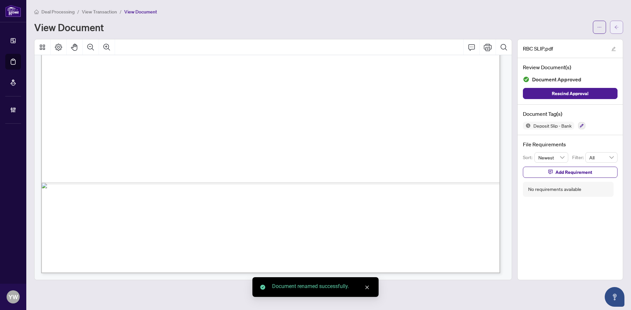
click at [618, 25] on icon "arrow-left" at bounding box center [616, 27] width 5 height 5
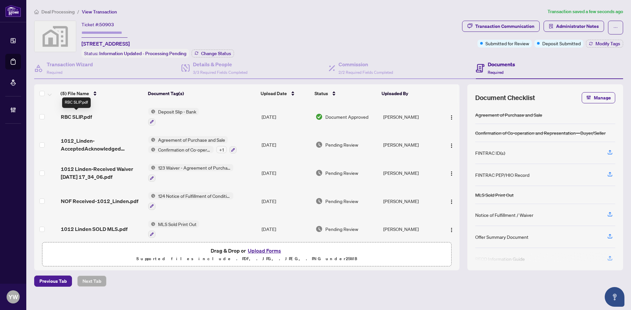
click at [76, 115] on span "RBC SLIP.pdf" at bounding box center [76, 117] width 31 height 8
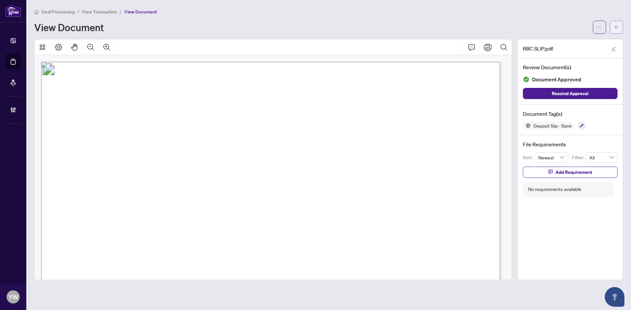
click at [621, 29] on button "button" at bounding box center [616, 27] width 13 height 13
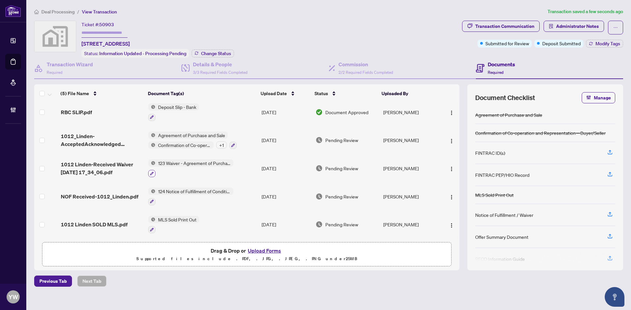
scroll to position [6, 0]
click at [84, 111] on span "RBC SLIP.pdf" at bounding box center [76, 112] width 31 height 8
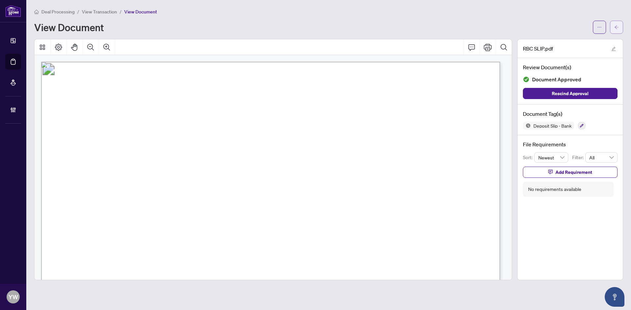
click at [619, 23] on button "button" at bounding box center [616, 27] width 13 height 13
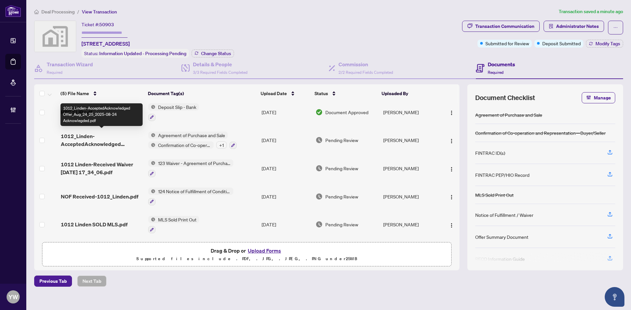
scroll to position [6, 0]
click at [81, 139] on span "1012_Linden-AcceptedAcknowledged Offer_Aug_24_25_2025-08-24 Acknowlegded.pdf" at bounding box center [102, 140] width 82 height 16
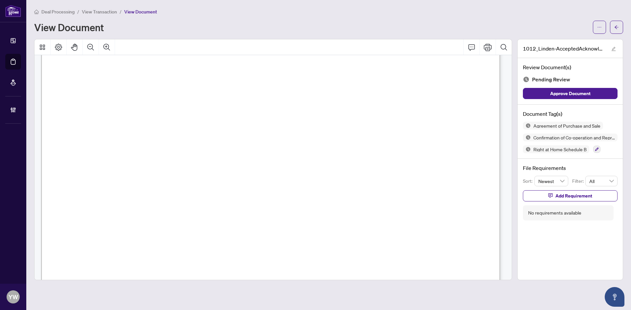
scroll to position [1905, 0]
click at [612, 28] on button "button" at bounding box center [616, 27] width 13 height 13
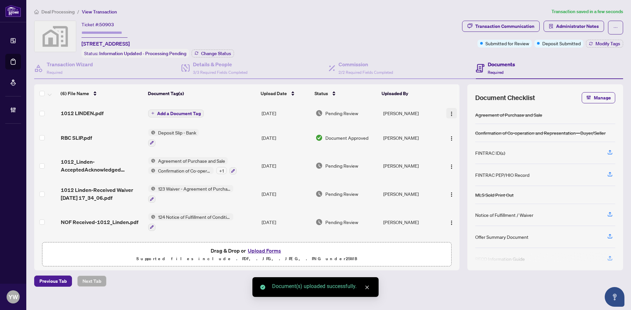
click at [451, 111] on img "button" at bounding box center [451, 113] width 5 height 5
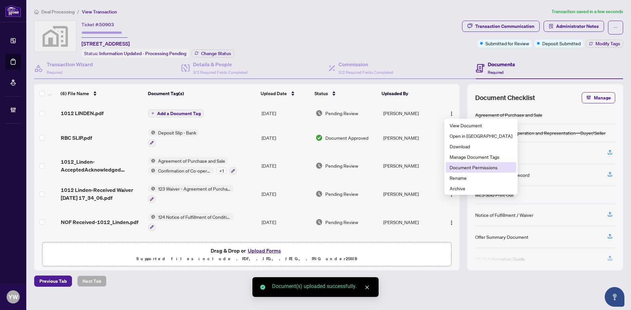
click at [476, 171] on li "Document Permissions" at bounding box center [480, 167] width 71 height 11
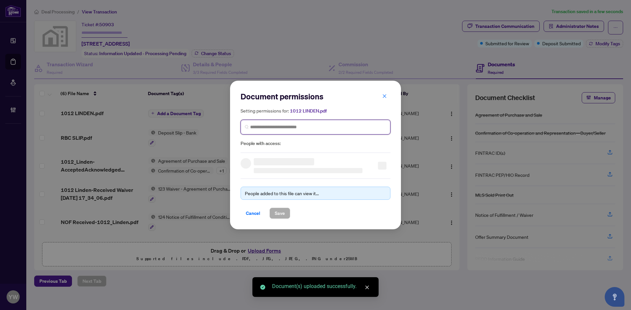
click at [265, 127] on input "search" at bounding box center [318, 127] width 136 height 7
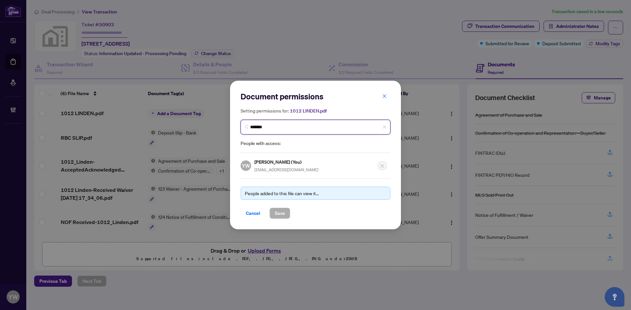
type input "********"
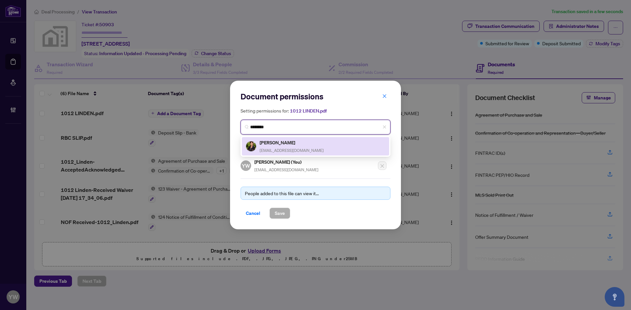
click at [282, 144] on h5 "[PERSON_NAME]" at bounding box center [291, 143] width 64 height 8
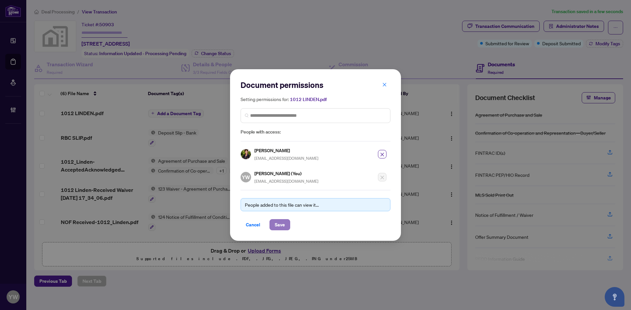
click at [277, 224] on span "Save" at bounding box center [280, 225] width 10 height 11
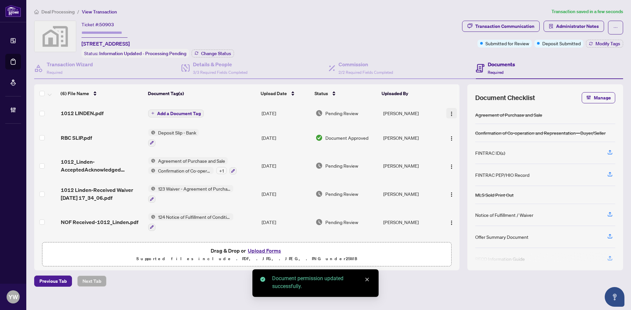
click at [450, 111] on img "button" at bounding box center [451, 113] width 5 height 5
click at [453, 177] on span "Rename" at bounding box center [480, 177] width 63 height 7
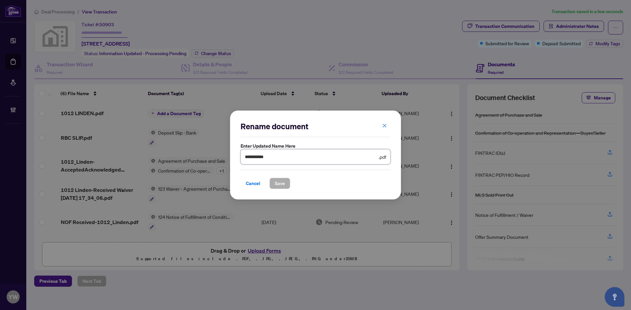
click at [196, 158] on div "**********" at bounding box center [315, 155] width 631 height 310
type input "**********"
click at [282, 186] on span "Save" at bounding box center [280, 183] width 10 height 11
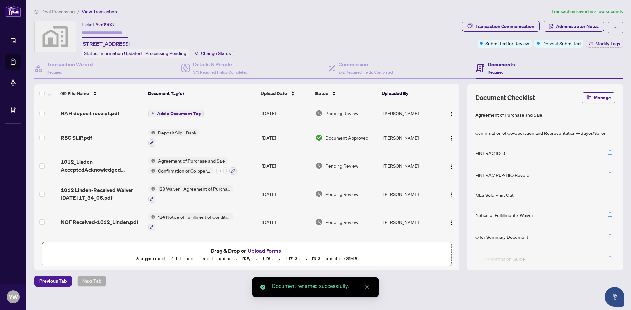
click at [195, 113] on span "Add a Document Tag" at bounding box center [179, 113] width 44 height 5
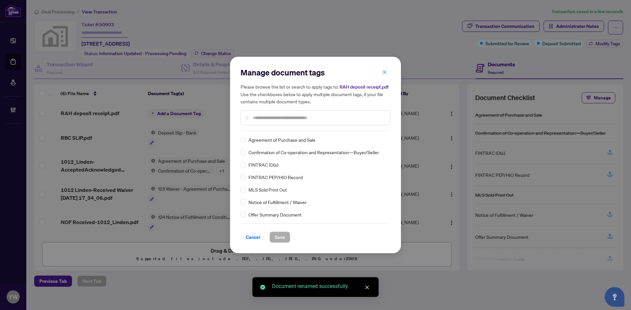
click at [264, 118] on input "text" at bounding box center [319, 117] width 132 height 7
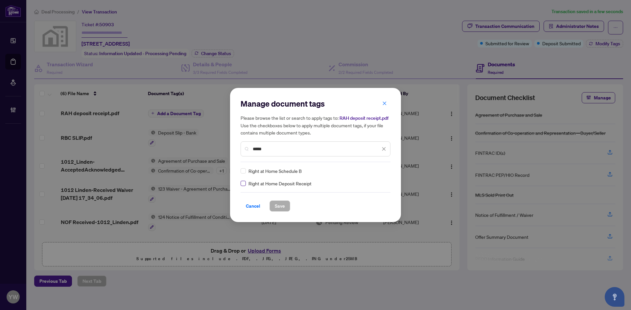
type input "*****"
click at [381, 171] on div at bounding box center [379, 171] width 12 height 7
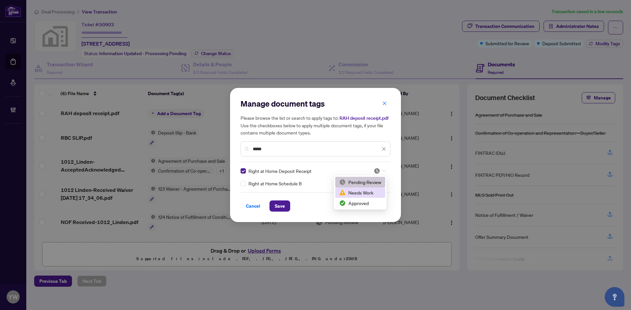
click at [359, 195] on div "Needs Work" at bounding box center [360, 192] width 42 height 7
click at [377, 172] on img at bounding box center [376, 171] width 7 height 7
click at [355, 206] on div "Approved" at bounding box center [360, 203] width 42 height 7
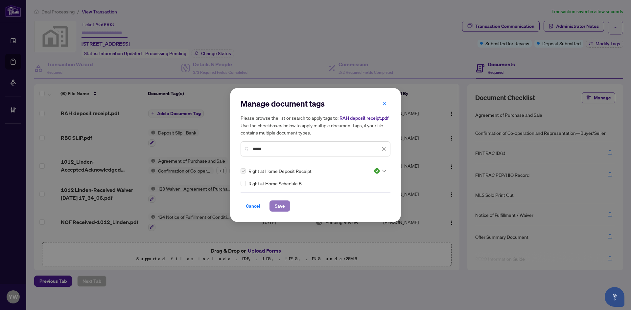
click at [280, 206] on span "Save" at bounding box center [280, 206] width 10 height 11
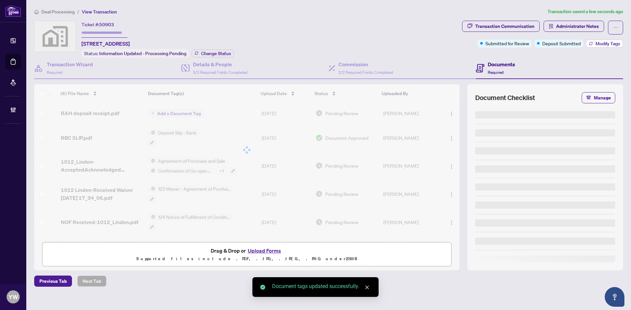
click at [610, 45] on span "Modify Tags" at bounding box center [607, 43] width 25 height 5
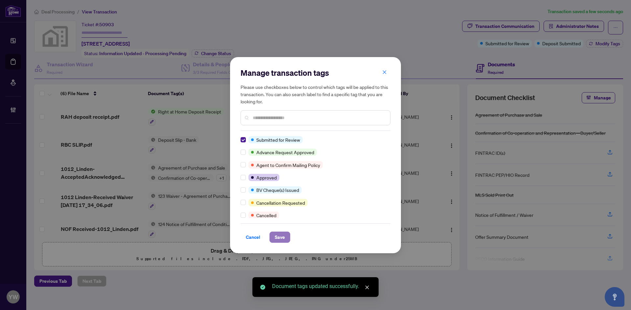
click at [275, 235] on span "Save" at bounding box center [280, 237] width 10 height 11
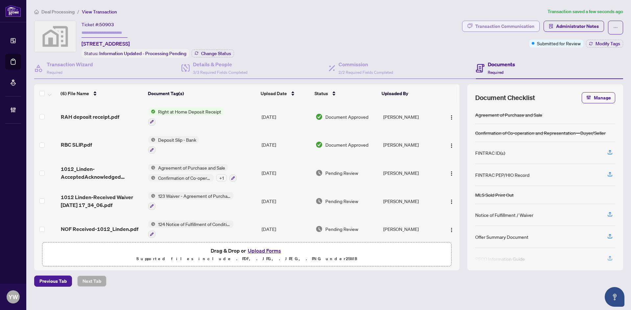
click at [498, 24] on div "Transaction Communication" at bounding box center [504, 26] width 59 height 11
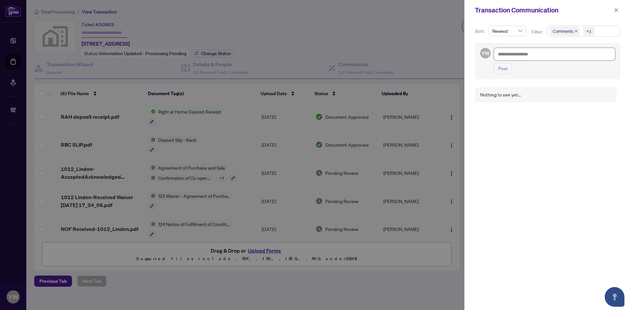
click at [532, 59] on textarea at bounding box center [554, 54] width 121 height 12
paste textarea "**********"
type textarea "**********"
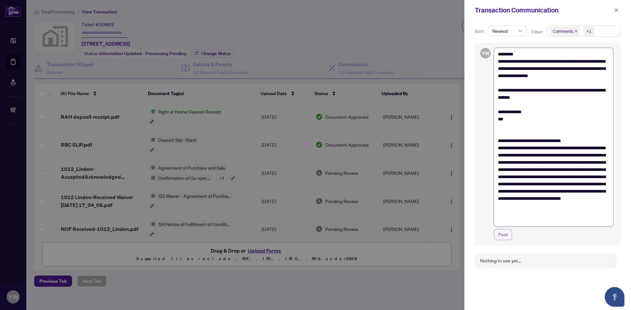
type textarea "**********"
click at [504, 232] on span "Post" at bounding box center [503, 235] width 10 height 11
type textarea "**********"
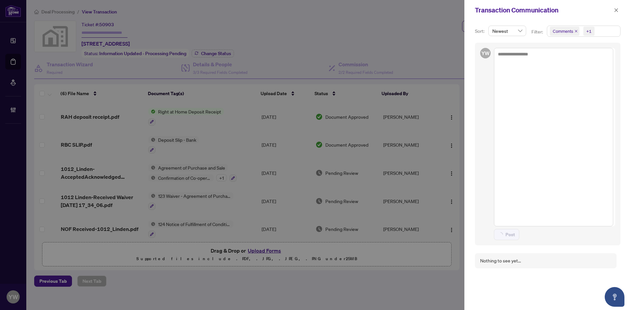
drag, startPoint x: 614, startPoint y: 10, endPoint x: 618, endPoint y: 13, distance: 5.6
click at [614, 10] on icon "close" at bounding box center [615, 10] width 5 height 5
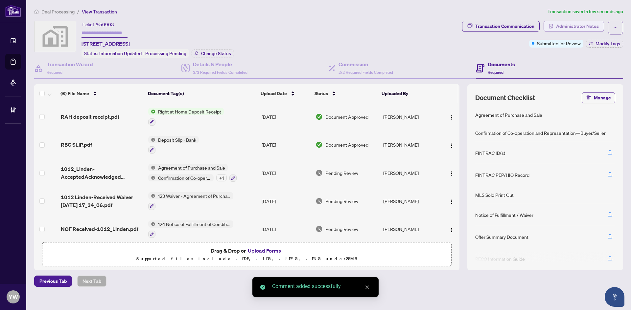
click at [589, 27] on span "Administrator Notes" at bounding box center [577, 26] width 43 height 11
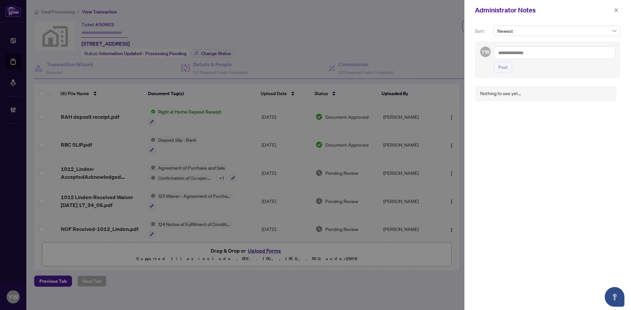
click at [536, 53] on textarea at bounding box center [554, 53] width 121 height 12
paste textarea "**********"
type textarea "**********"
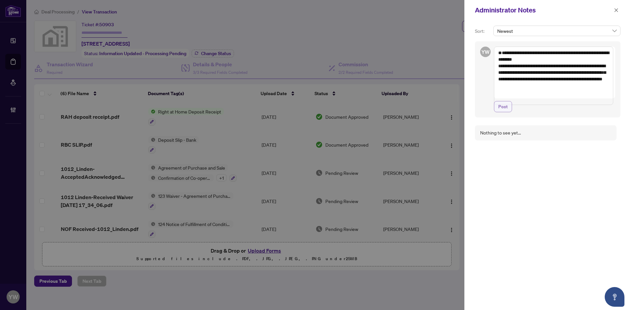
click at [502, 112] on span "Post" at bounding box center [503, 106] width 10 height 11
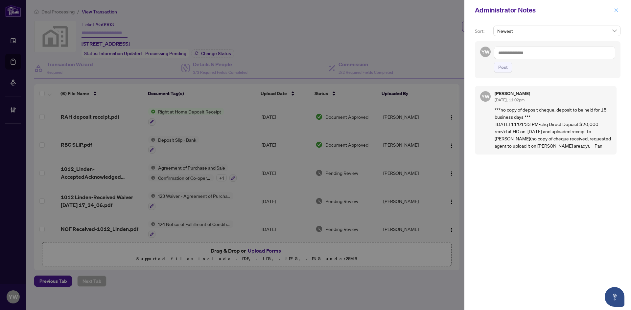
click at [618, 9] on button "button" at bounding box center [615, 10] width 9 height 8
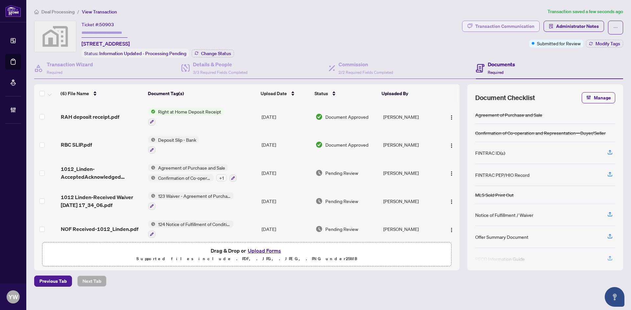
click at [485, 25] on div "Transaction Communication" at bounding box center [504, 26] width 59 height 11
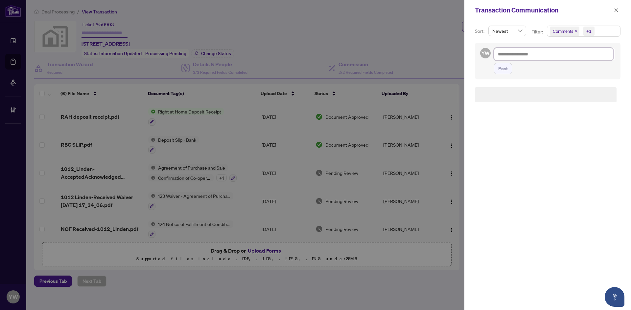
click at [527, 56] on textarea at bounding box center [553, 54] width 119 height 12
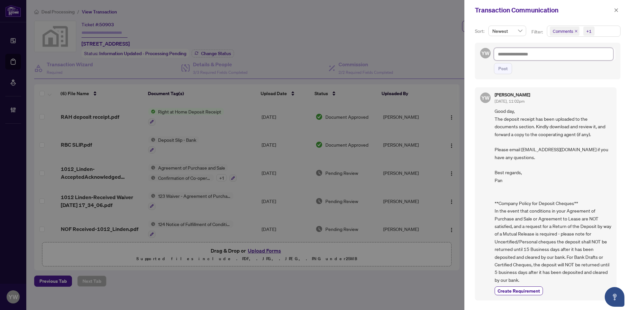
paste textarea "**********"
type textarea "**********"
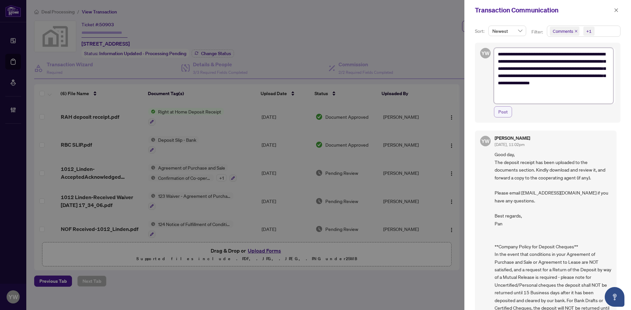
type textarea "**********"
click at [507, 113] on span "Post" at bounding box center [503, 112] width 10 height 11
type textarea "**********"
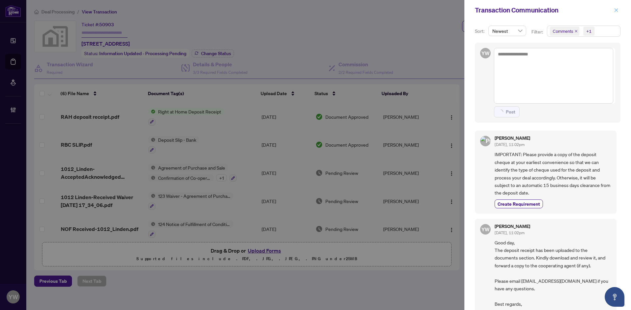
click at [613, 10] on icon "close" at bounding box center [615, 10] width 5 height 5
